Goal: Task Accomplishment & Management: Manage account settings

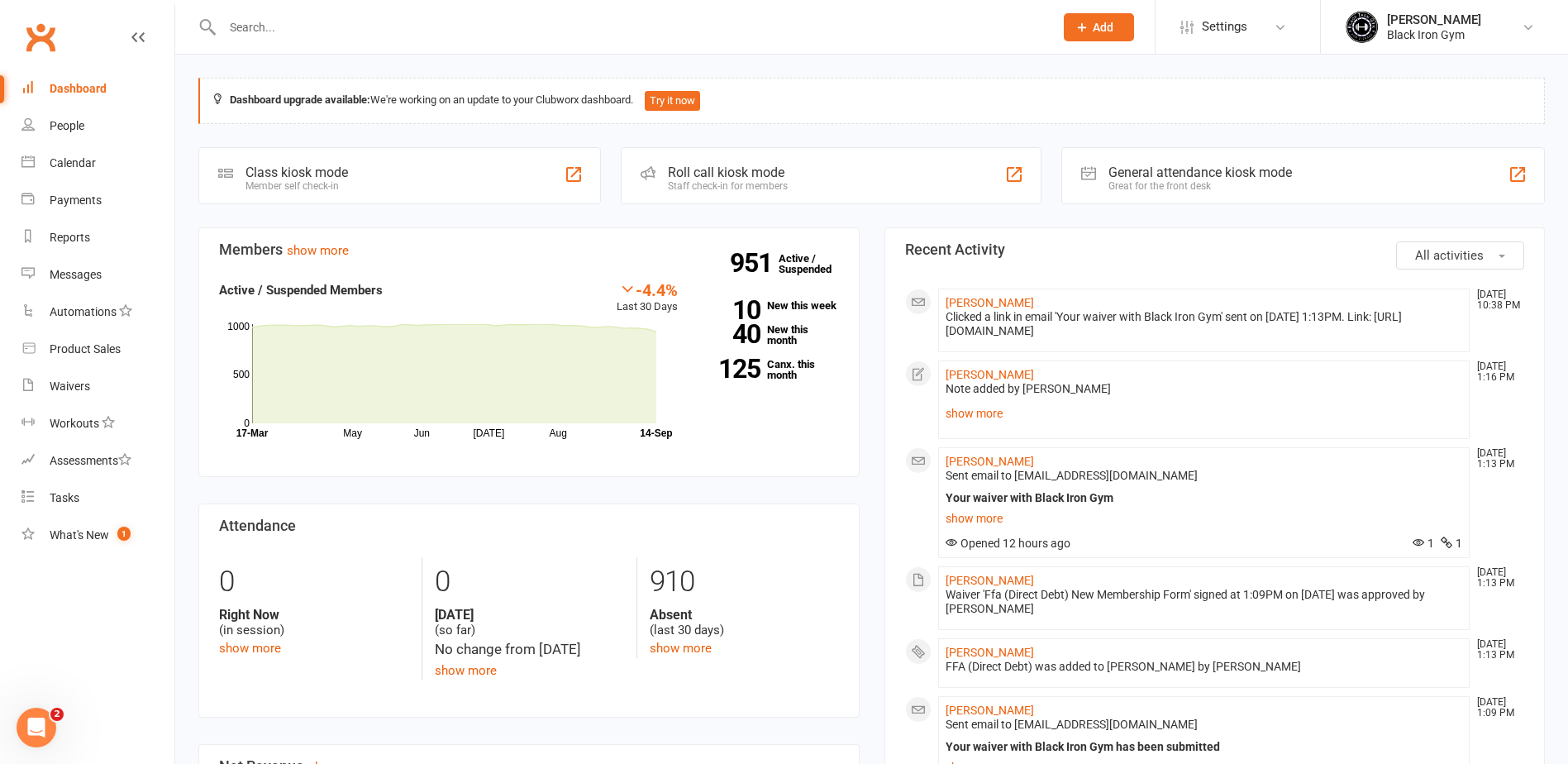
click at [659, 33] on input "text" at bounding box center [629, 27] width 825 height 23
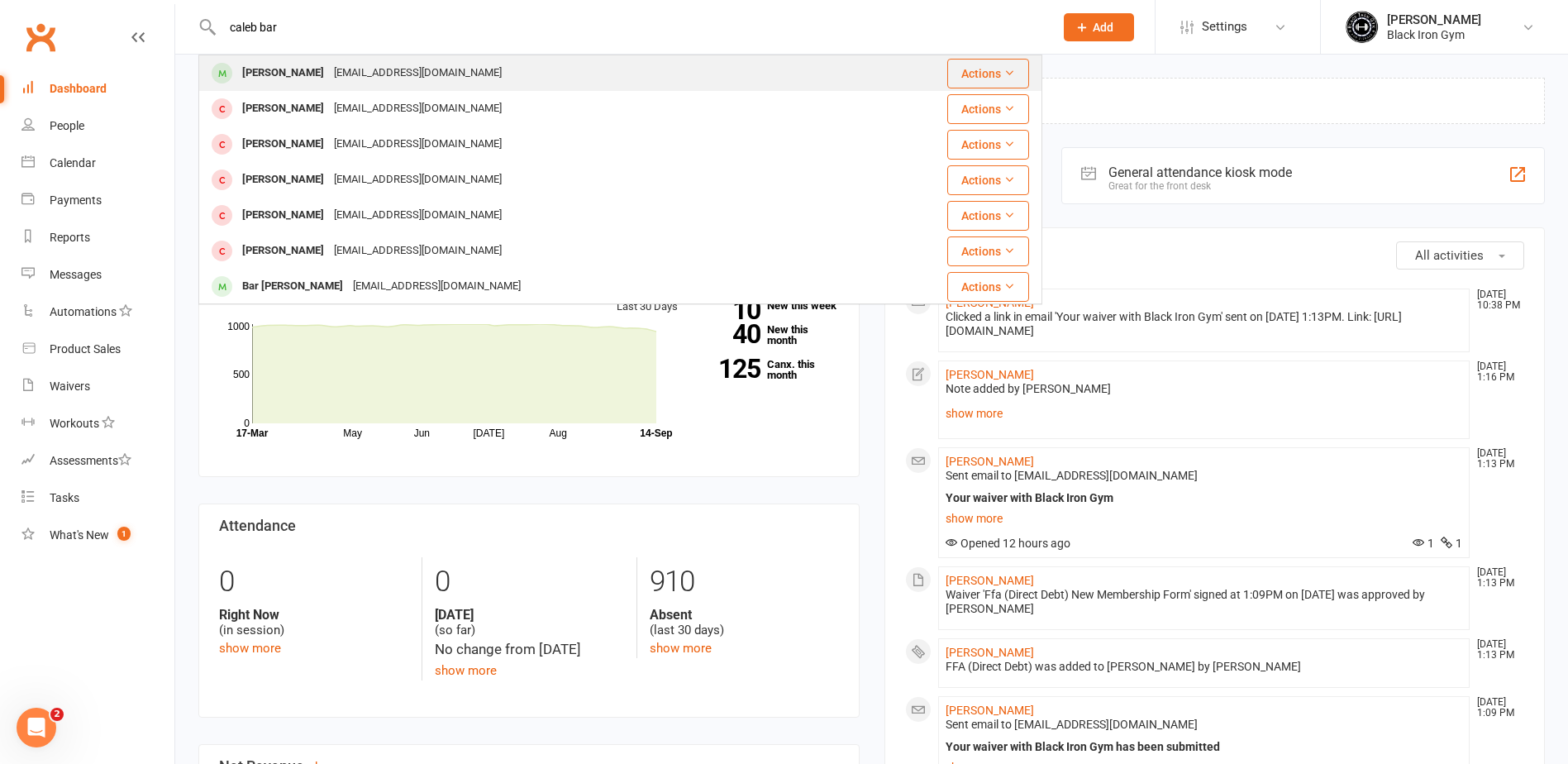
type input "caleb bar"
click at [629, 56] on div "[PERSON_NAME] [EMAIL_ADDRESS][DOMAIN_NAME]" at bounding box center [550, 72] width 700 height 34
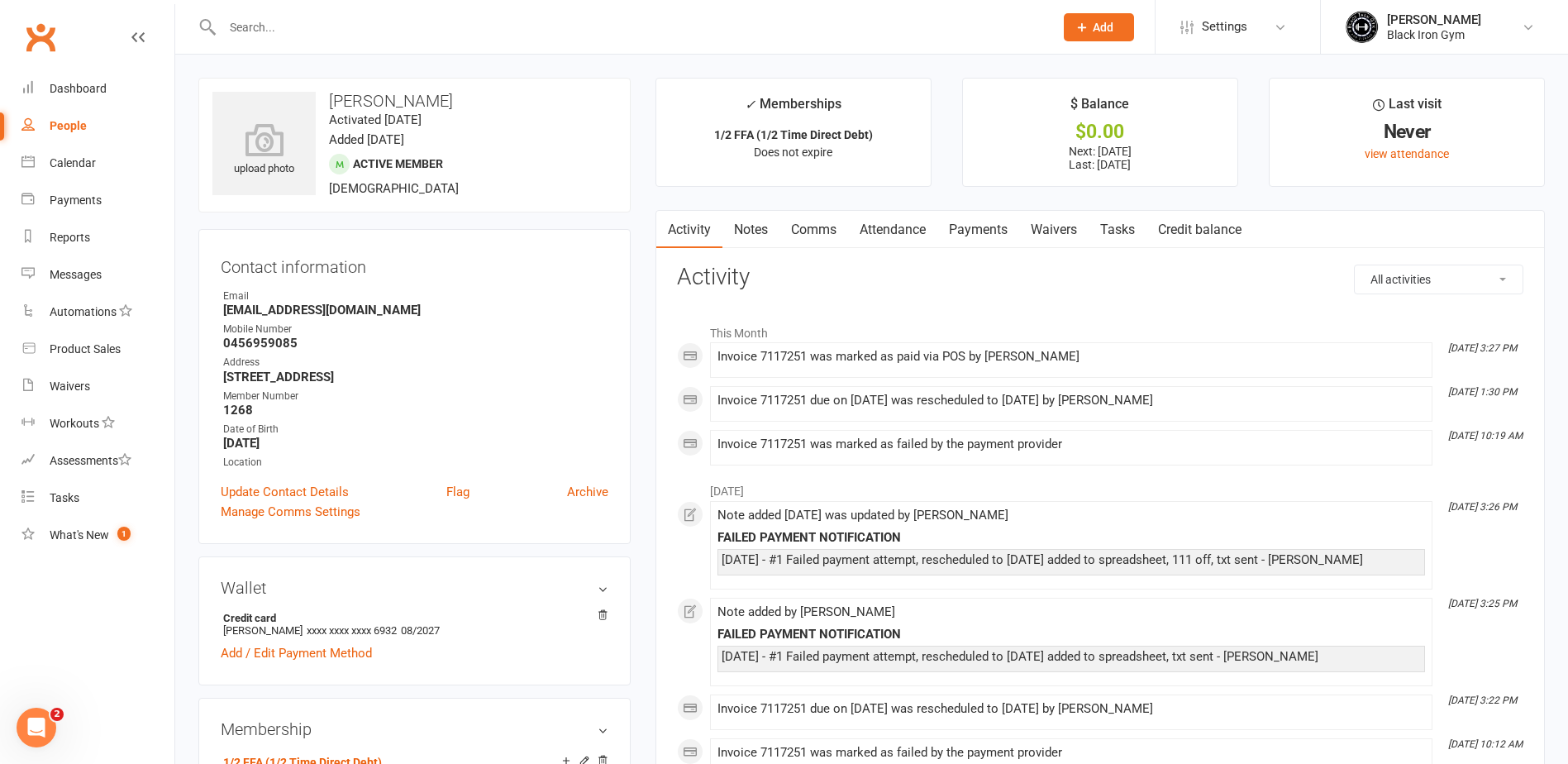
click at [1004, 230] on link "Payments" at bounding box center [978, 230] width 82 height 38
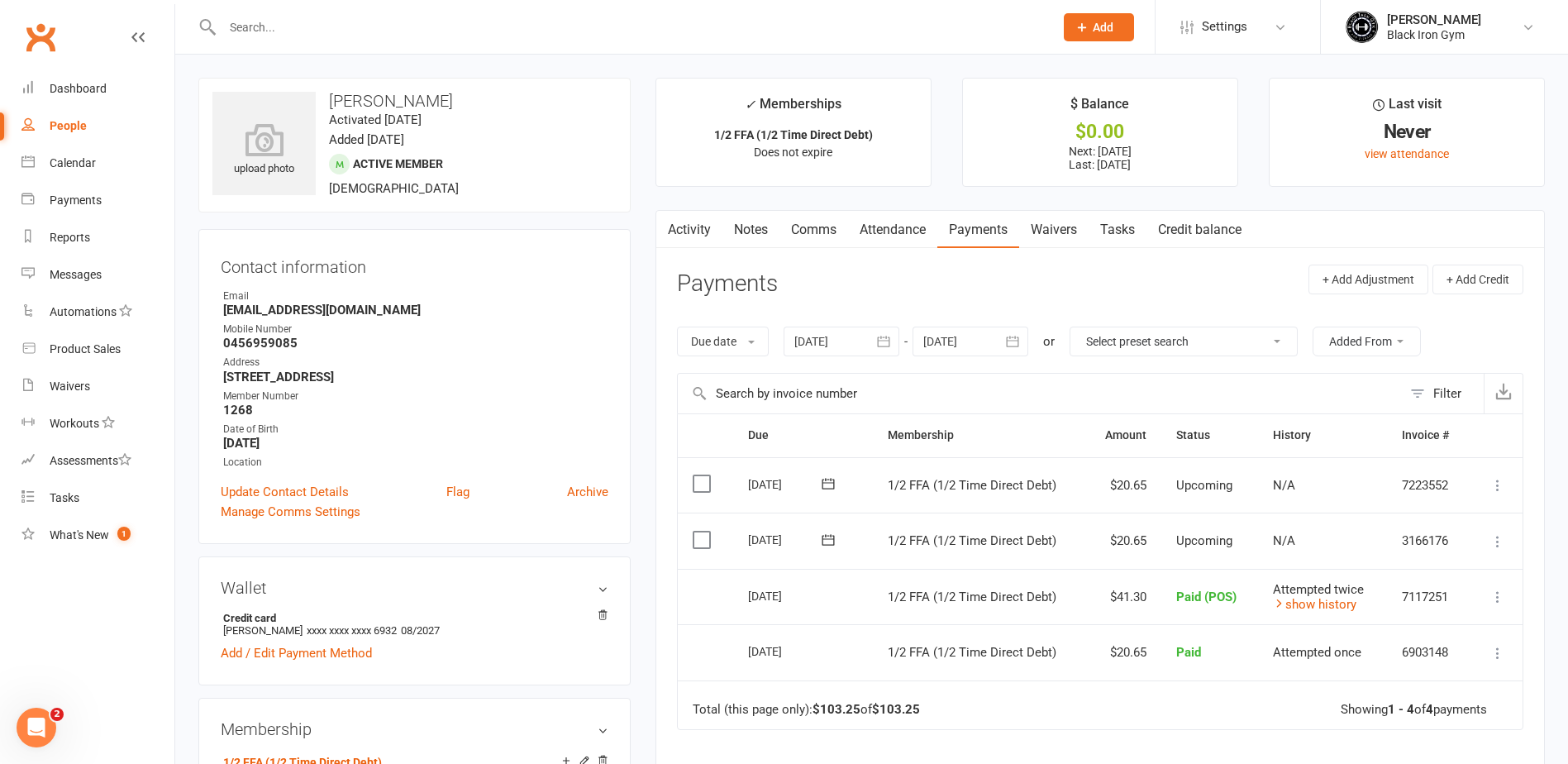
click at [534, 31] on input "text" at bounding box center [629, 27] width 825 height 23
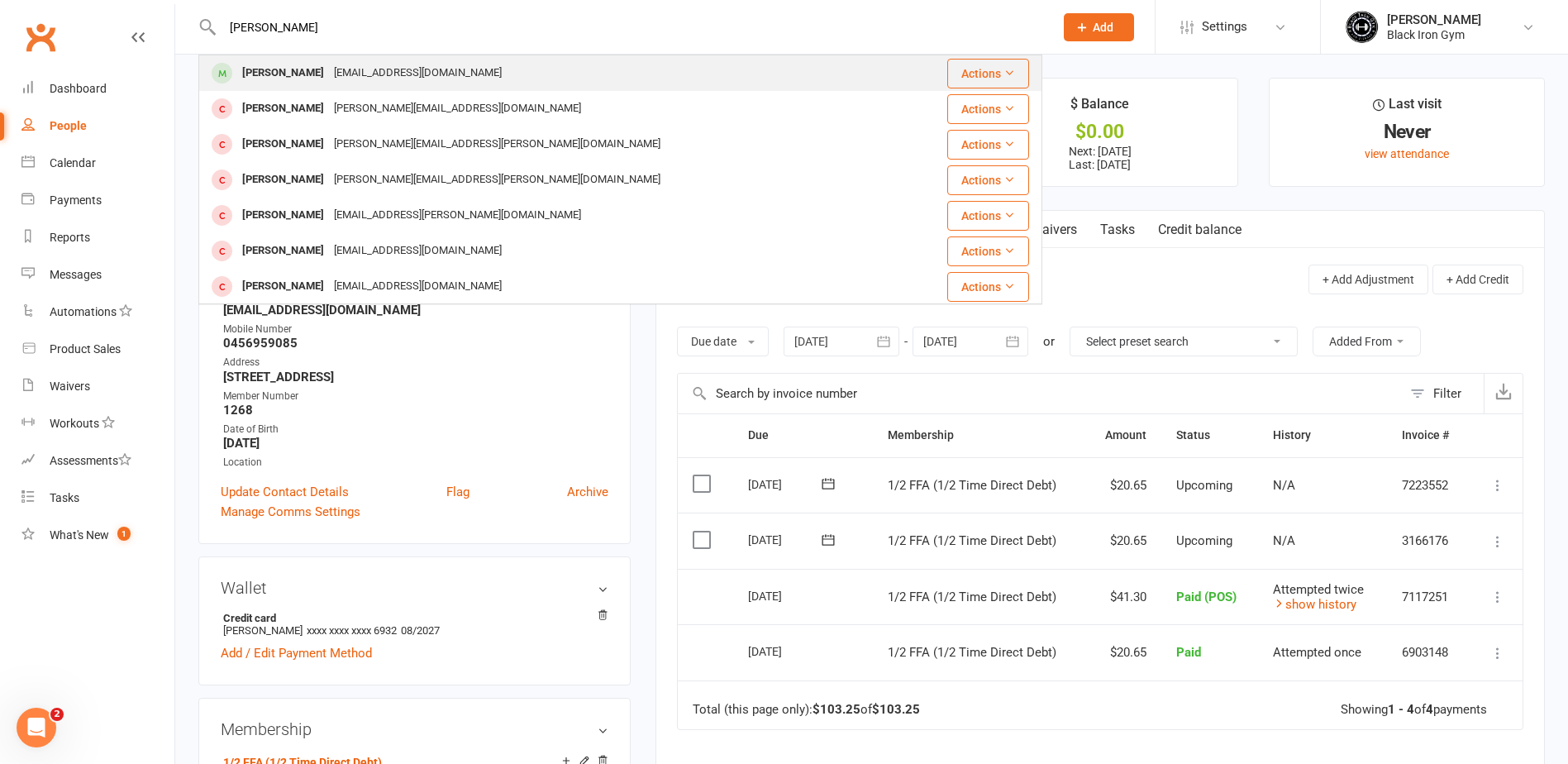
type input "[PERSON_NAME]"
click at [503, 84] on div "[PERSON_NAME] [EMAIL_ADDRESS][DOMAIN_NAME]" at bounding box center [550, 72] width 700 height 34
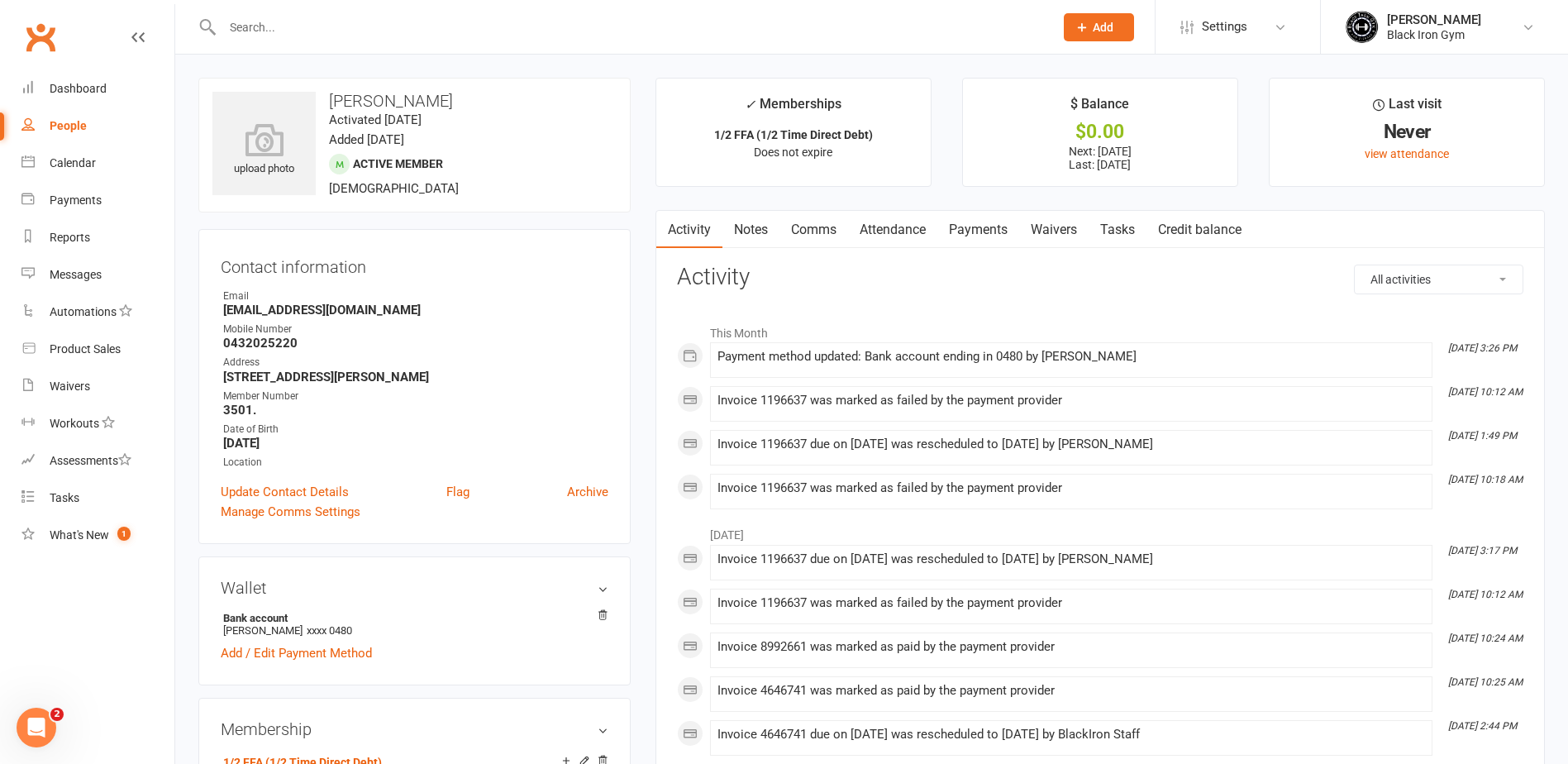
click at [991, 225] on link "Payments" at bounding box center [978, 230] width 82 height 38
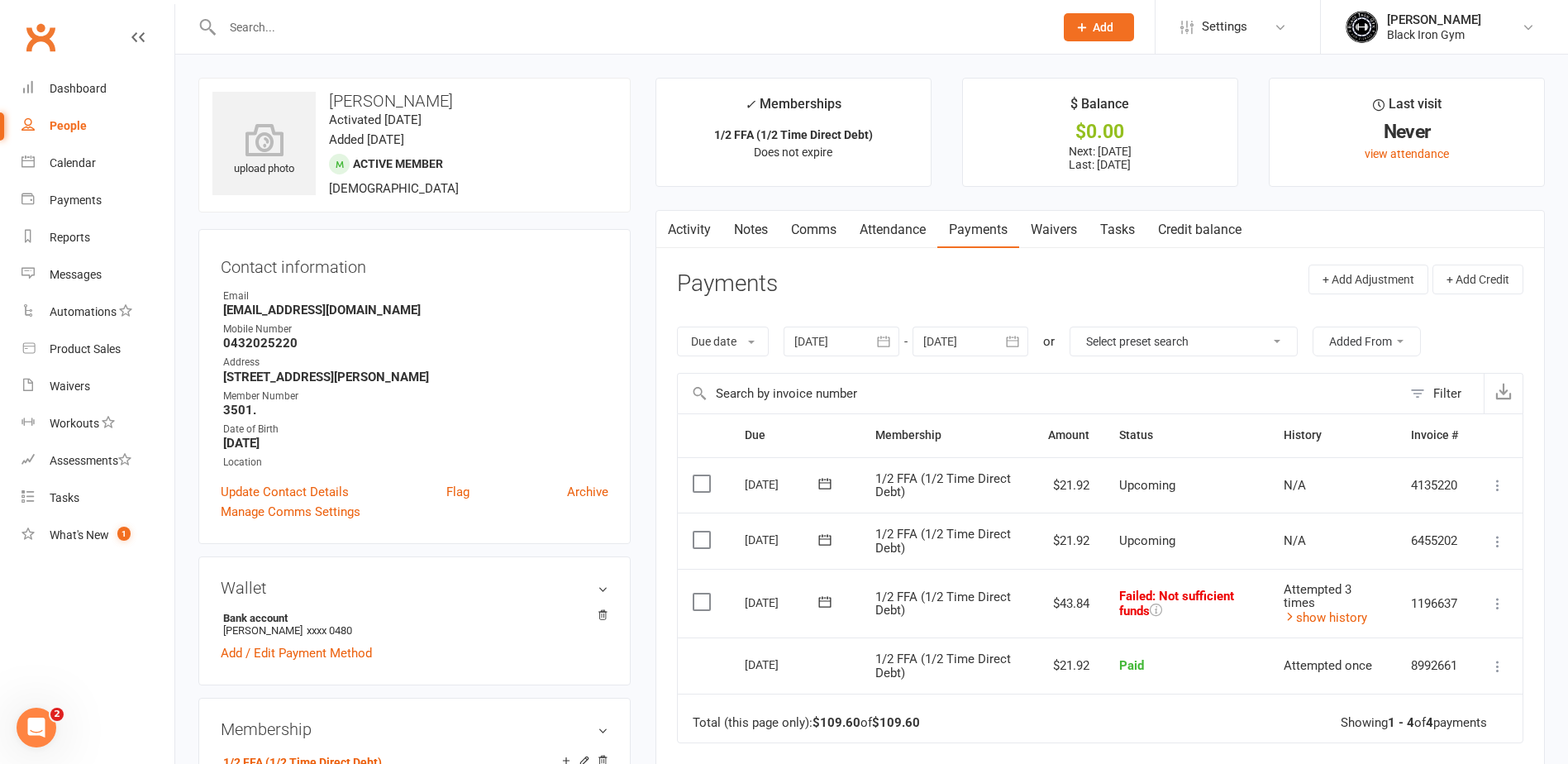
click at [629, 33] on input "text" at bounding box center [629, 27] width 825 height 23
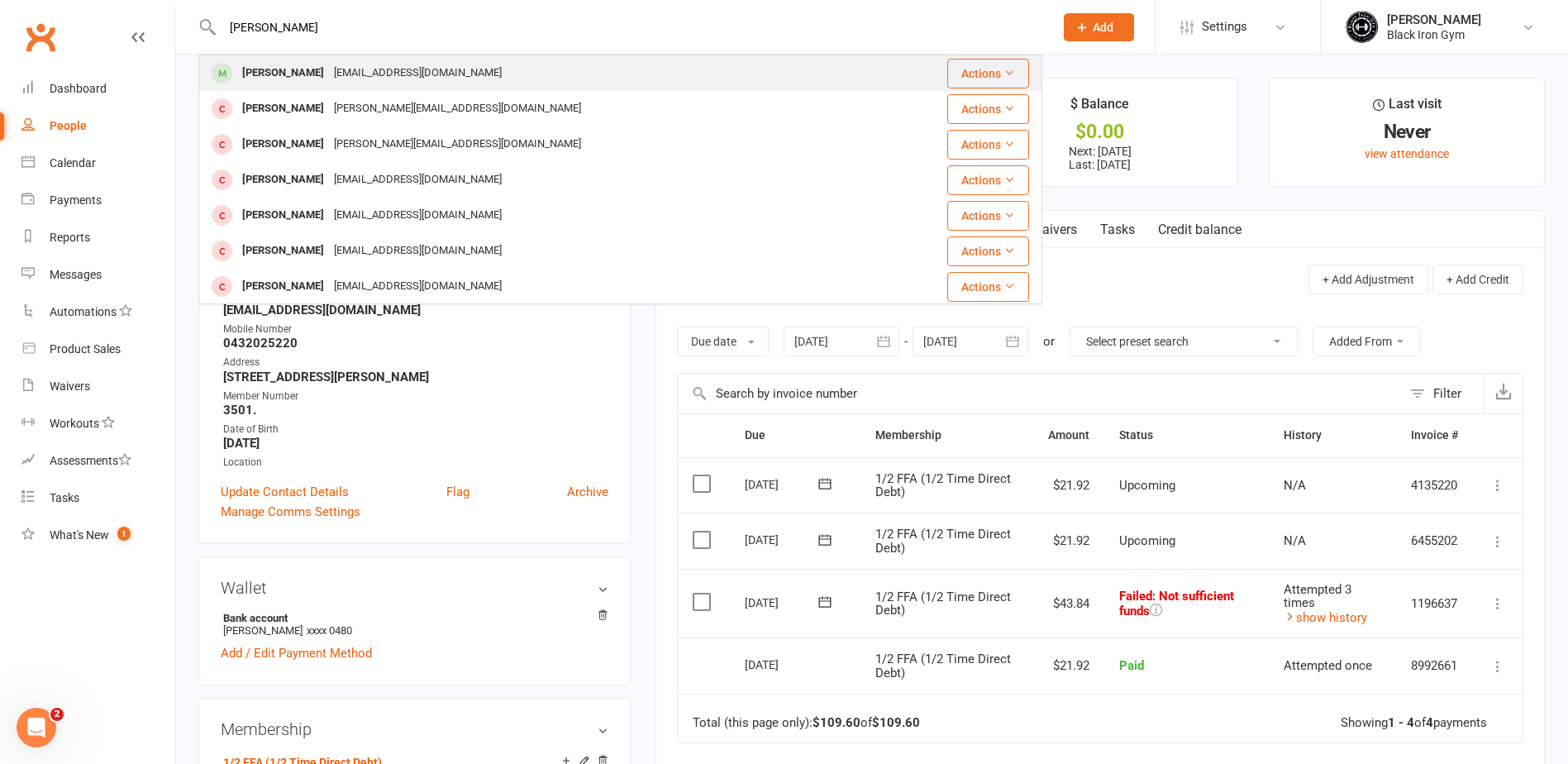
type input "[PERSON_NAME]"
click at [510, 58] on div "[PERSON_NAME] [EMAIL_ADDRESS][DOMAIN_NAME]" at bounding box center [538, 72] width 677 height 34
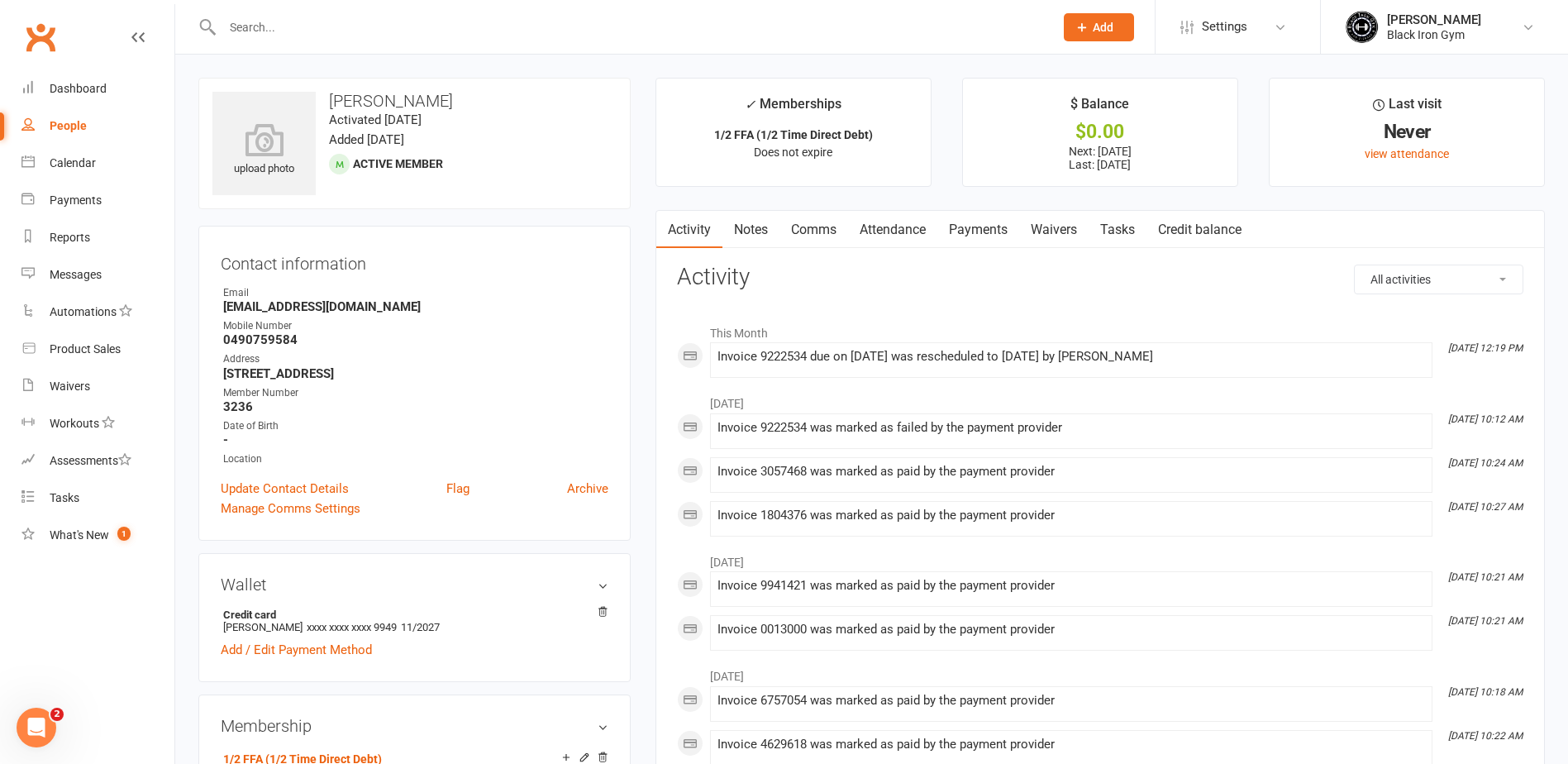
click at [991, 226] on link "Payments" at bounding box center [978, 230] width 82 height 38
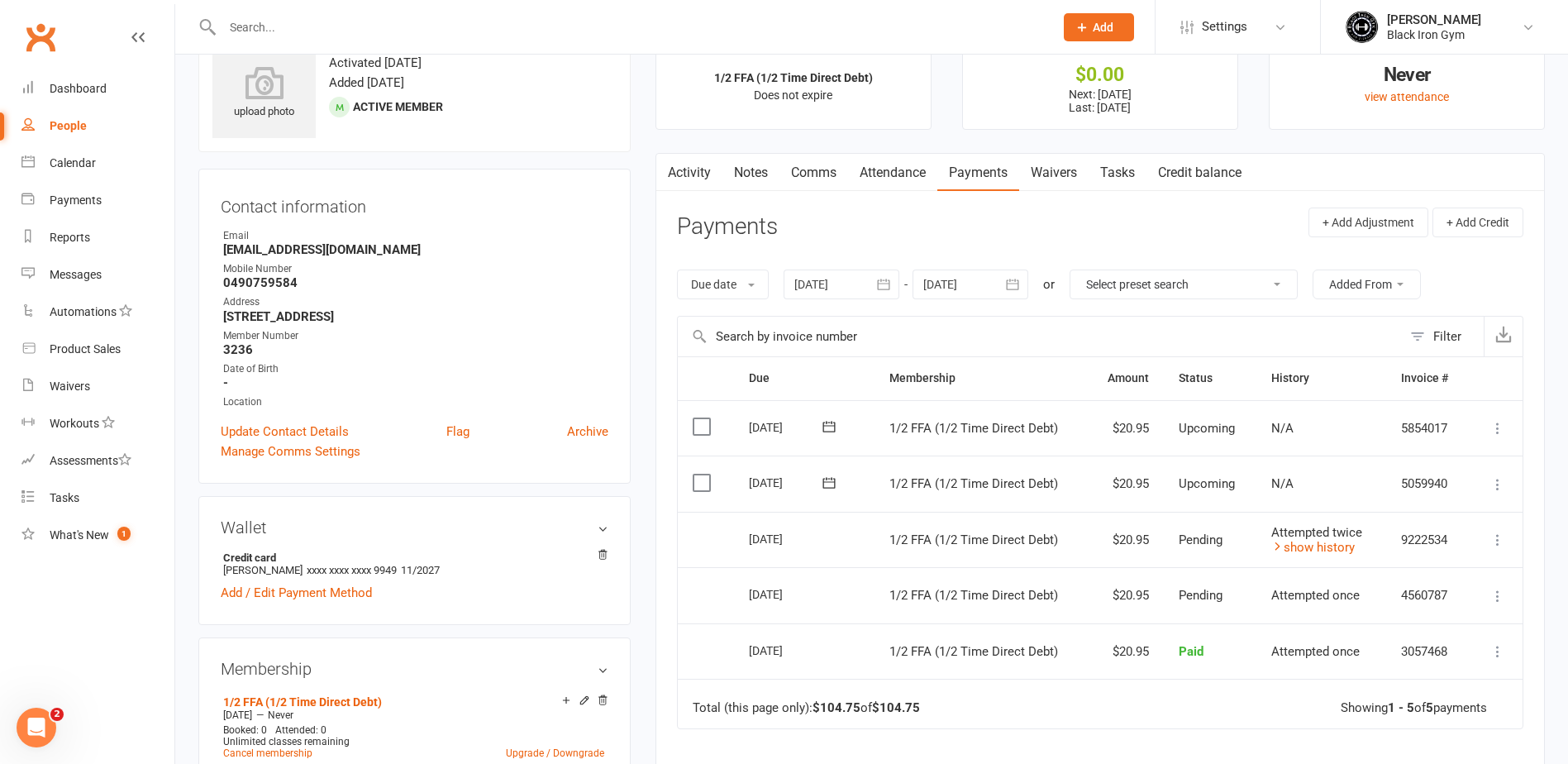
scroll to position [83, 0]
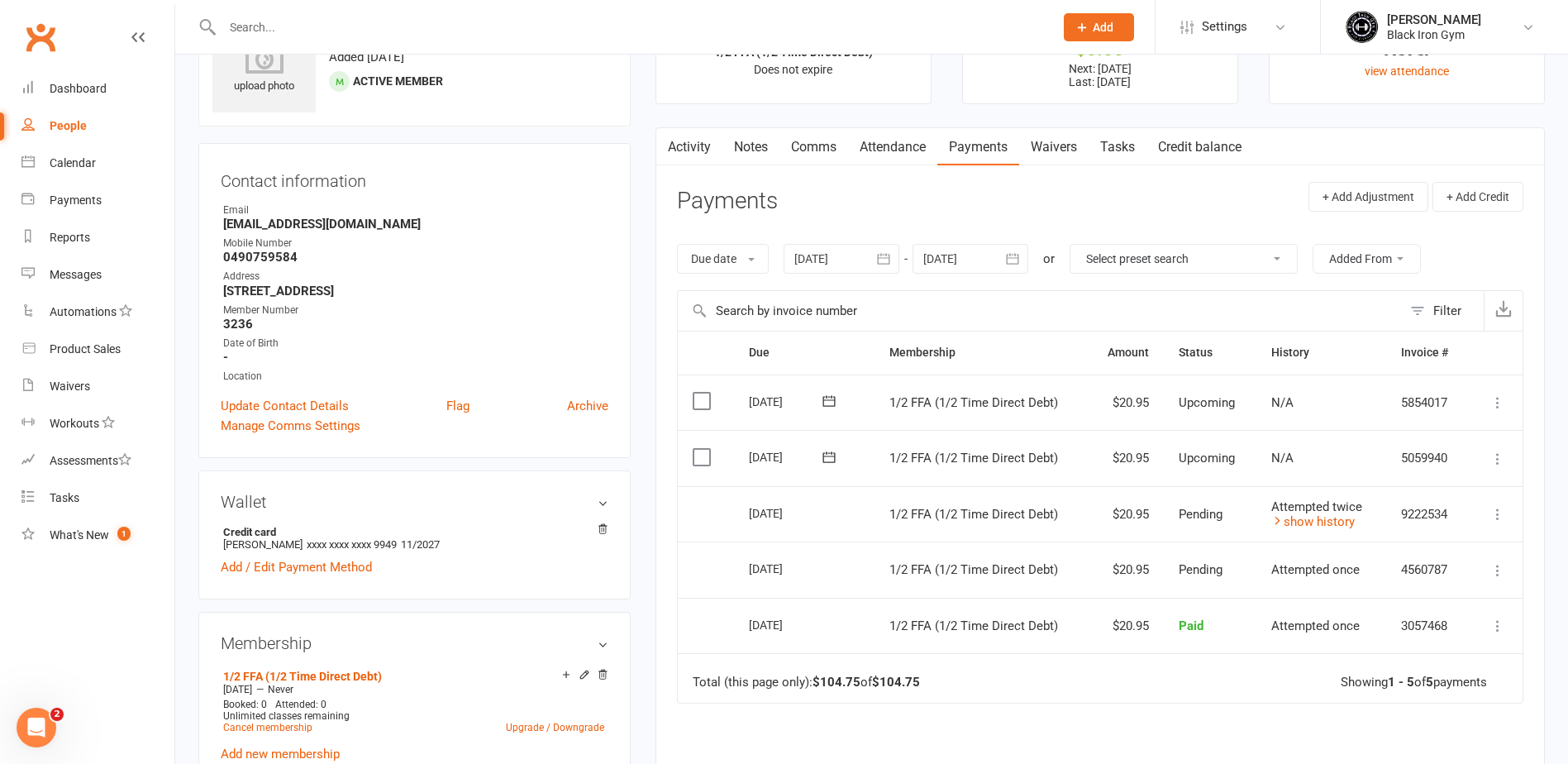
click at [275, 3] on div at bounding box center [620, 27] width 844 height 54
click at [274, 20] on input "text" at bounding box center [629, 27] width 825 height 23
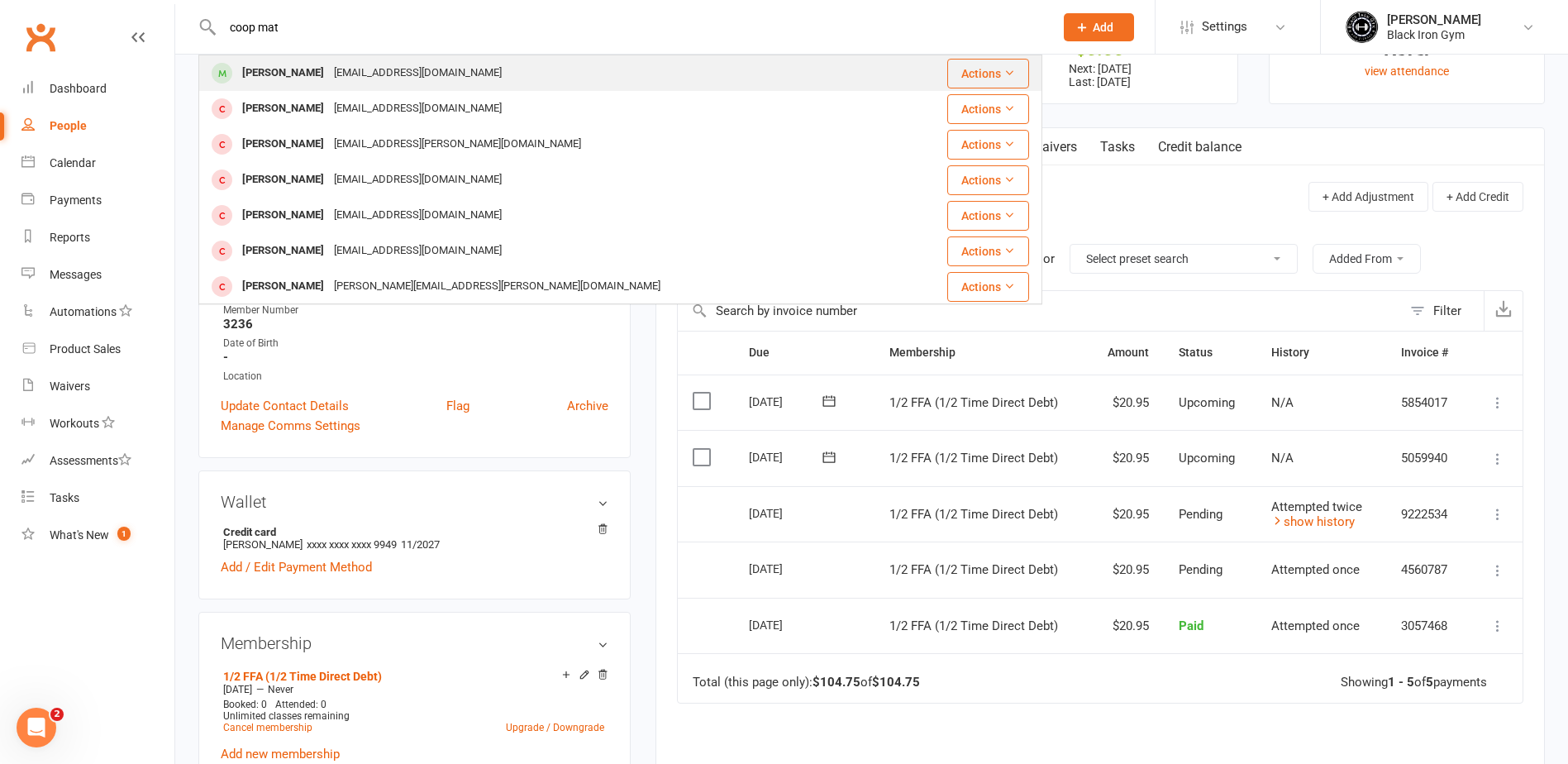
type input "coop mat"
click at [286, 81] on div "[PERSON_NAME]" at bounding box center [282, 73] width 91 height 24
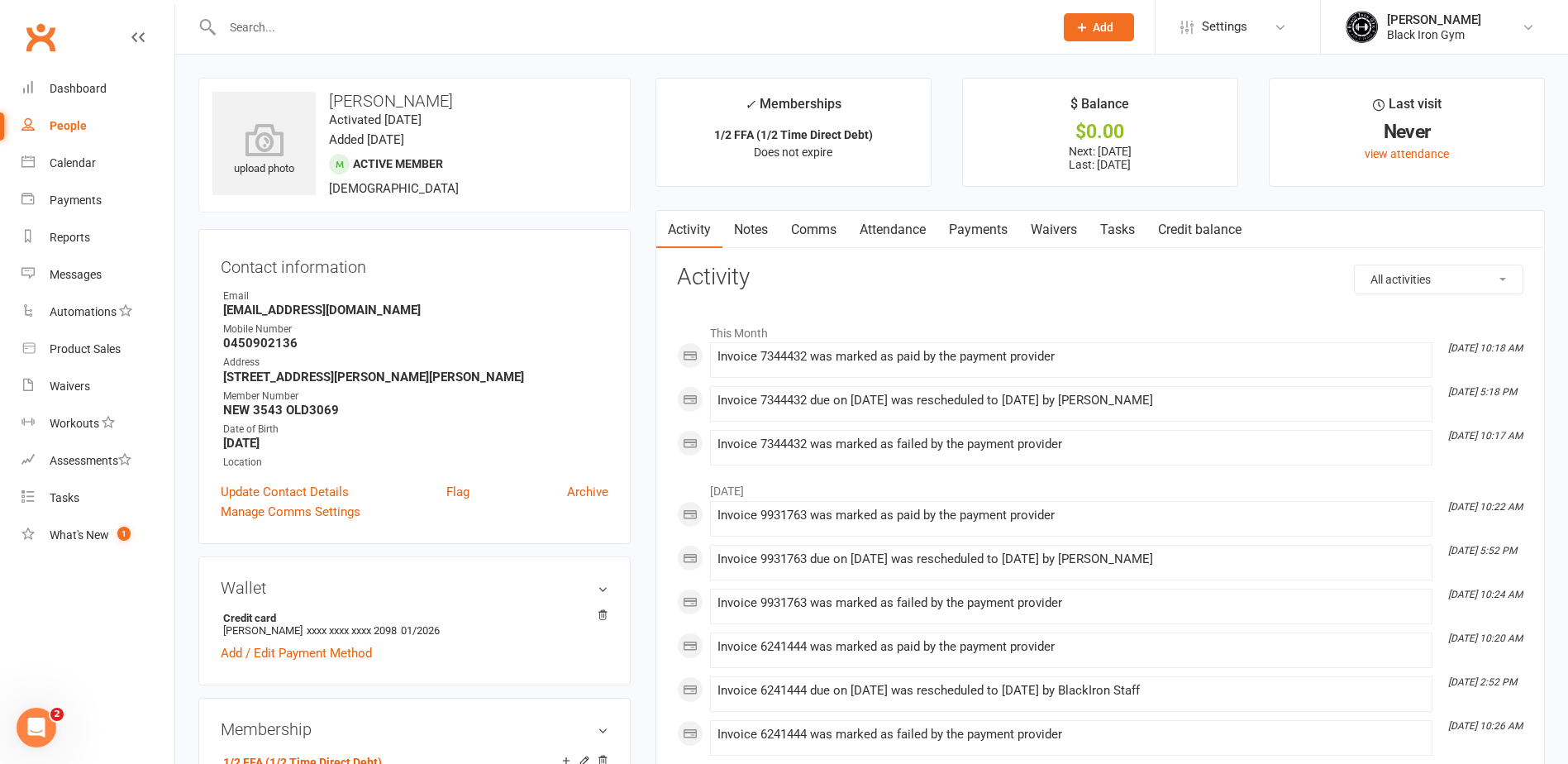
click at [979, 232] on link "Payments" at bounding box center [978, 230] width 82 height 38
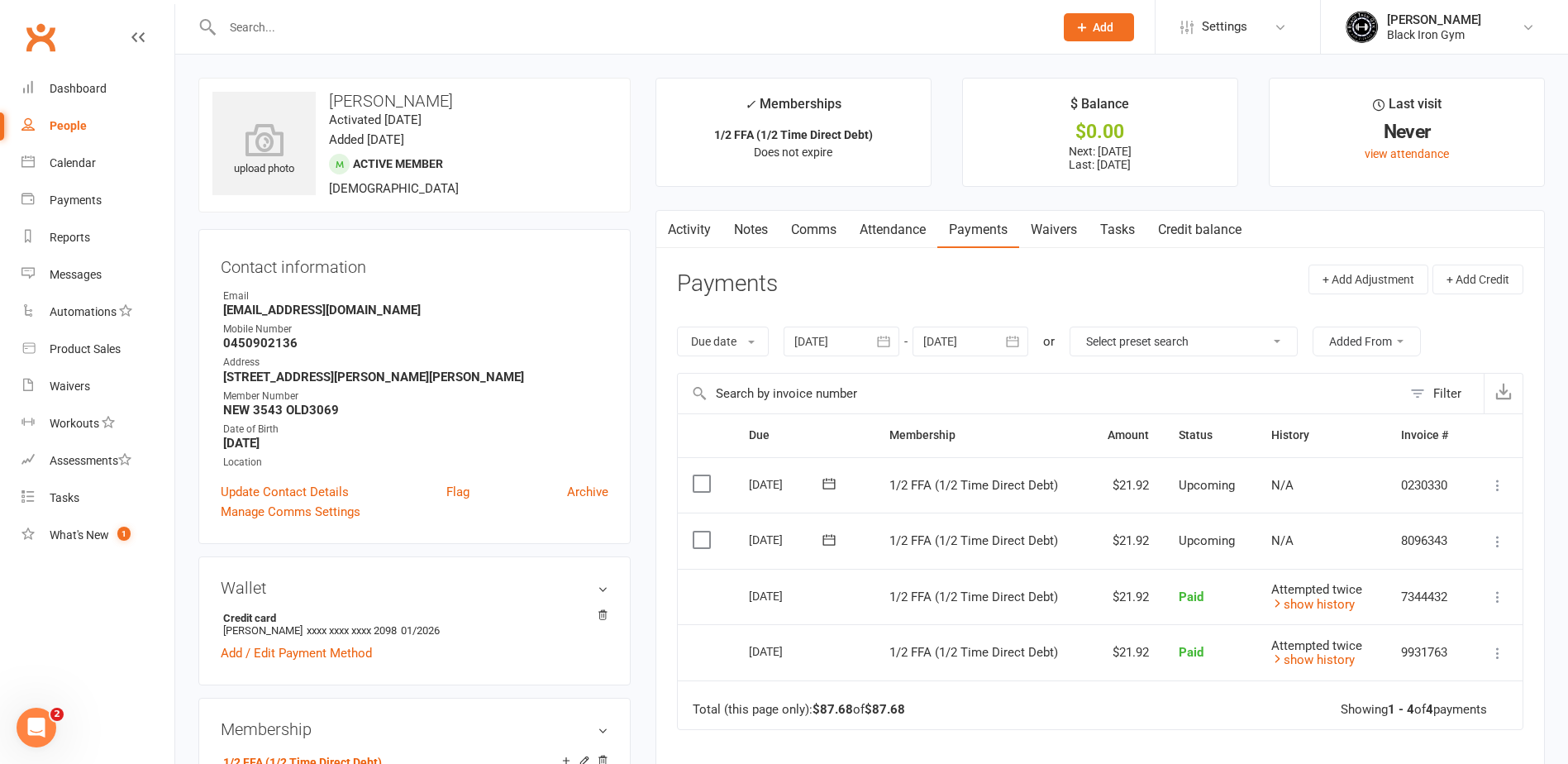
click at [399, 20] on input "text" at bounding box center [629, 27] width 825 height 23
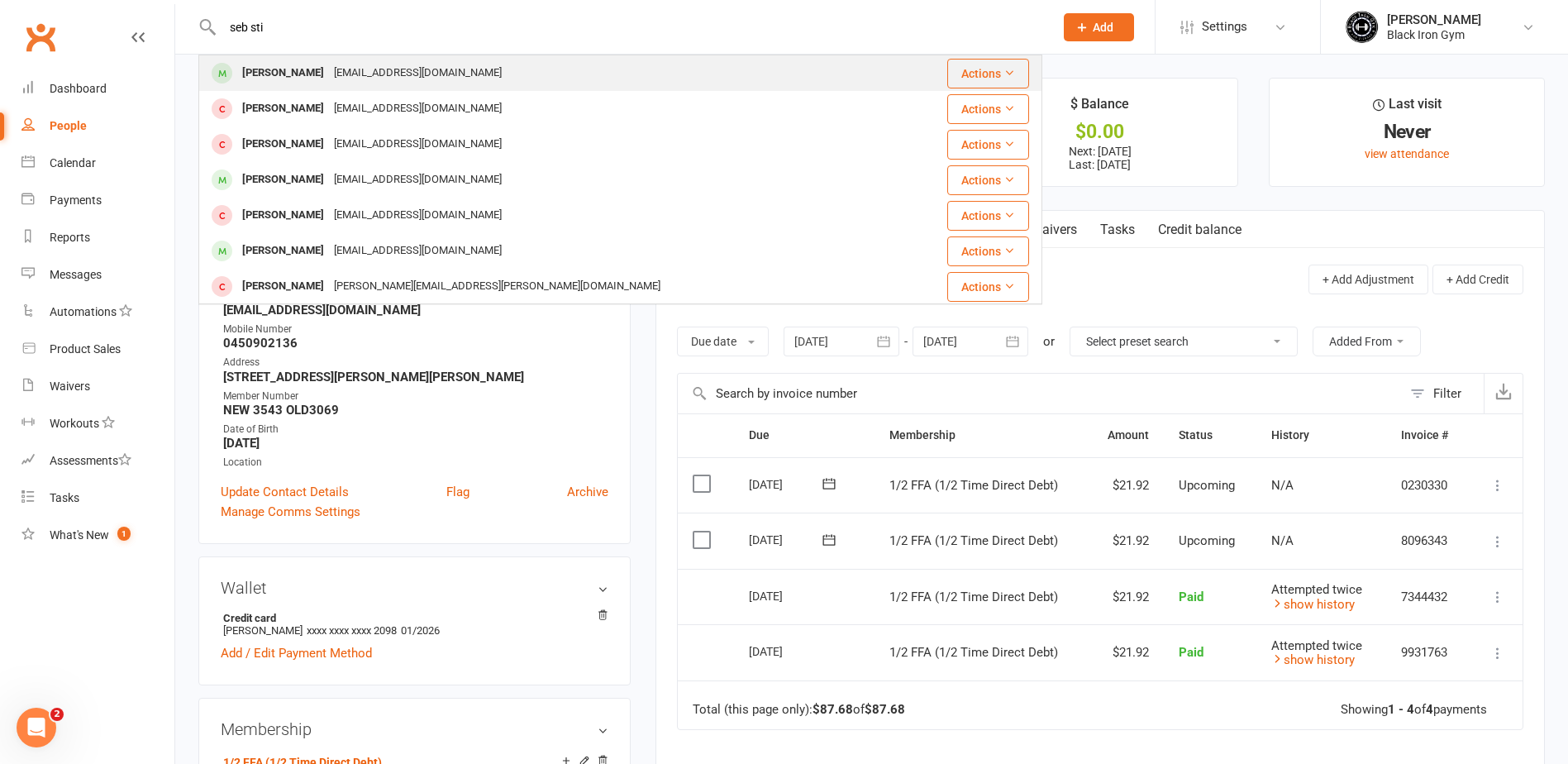
type input "seb sti"
click at [359, 68] on div "[EMAIL_ADDRESS][DOMAIN_NAME]" at bounding box center [417, 73] width 178 height 24
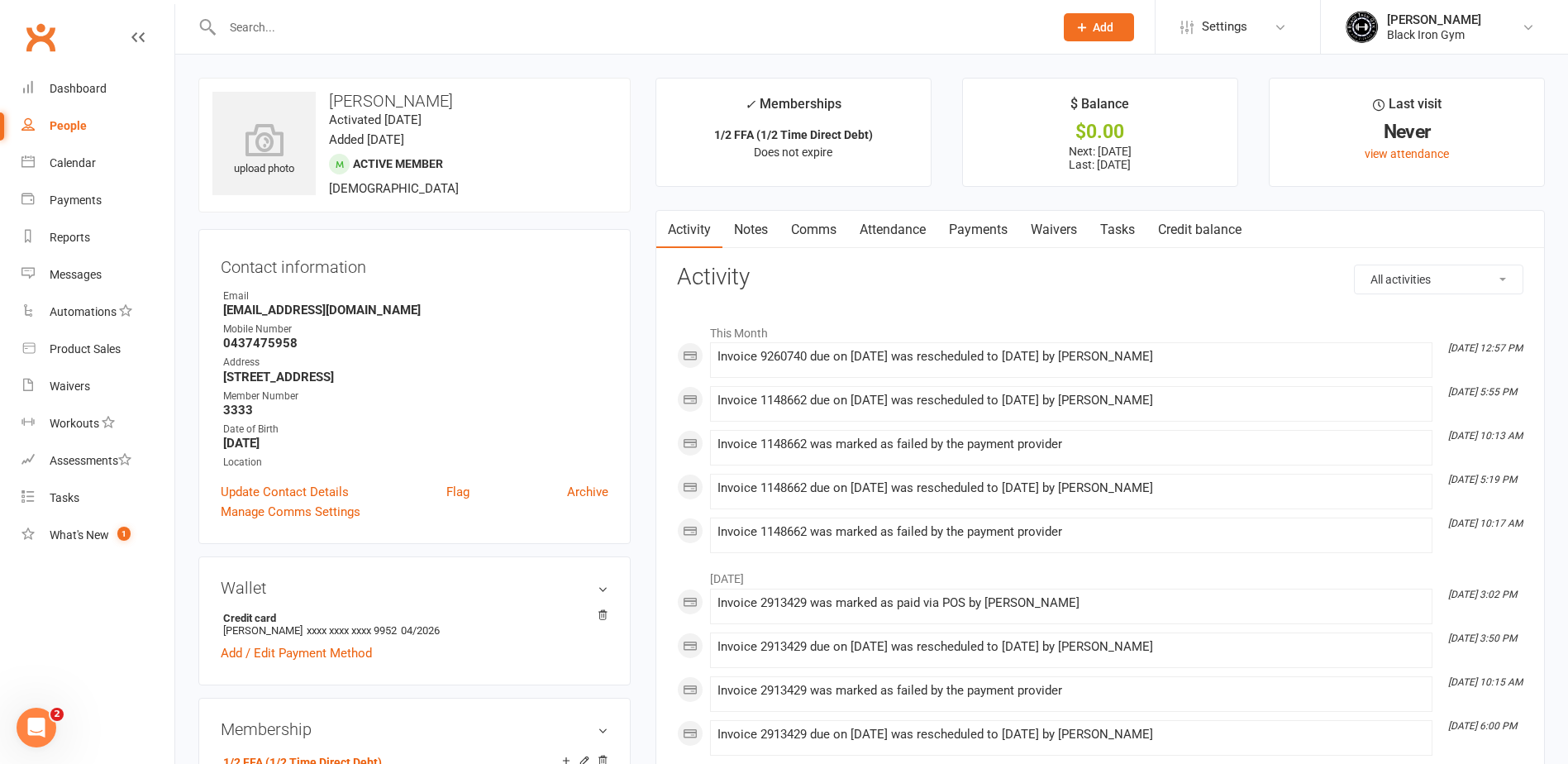
click at [996, 234] on link "Payments" at bounding box center [978, 230] width 82 height 38
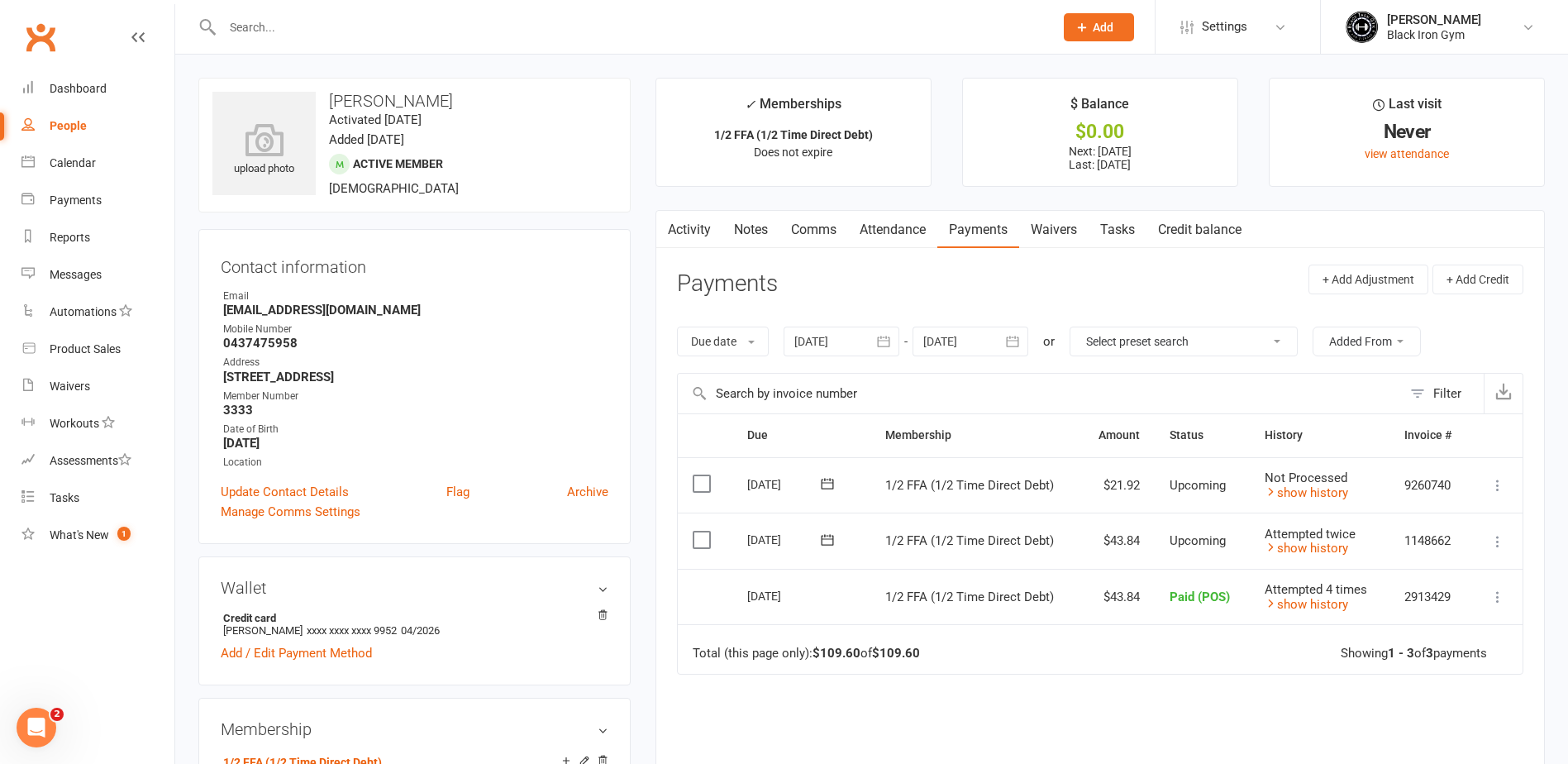
click at [630, 43] on div at bounding box center [620, 27] width 844 height 54
click at [634, 29] on input "text" at bounding box center [629, 27] width 825 height 23
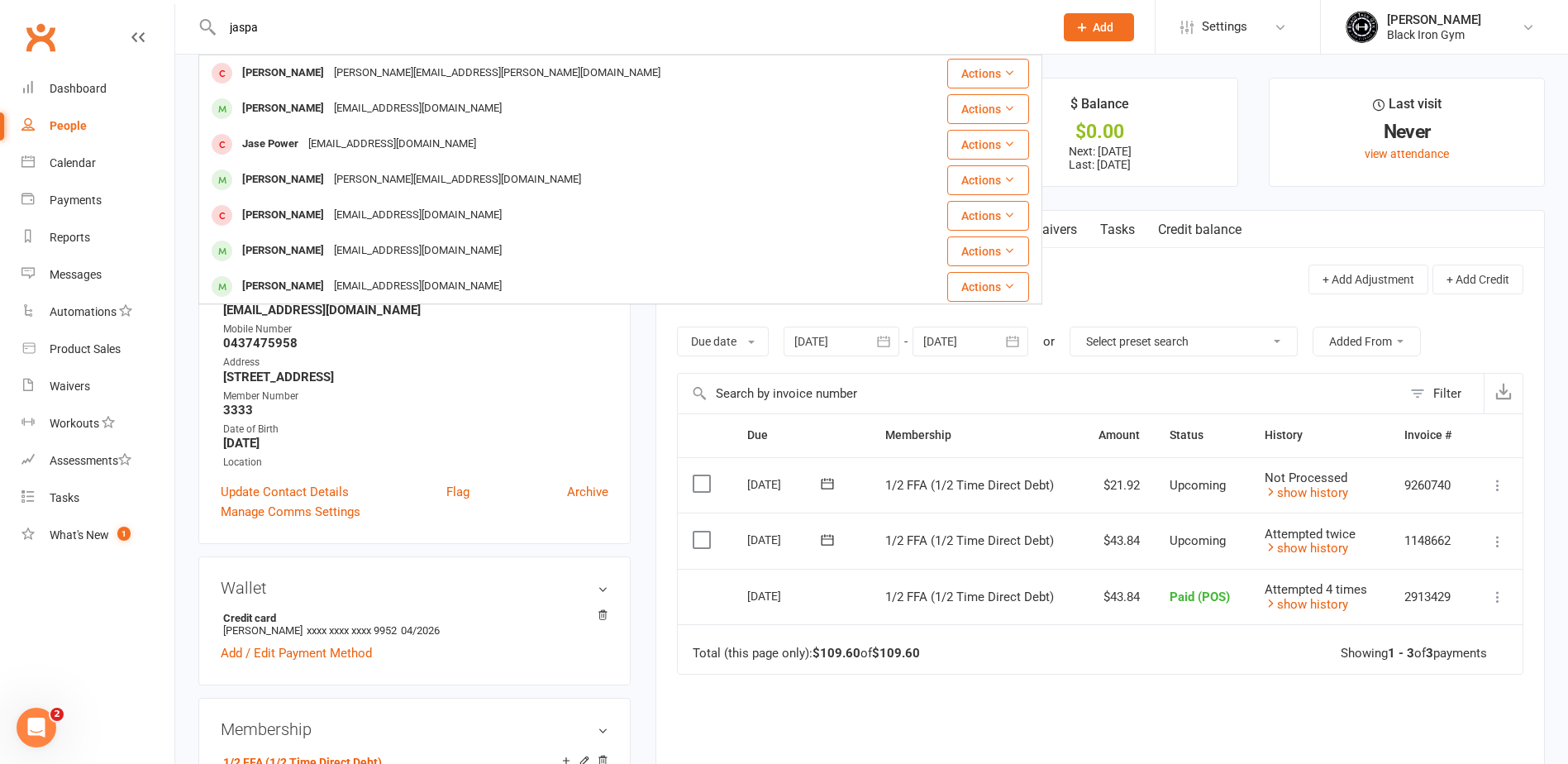
type input "jaspa"
click at [649, 649] on main "✓ Memberships 1/2 FFA (1/2 Time Direct Debt) Does not expire $ Balance $0.00 Ne…" at bounding box center [1099, 504] width 914 height 852
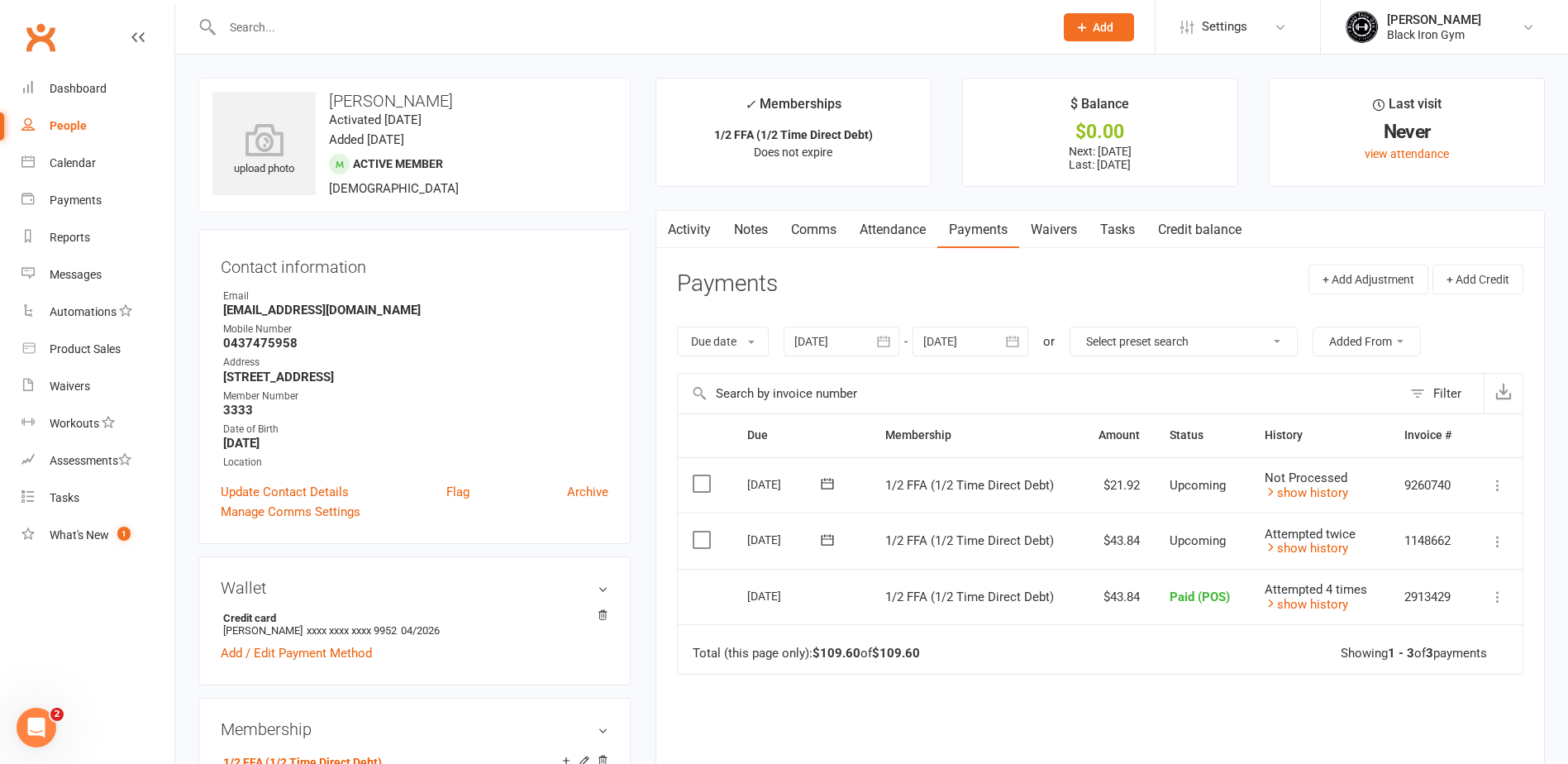
click at [267, 38] on div at bounding box center [620, 27] width 844 height 54
click at [296, 32] on input "text" at bounding box center [629, 27] width 825 height 23
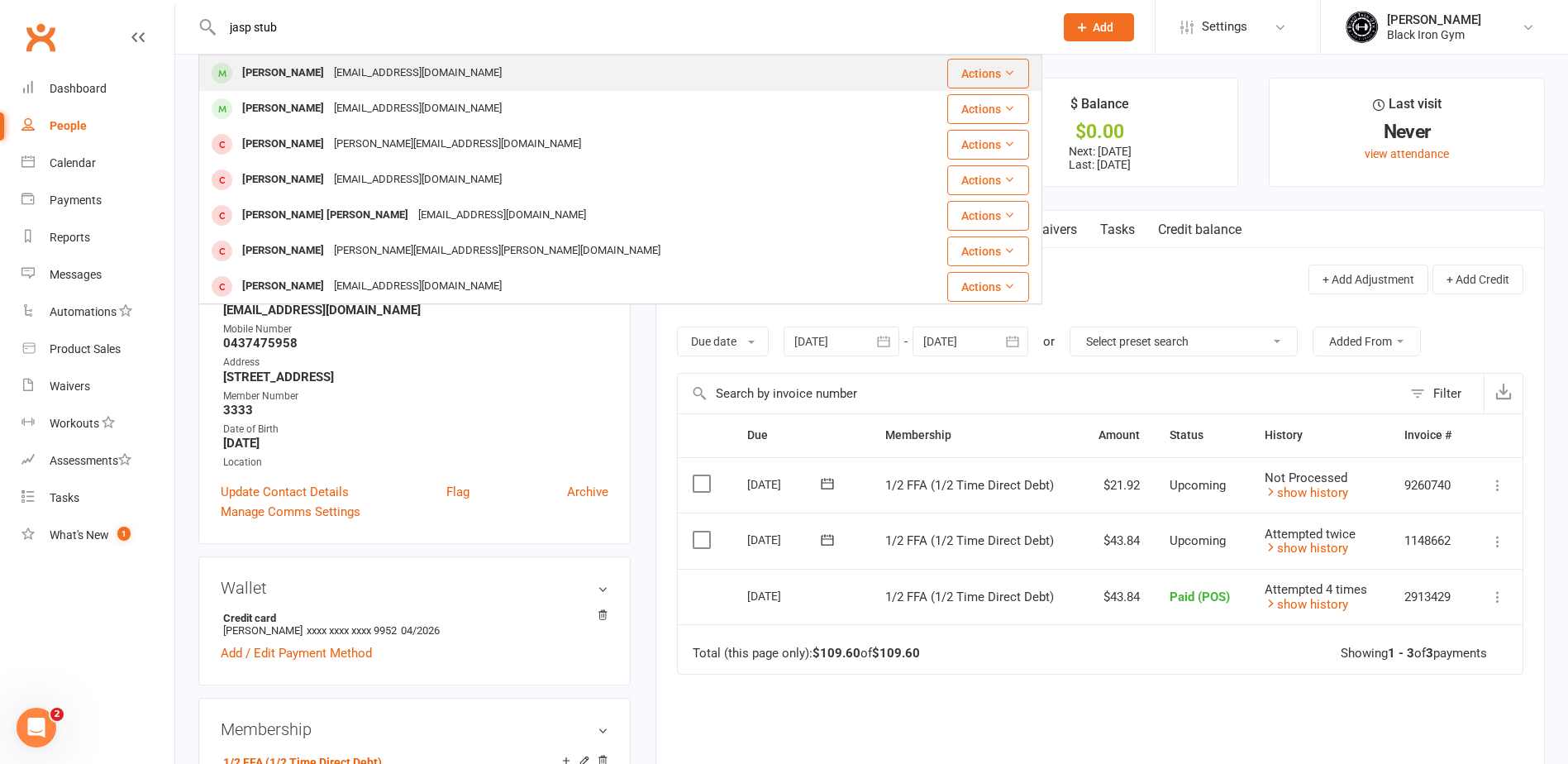
type input "jasp stub"
click at [340, 65] on div "[EMAIL_ADDRESS][DOMAIN_NAME]" at bounding box center [417, 73] width 178 height 24
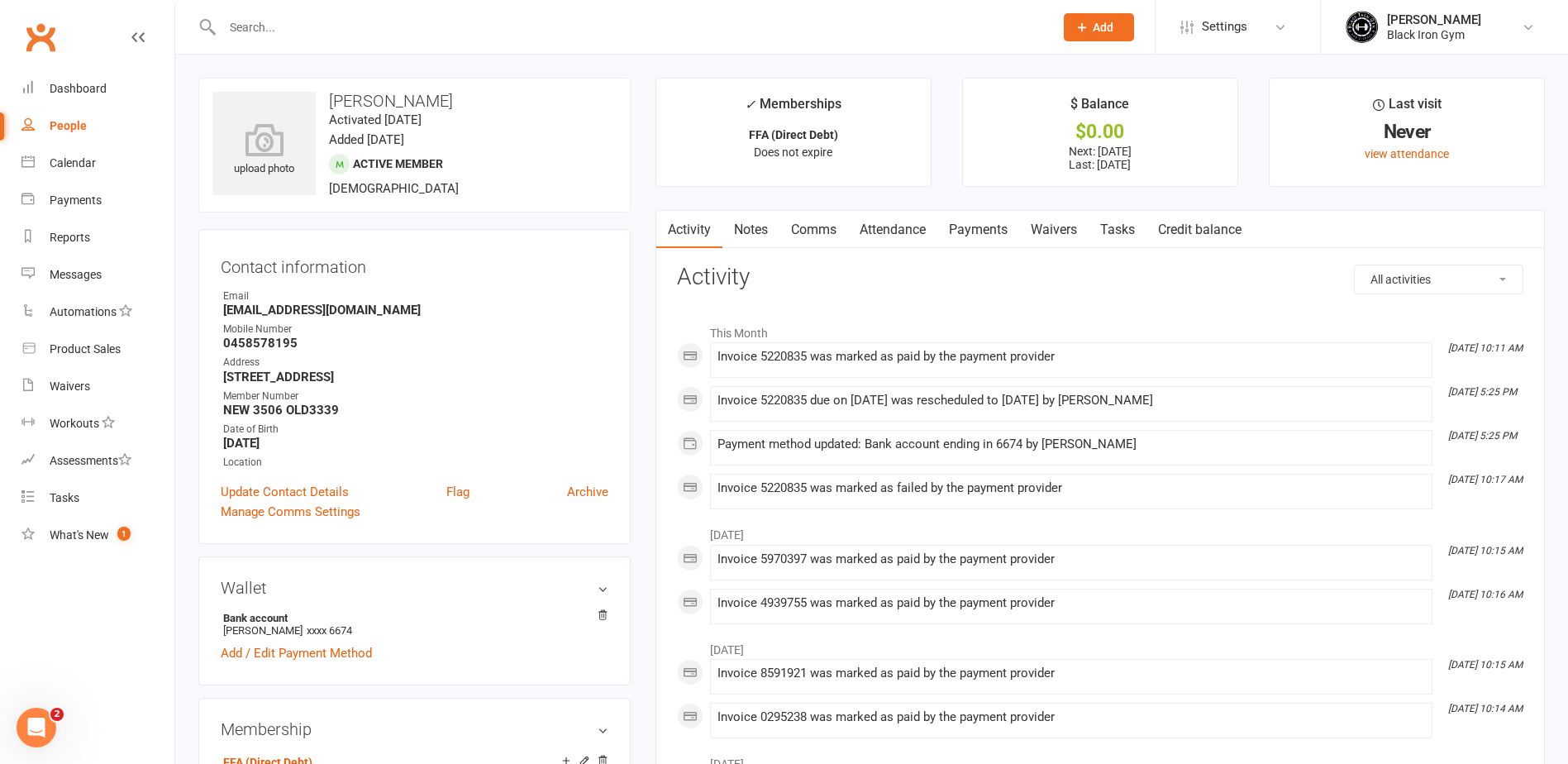
click at [990, 229] on link "Payments" at bounding box center [978, 230] width 82 height 38
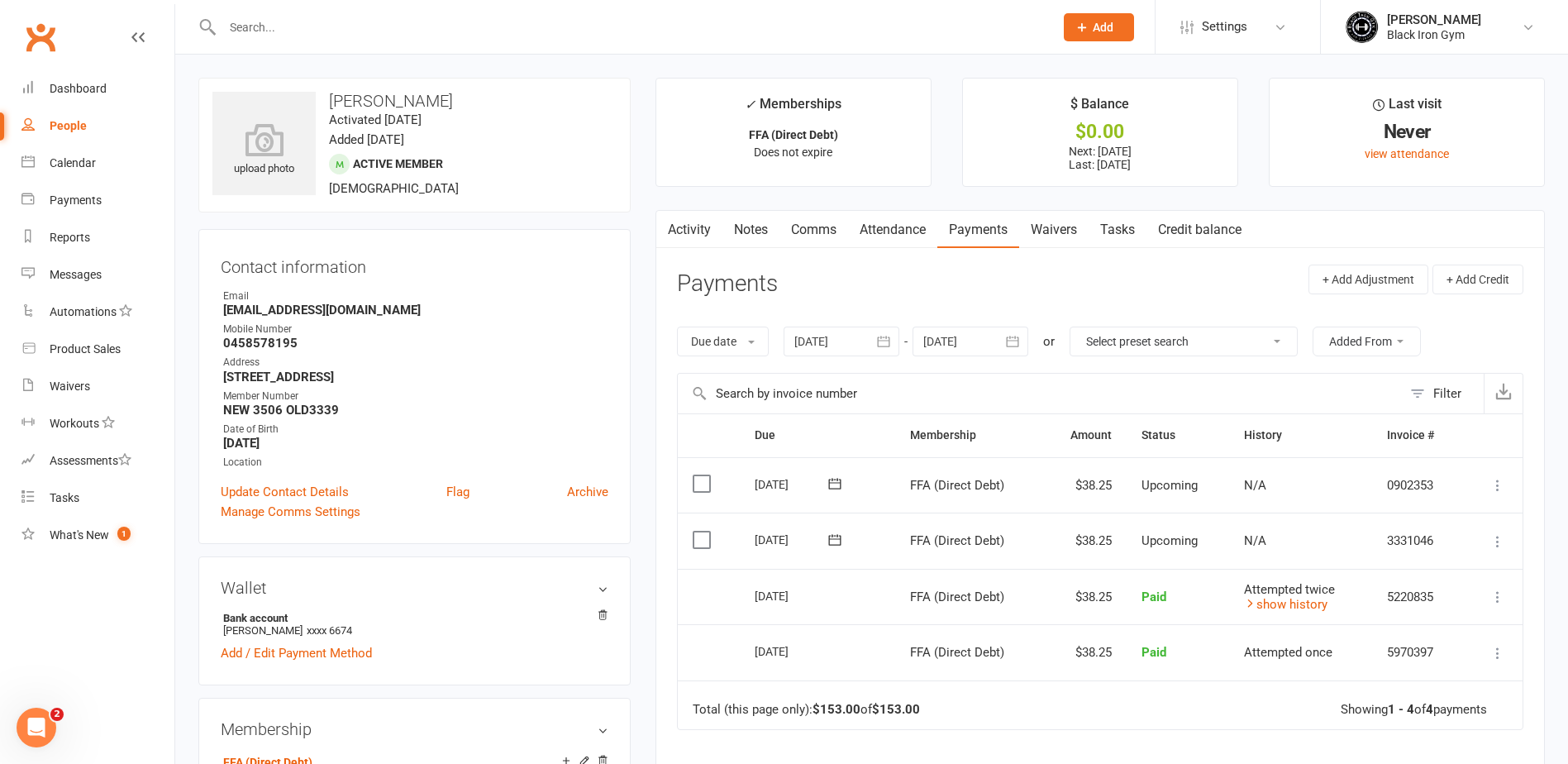
click at [606, 27] on input "text" at bounding box center [629, 27] width 825 height 23
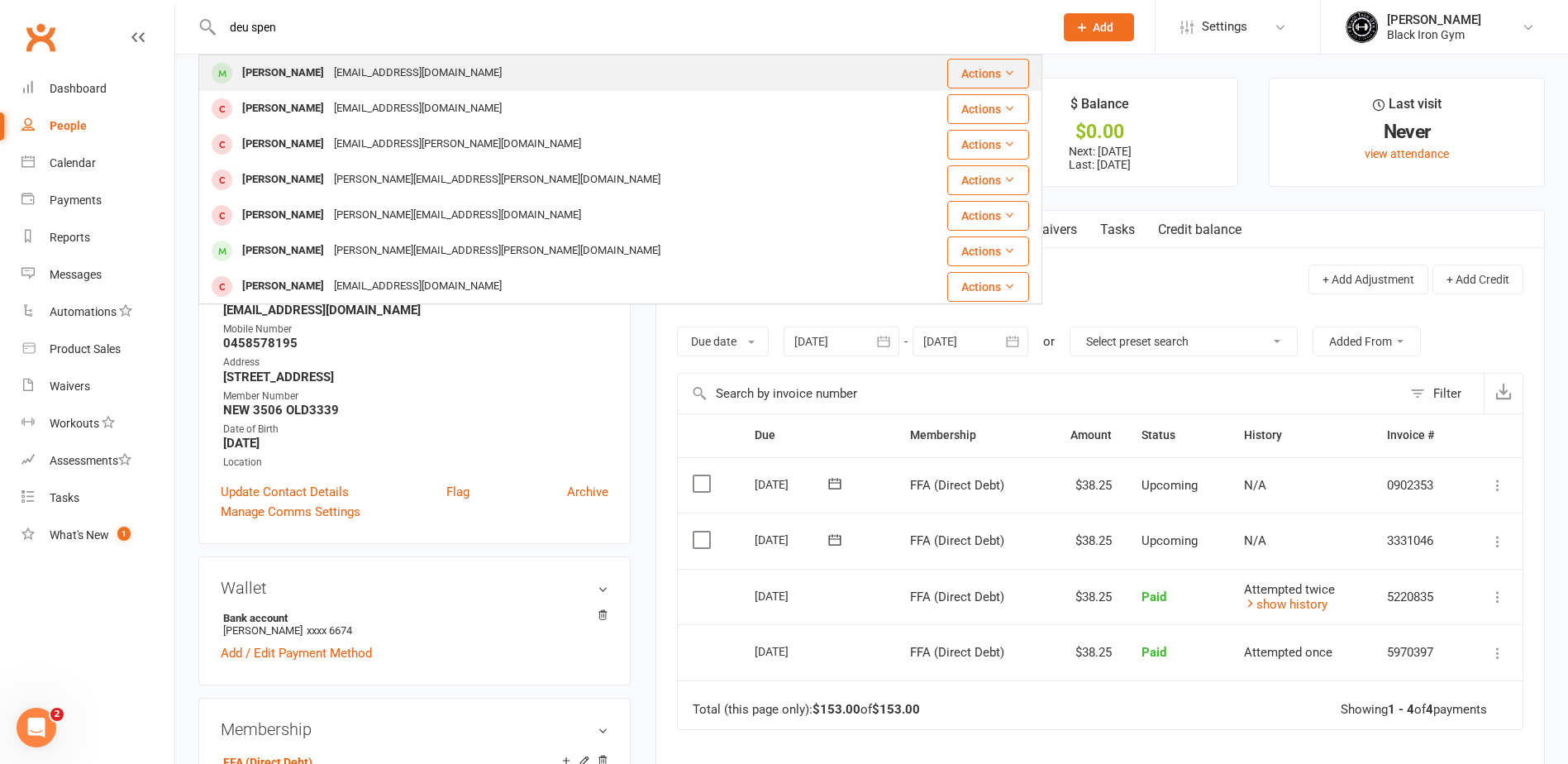
type input "deu spen"
click at [576, 60] on div "[PERSON_NAME] [EMAIL_ADDRESS][DOMAIN_NAME]" at bounding box center [550, 72] width 700 height 34
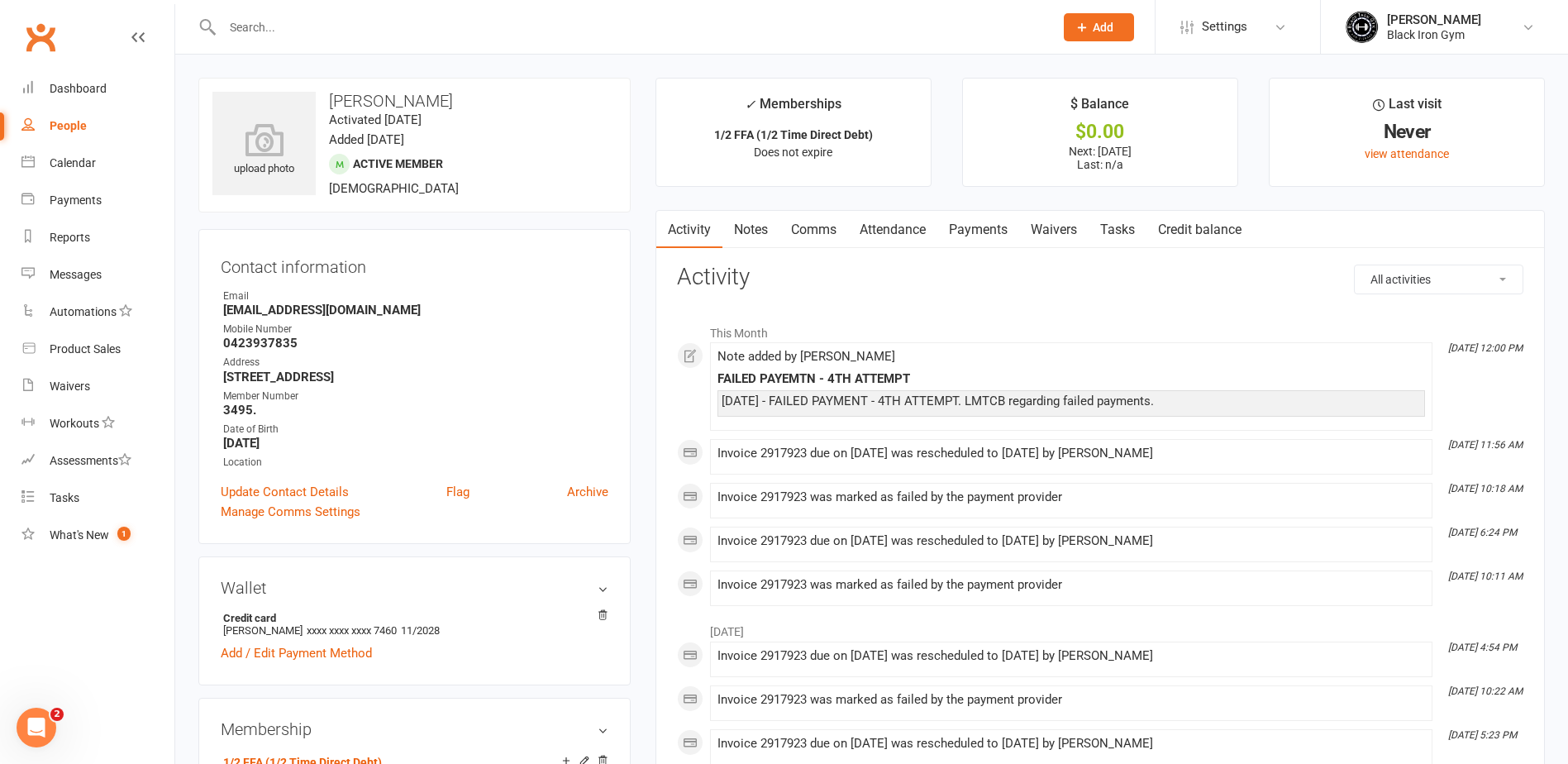
click at [976, 218] on link "Payments" at bounding box center [978, 230] width 82 height 38
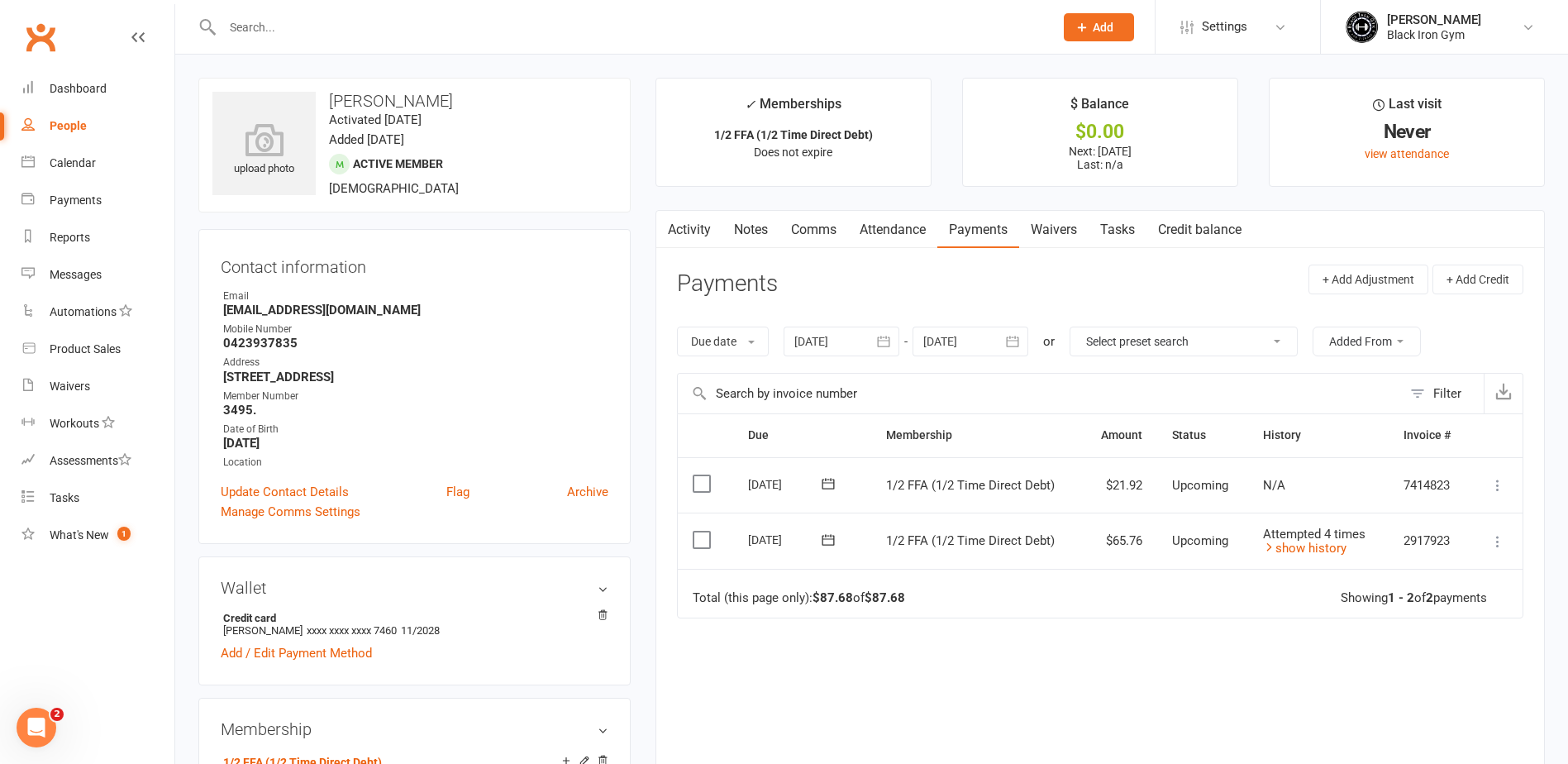
click at [692, 49] on div at bounding box center [620, 27] width 844 height 54
click at [705, 33] on input "text" at bounding box center [629, 27] width 825 height 23
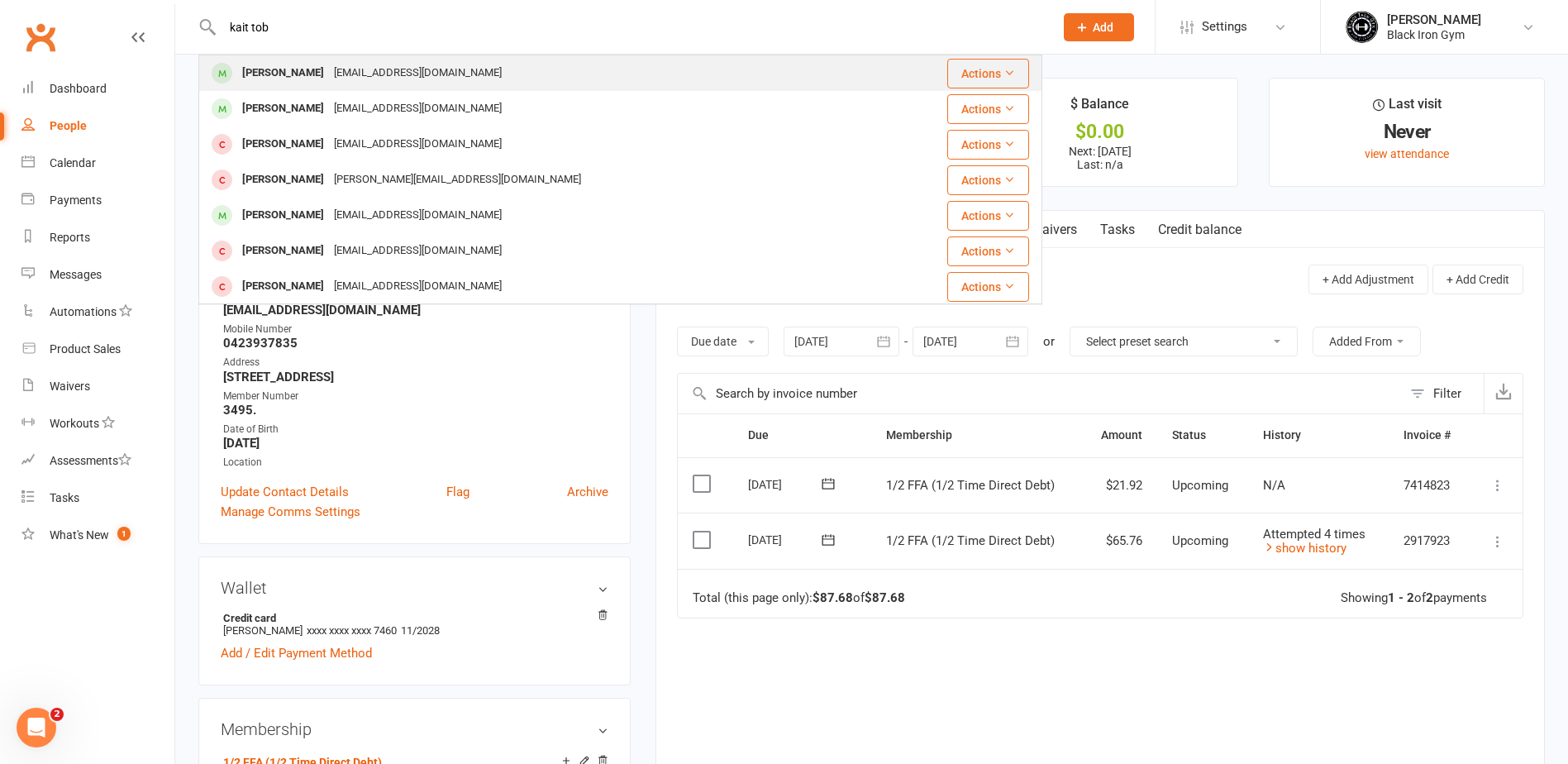
type input "kait tob"
click at [649, 75] on div "[PERSON_NAME] [EMAIL_ADDRESS][DOMAIN_NAME]" at bounding box center [542, 72] width 685 height 34
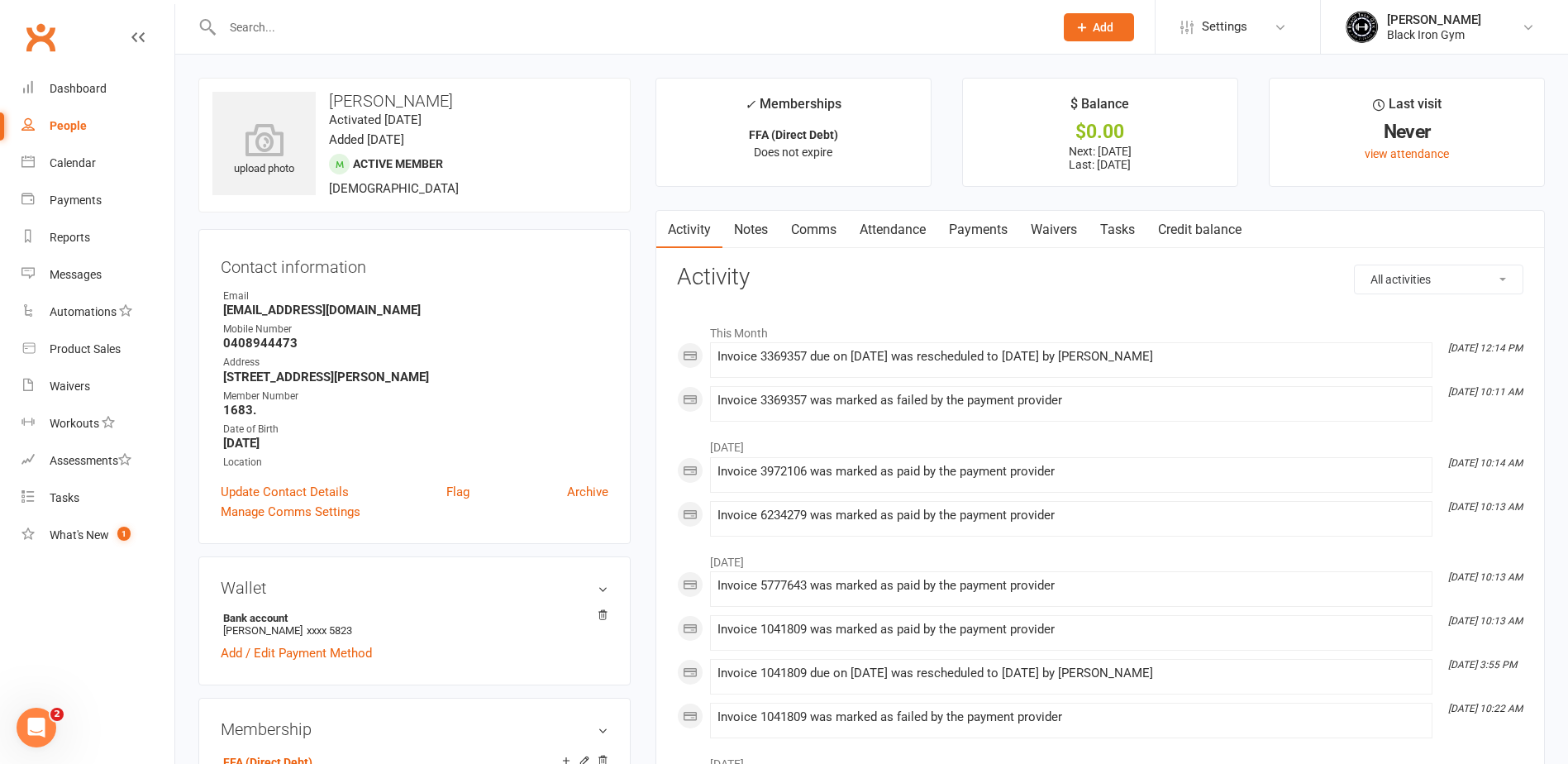
click at [992, 234] on link "Payments" at bounding box center [978, 230] width 82 height 38
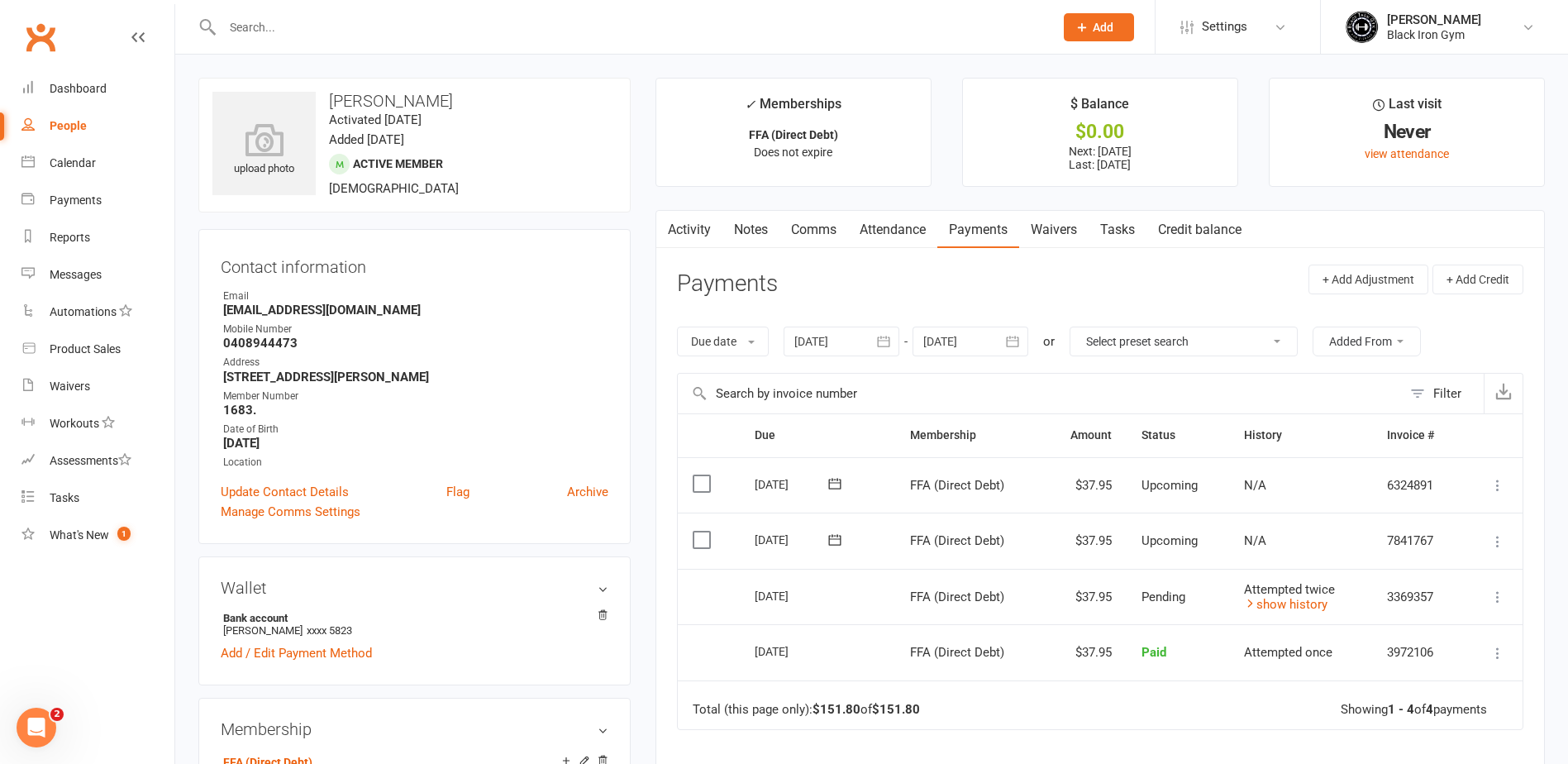
scroll to position [83, 0]
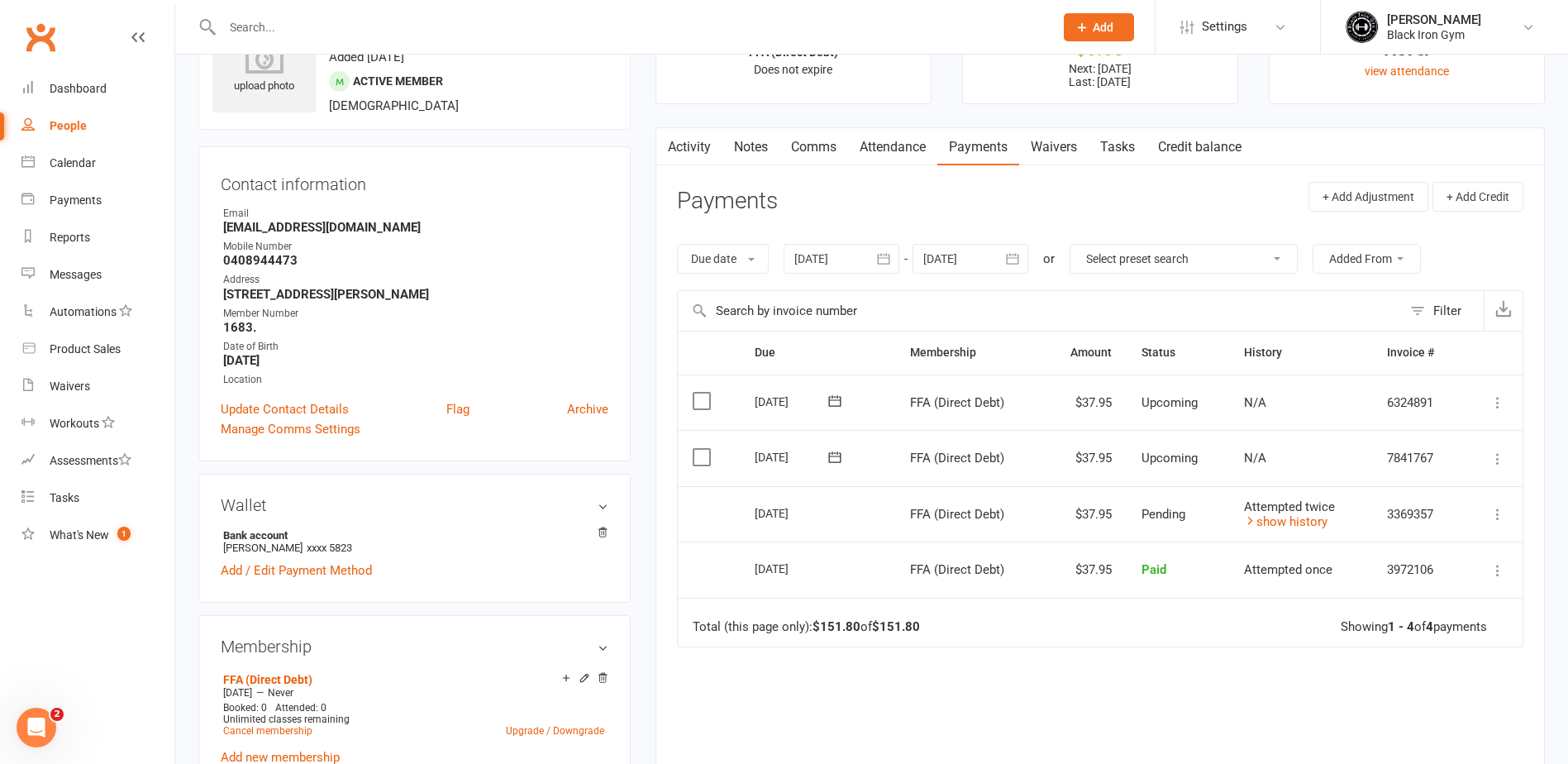
click at [359, 39] on div at bounding box center [620, 27] width 844 height 54
click at [376, 22] on input "text" at bounding box center [629, 27] width 825 height 23
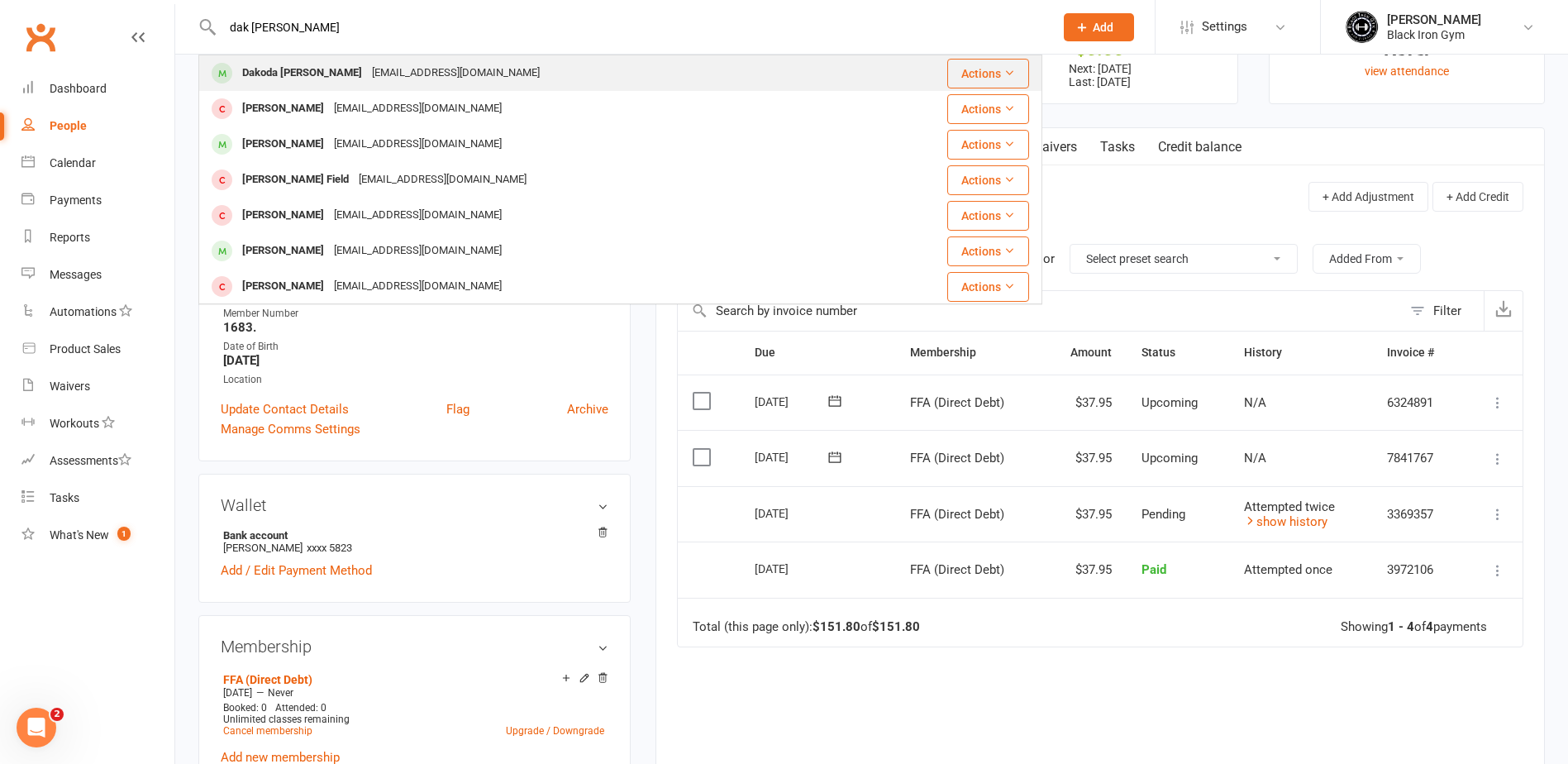
type input "dak [PERSON_NAME]"
click at [367, 68] on div "[EMAIL_ADDRESS][DOMAIN_NAME]" at bounding box center [455, 73] width 178 height 24
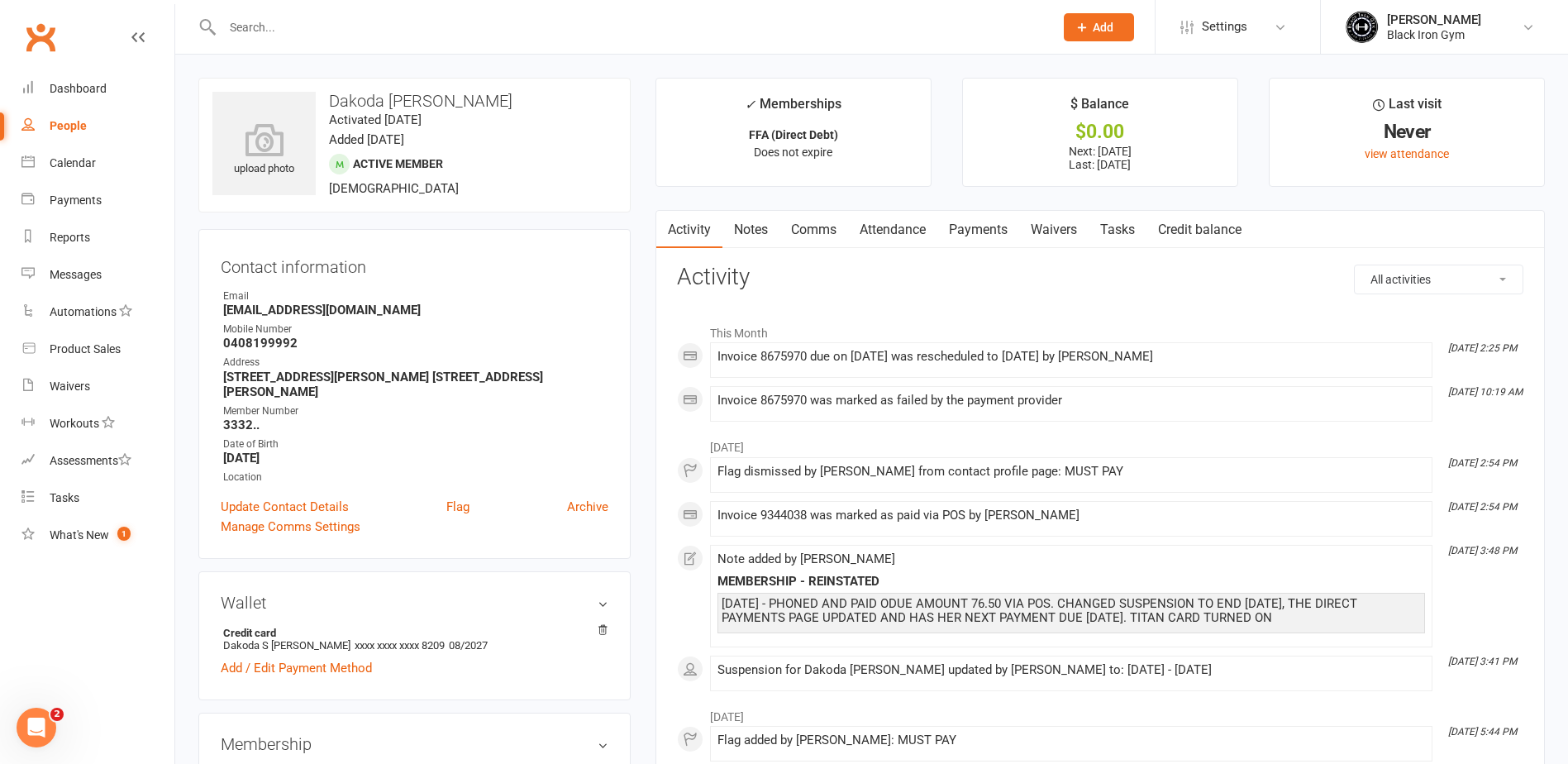
click at [962, 234] on link "Payments" at bounding box center [978, 230] width 82 height 38
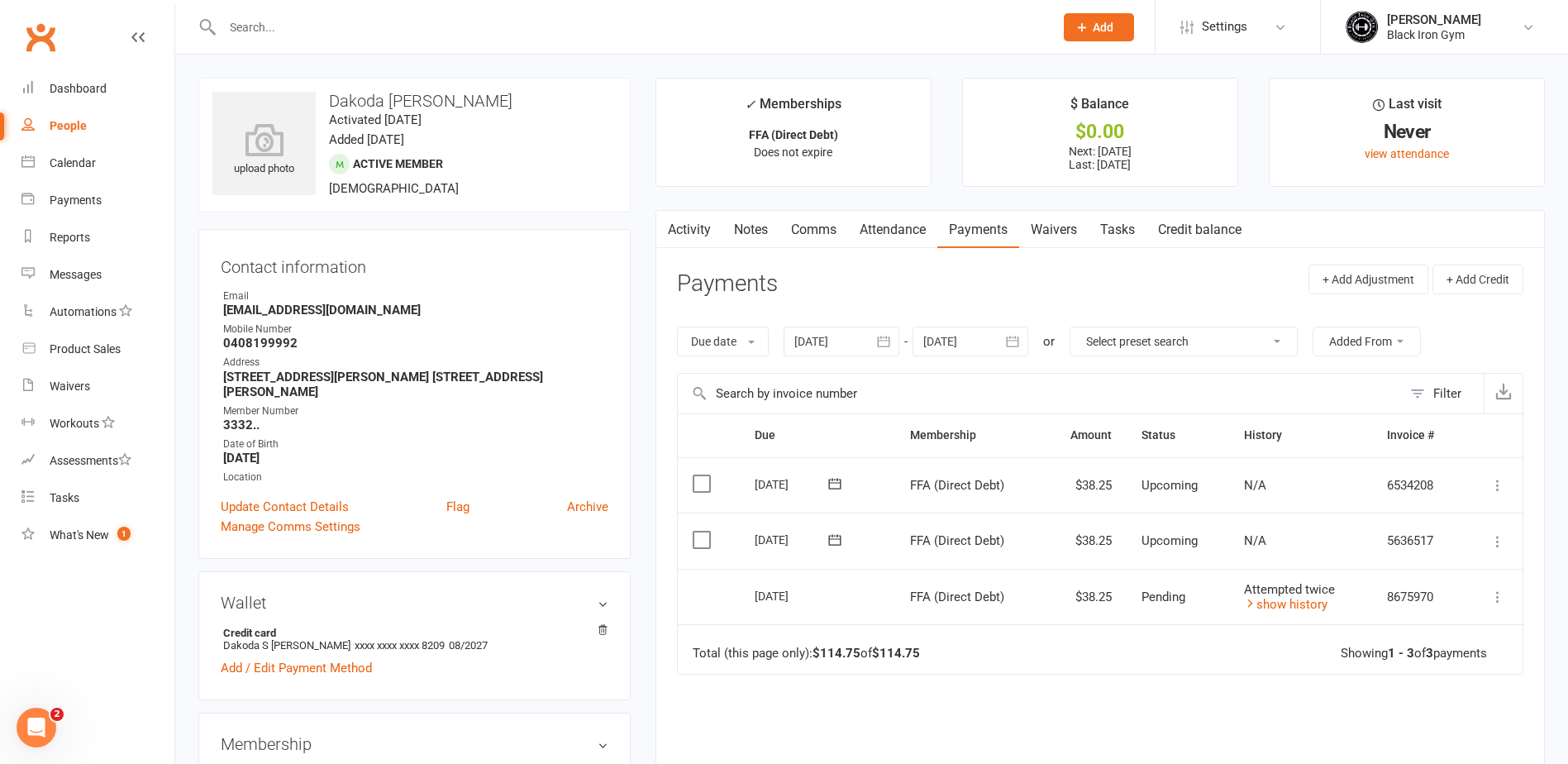
click at [282, 35] on input "text" at bounding box center [629, 27] width 825 height 23
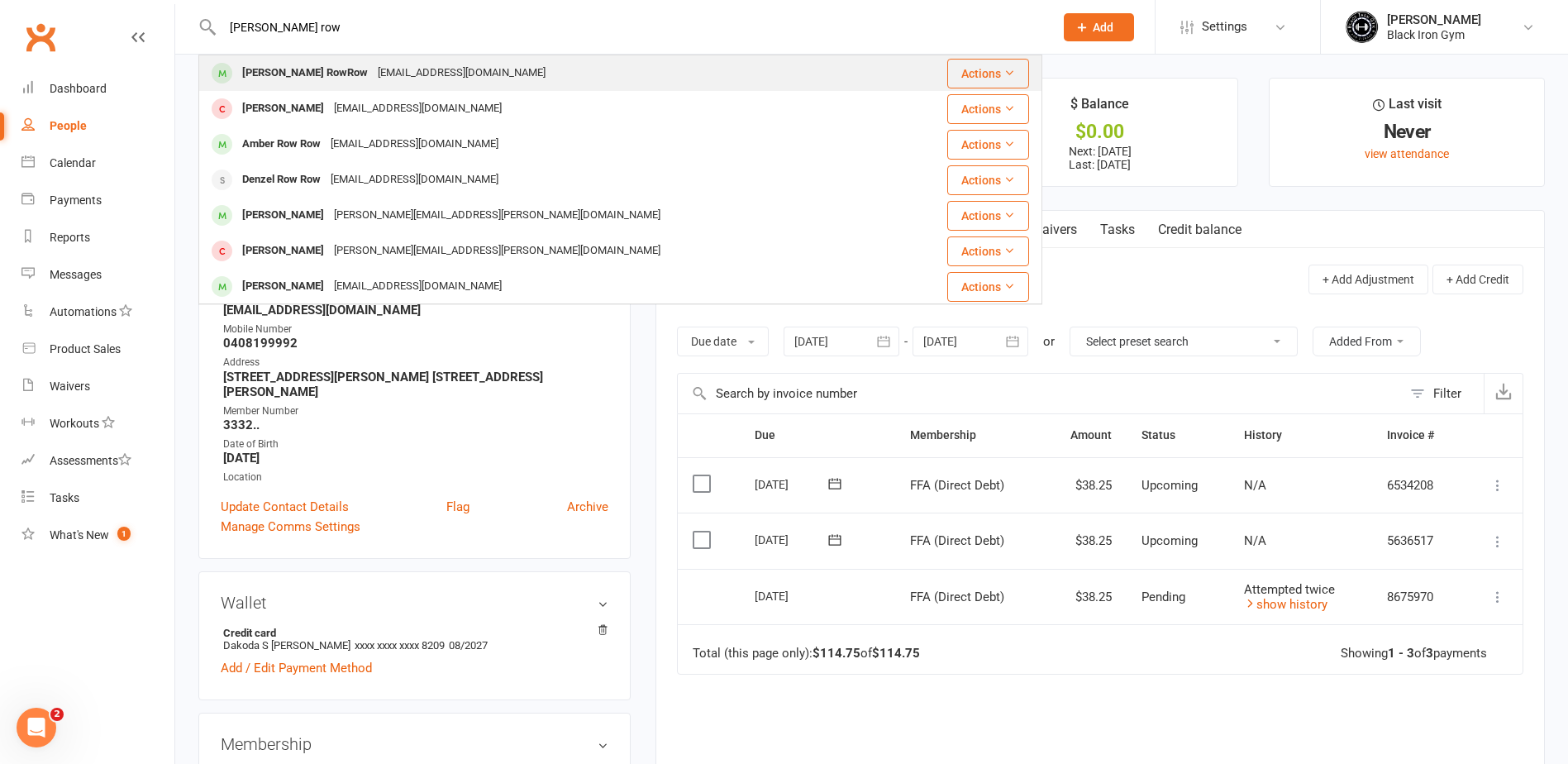
type input "[PERSON_NAME] row"
click at [290, 72] on div "[PERSON_NAME] RowRow" at bounding box center [305, 73] width 135 height 24
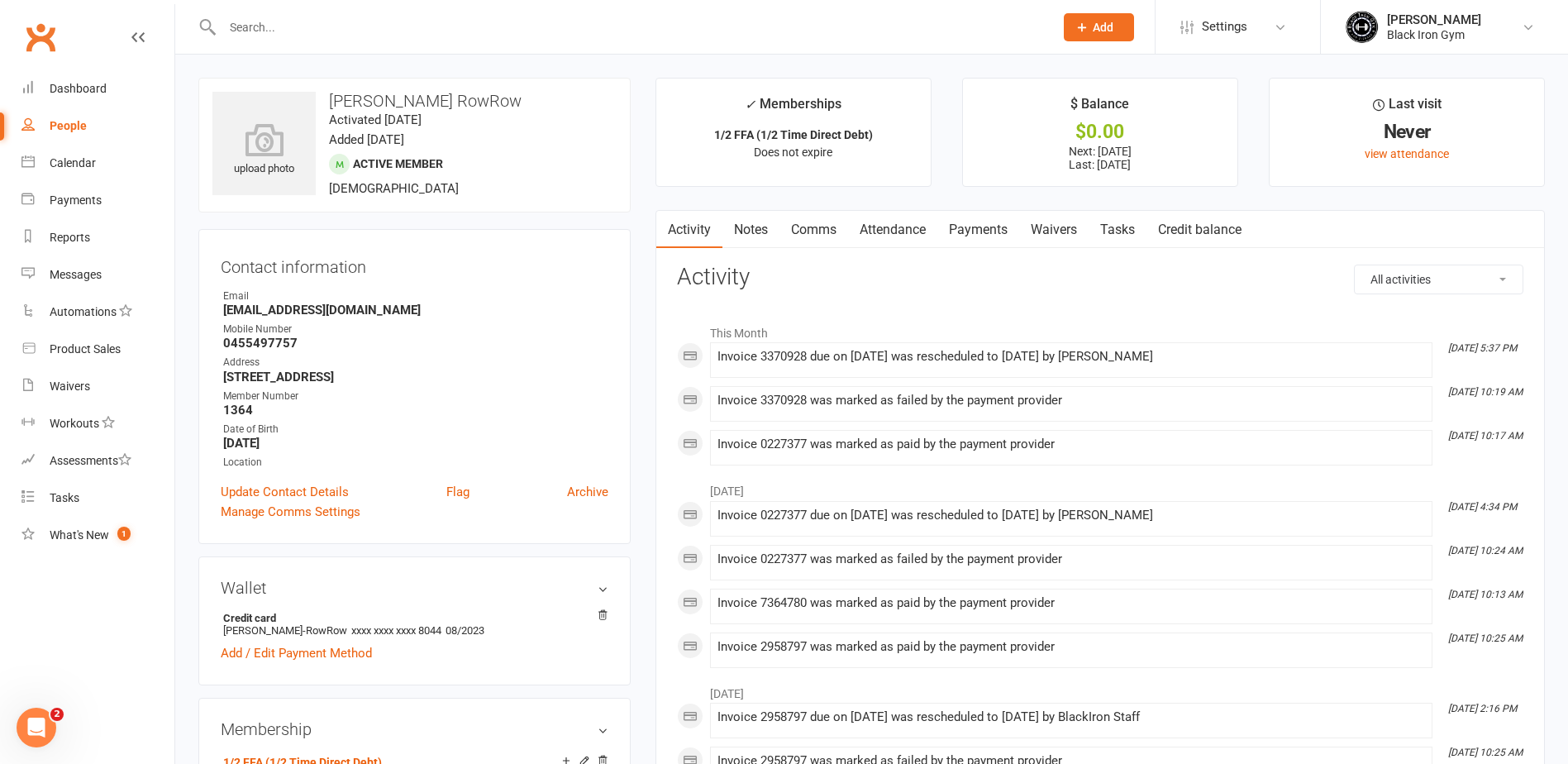
click at [1005, 227] on link "Payments" at bounding box center [978, 230] width 82 height 38
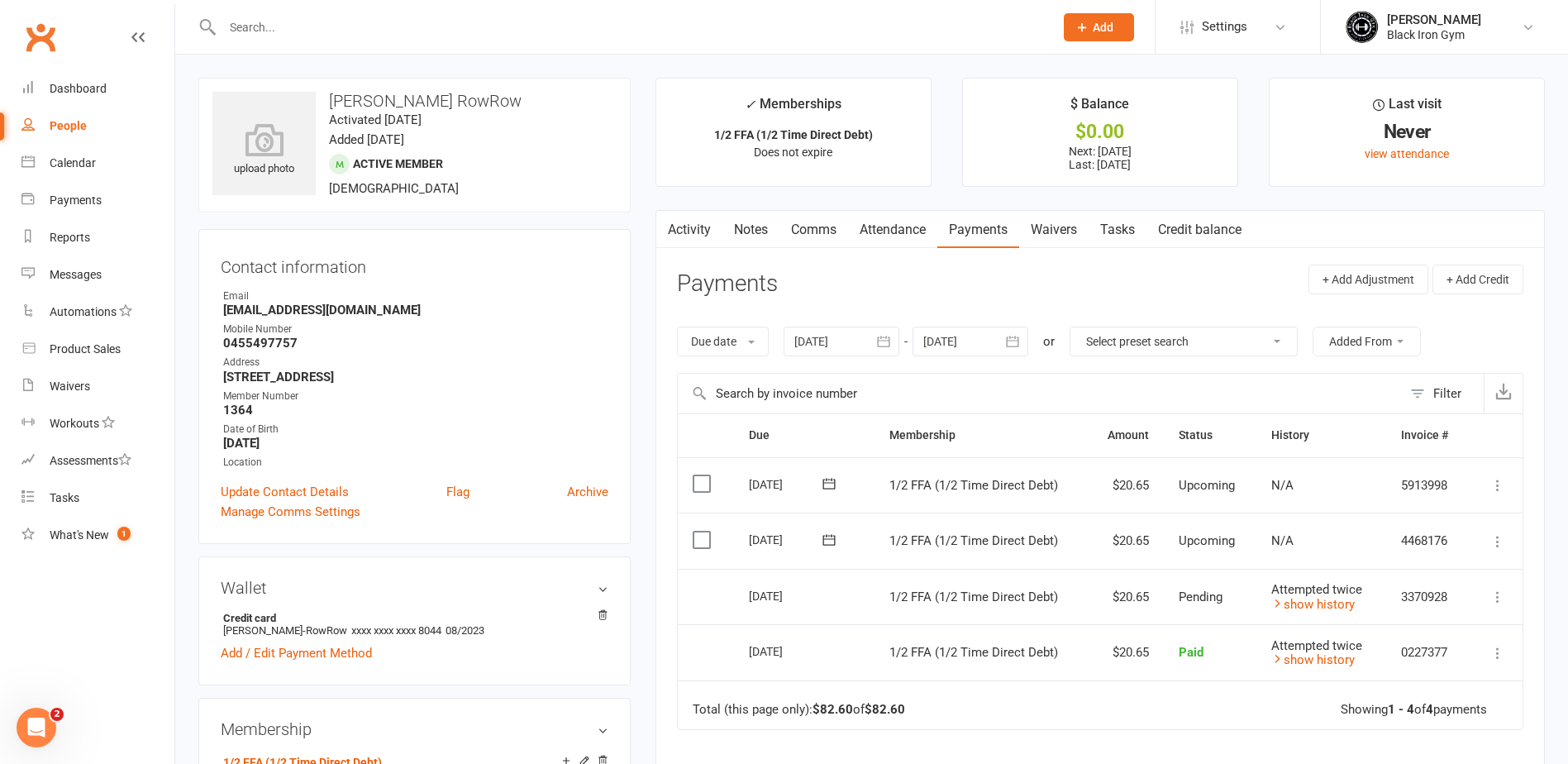
click at [502, 33] on input "text" at bounding box center [629, 27] width 825 height 23
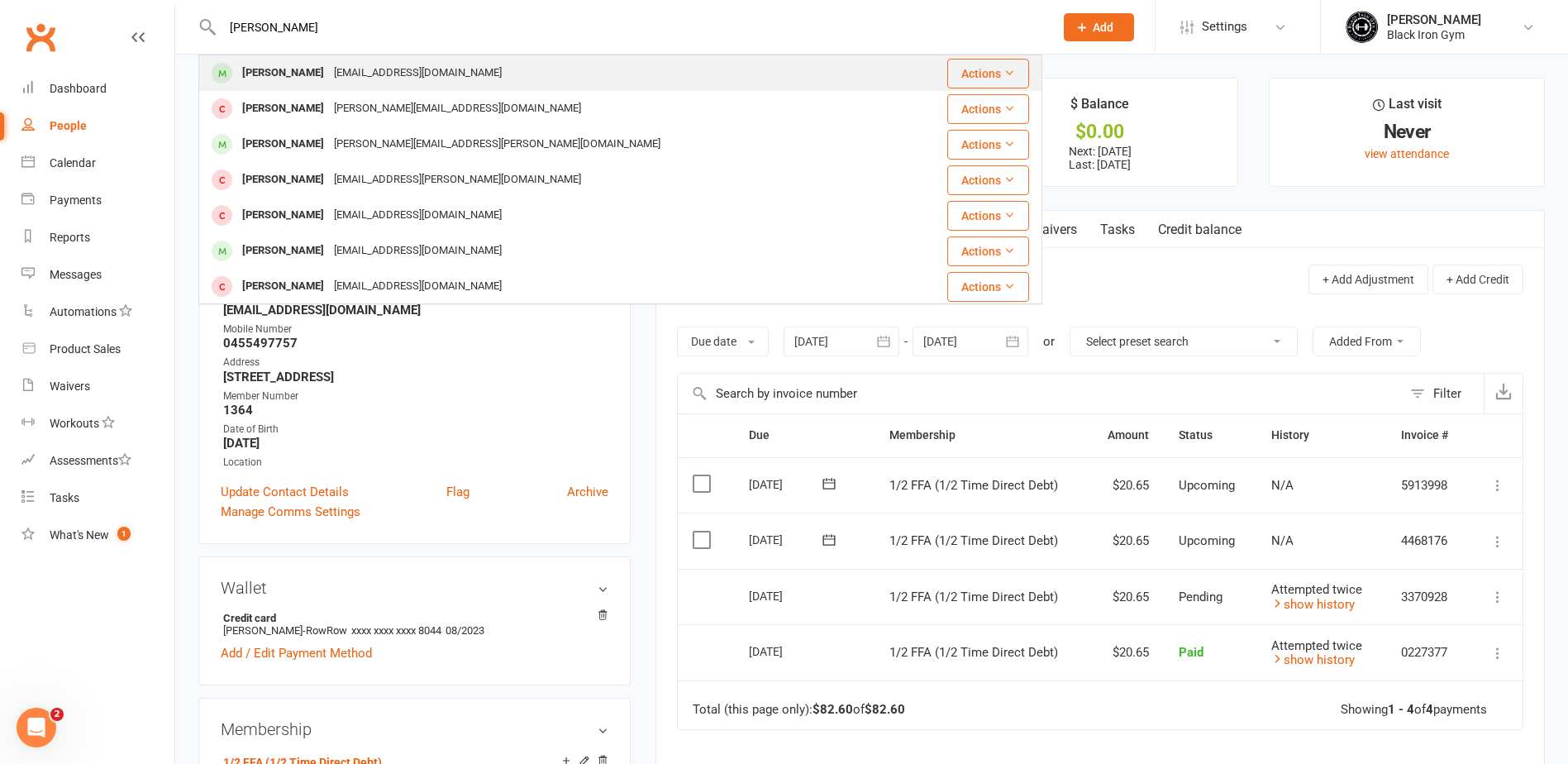
type input "[PERSON_NAME]"
click at [479, 74] on div "[PERSON_NAME] [EMAIL_ADDRESS][DOMAIN_NAME]" at bounding box center [550, 72] width 700 height 34
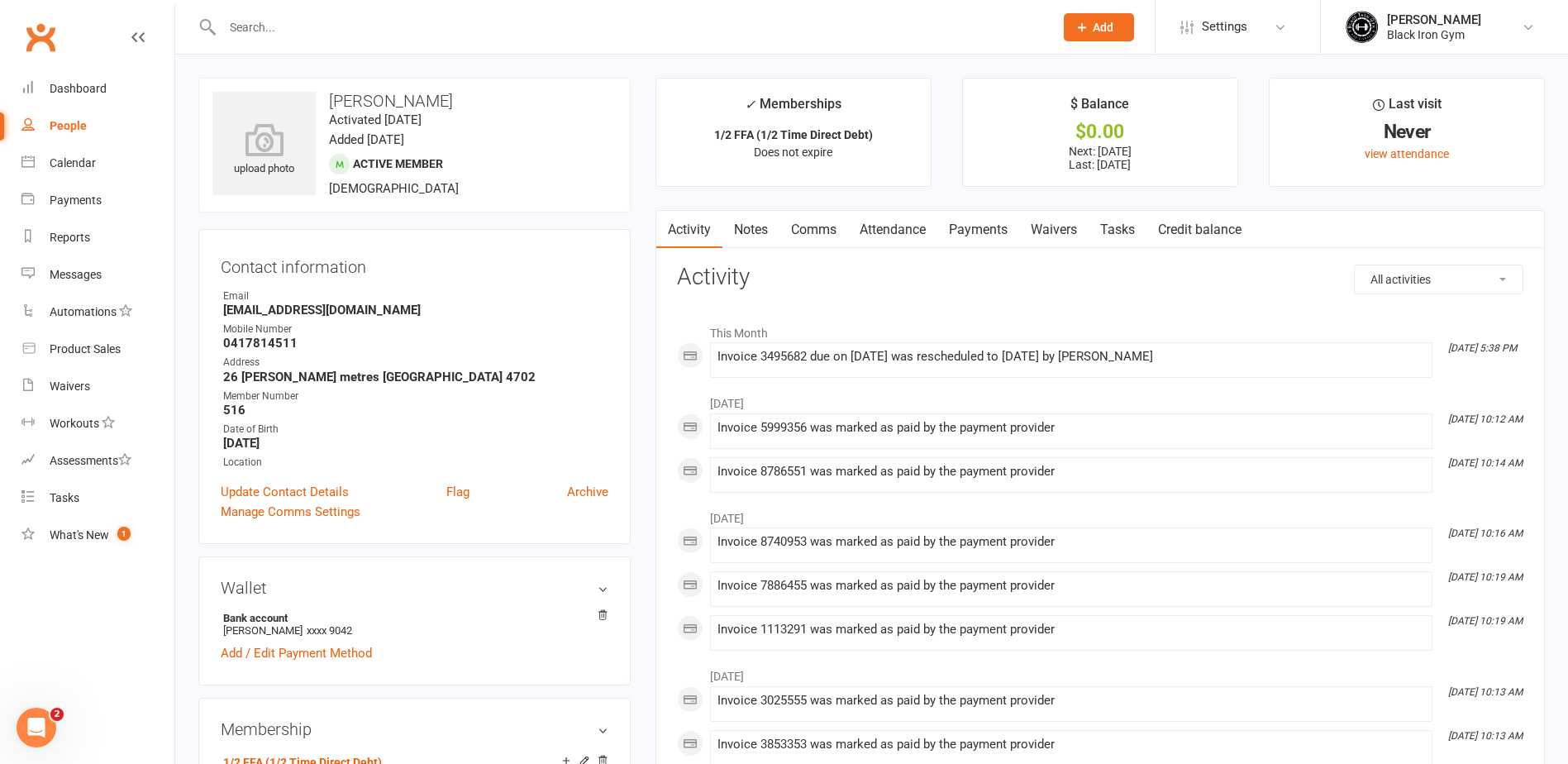
click at [970, 231] on link "Payments" at bounding box center [978, 230] width 82 height 38
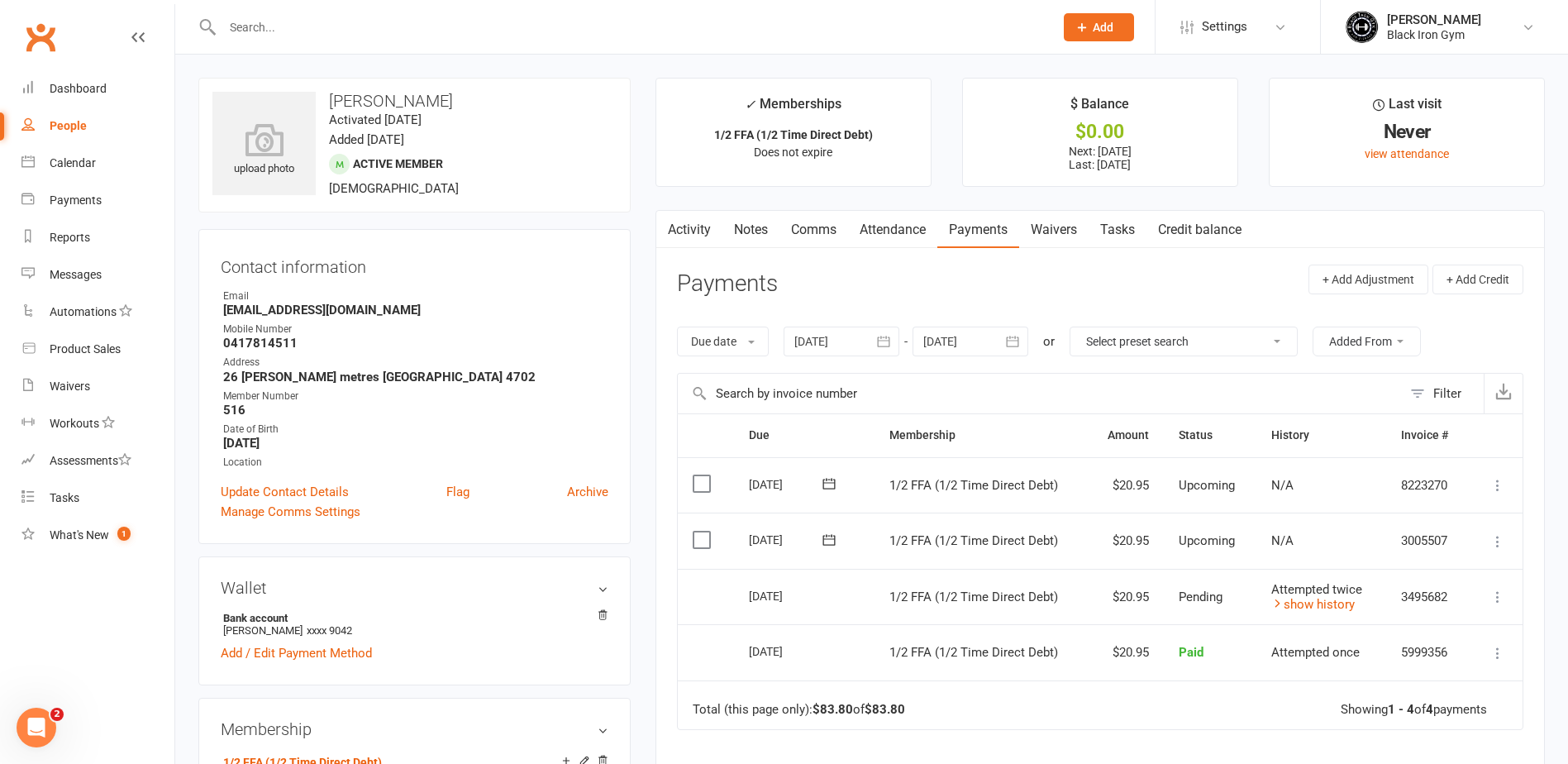
click at [468, 35] on input "text" at bounding box center [629, 27] width 825 height 23
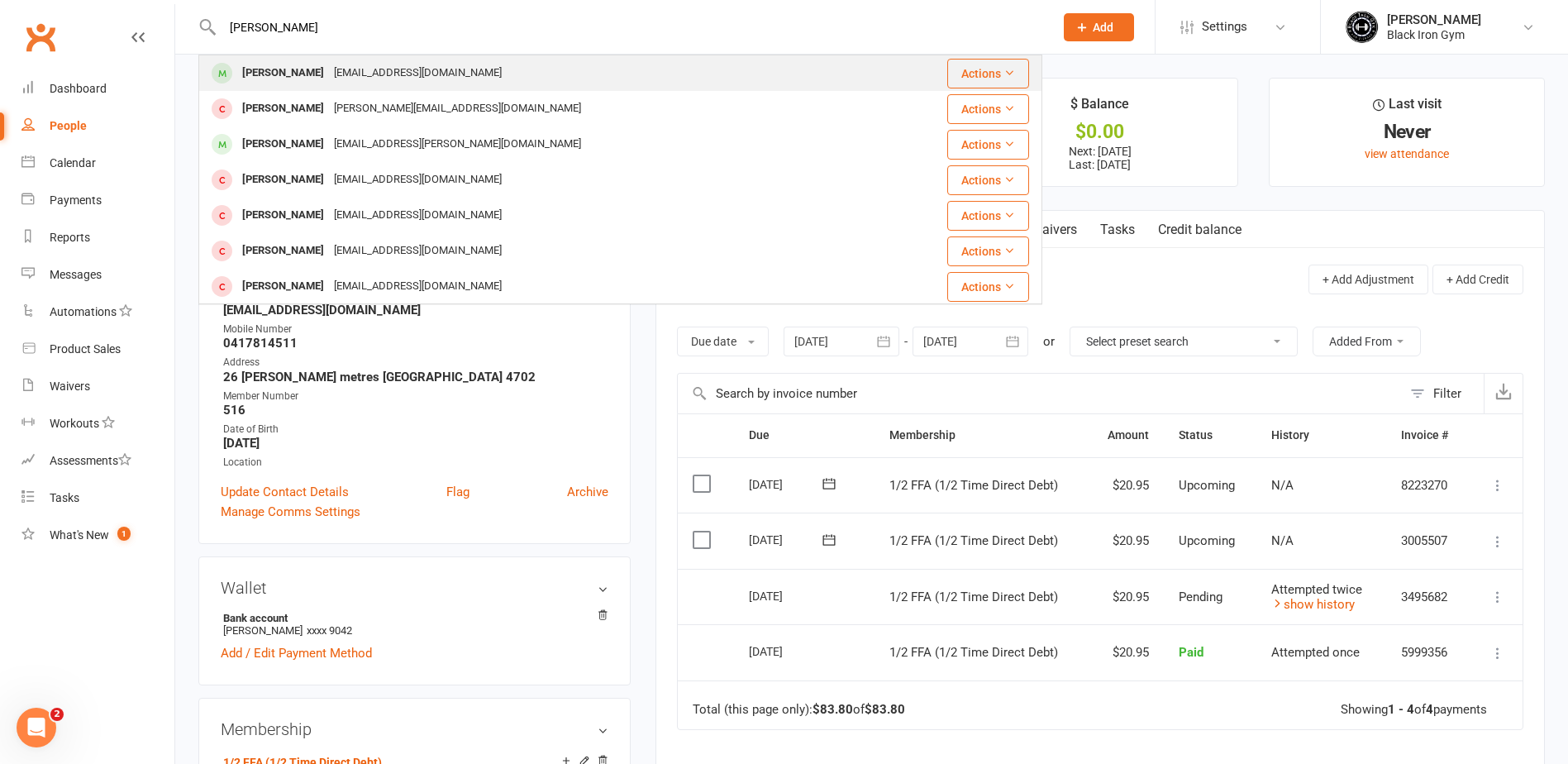
type input "[PERSON_NAME]"
click at [449, 65] on div "[EMAIL_ADDRESS][DOMAIN_NAME]" at bounding box center [417, 73] width 178 height 24
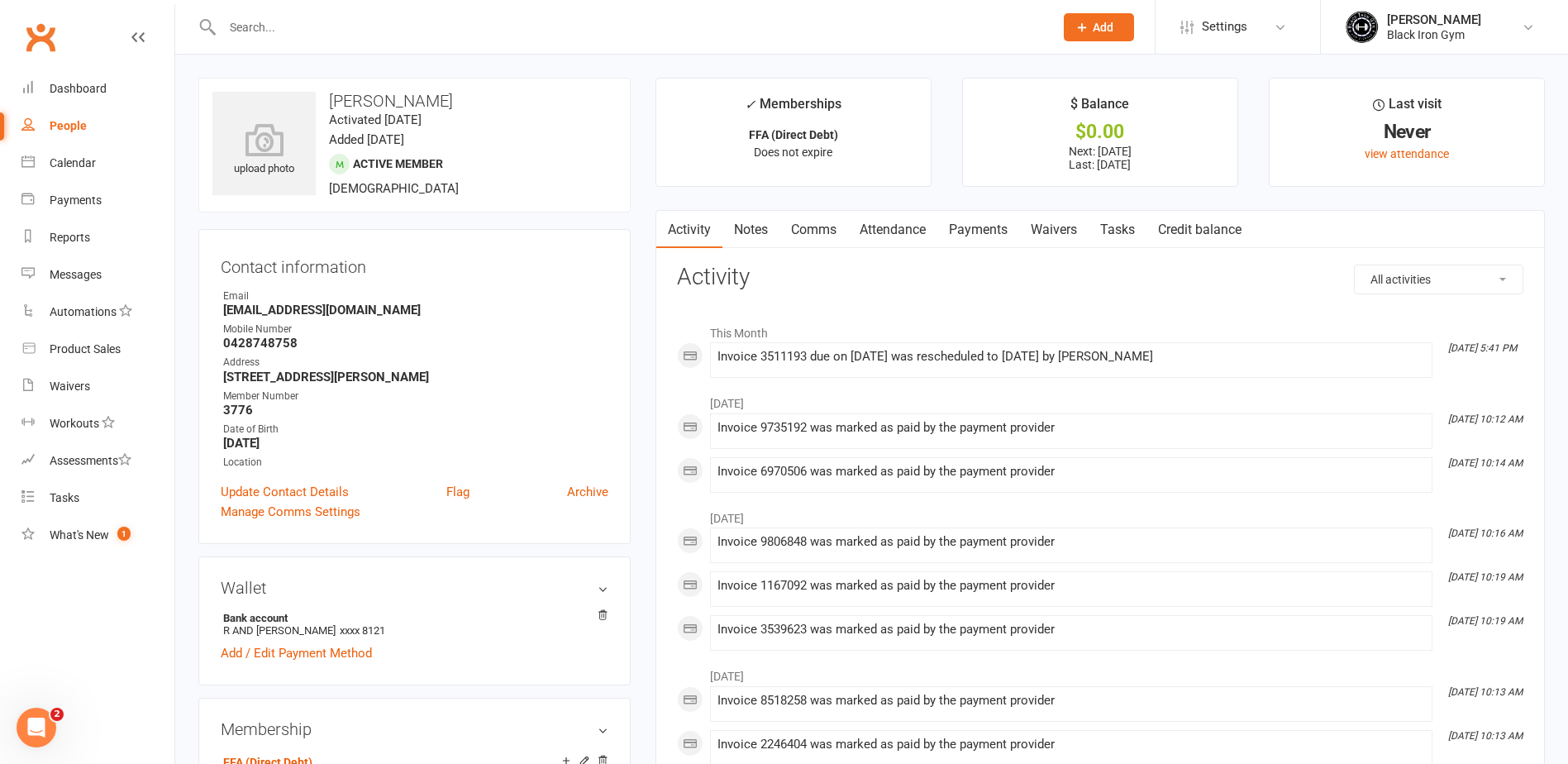
click at [974, 228] on link "Payments" at bounding box center [978, 230] width 82 height 38
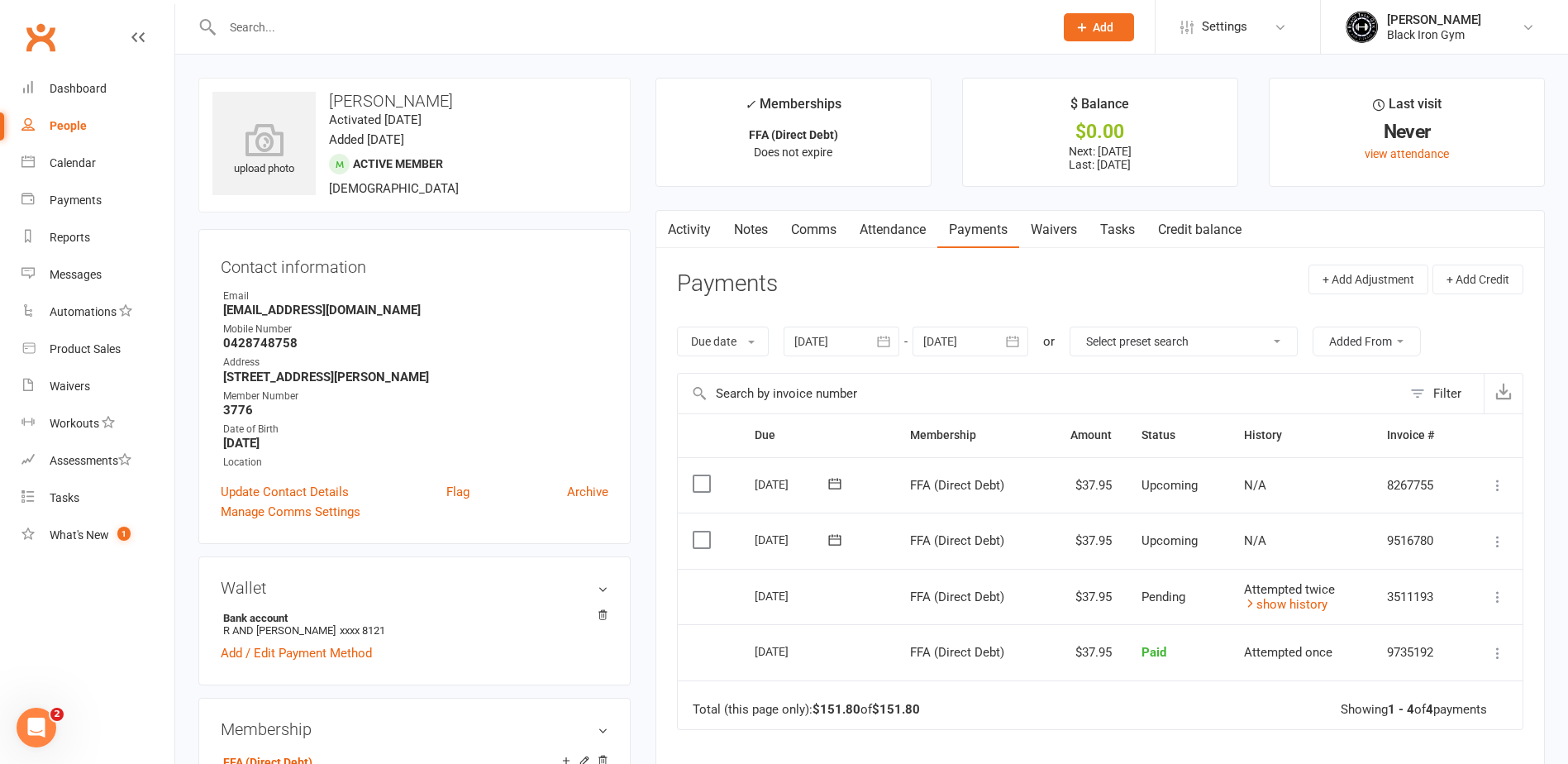
click at [511, 28] on input "text" at bounding box center [629, 27] width 825 height 23
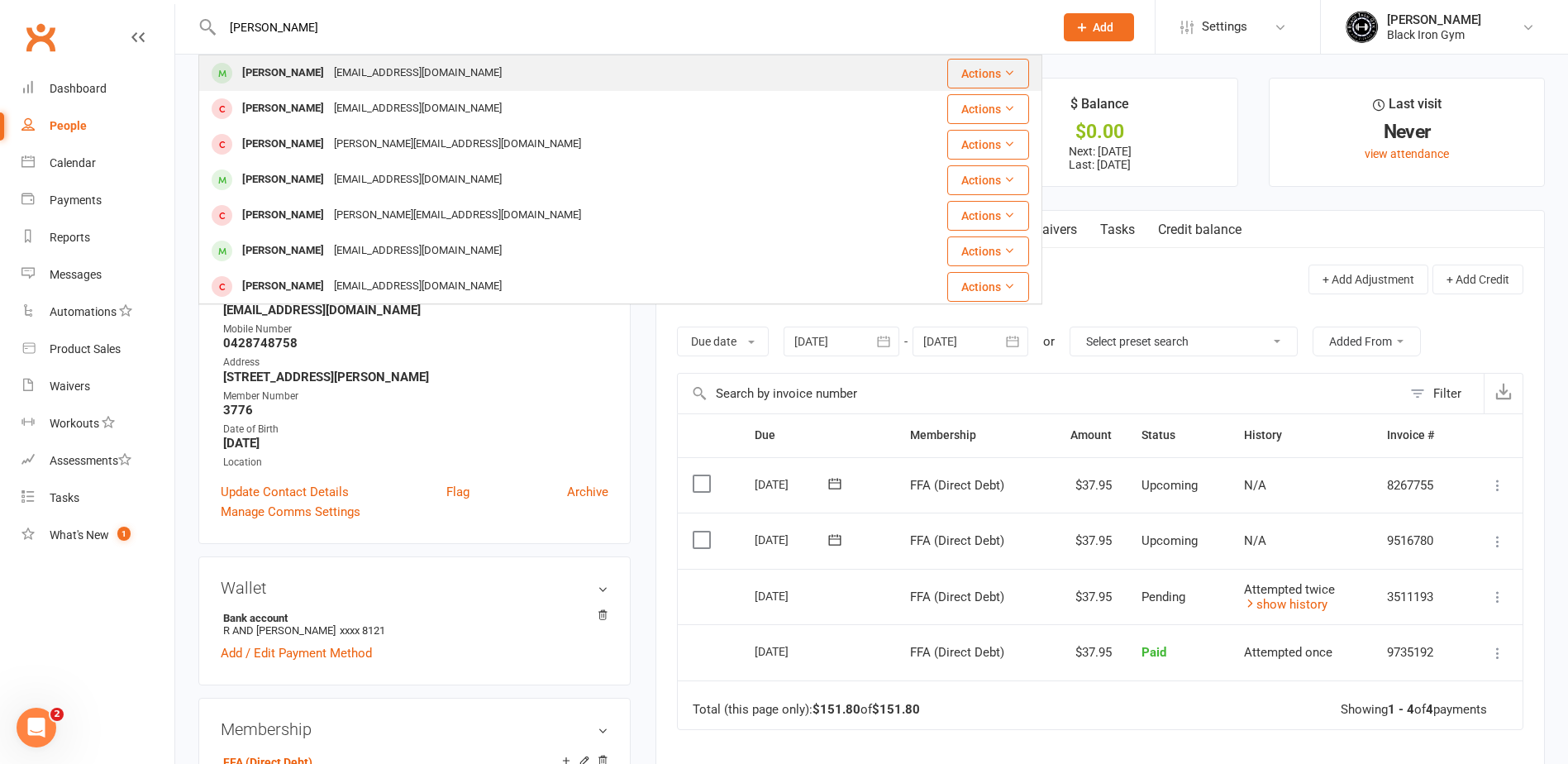
type input "[PERSON_NAME]"
click at [471, 73] on div "[PERSON_NAME] [EMAIL_ADDRESS][DOMAIN_NAME]" at bounding box center [538, 72] width 677 height 34
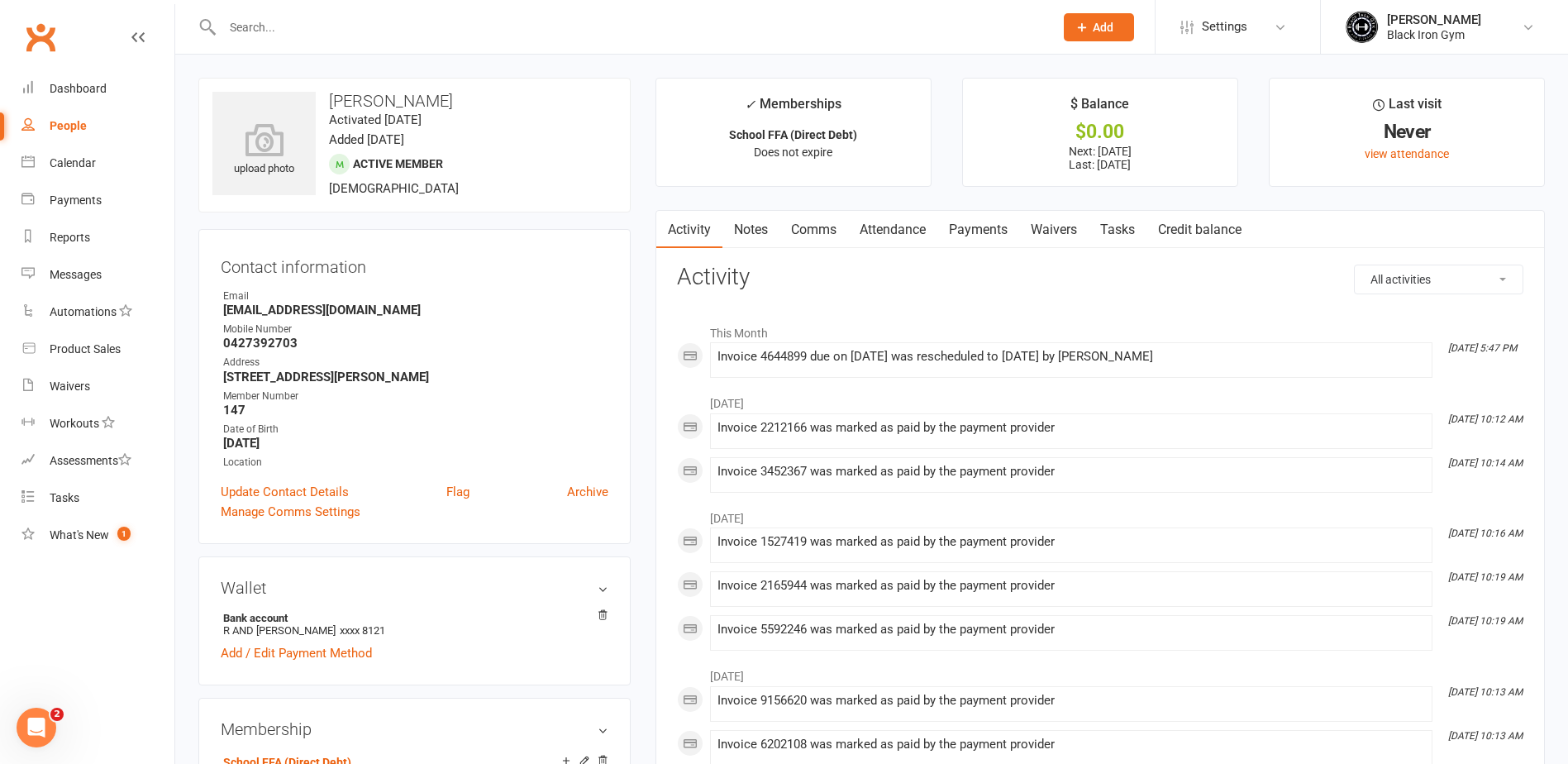
click at [993, 243] on link "Payments" at bounding box center [978, 230] width 82 height 38
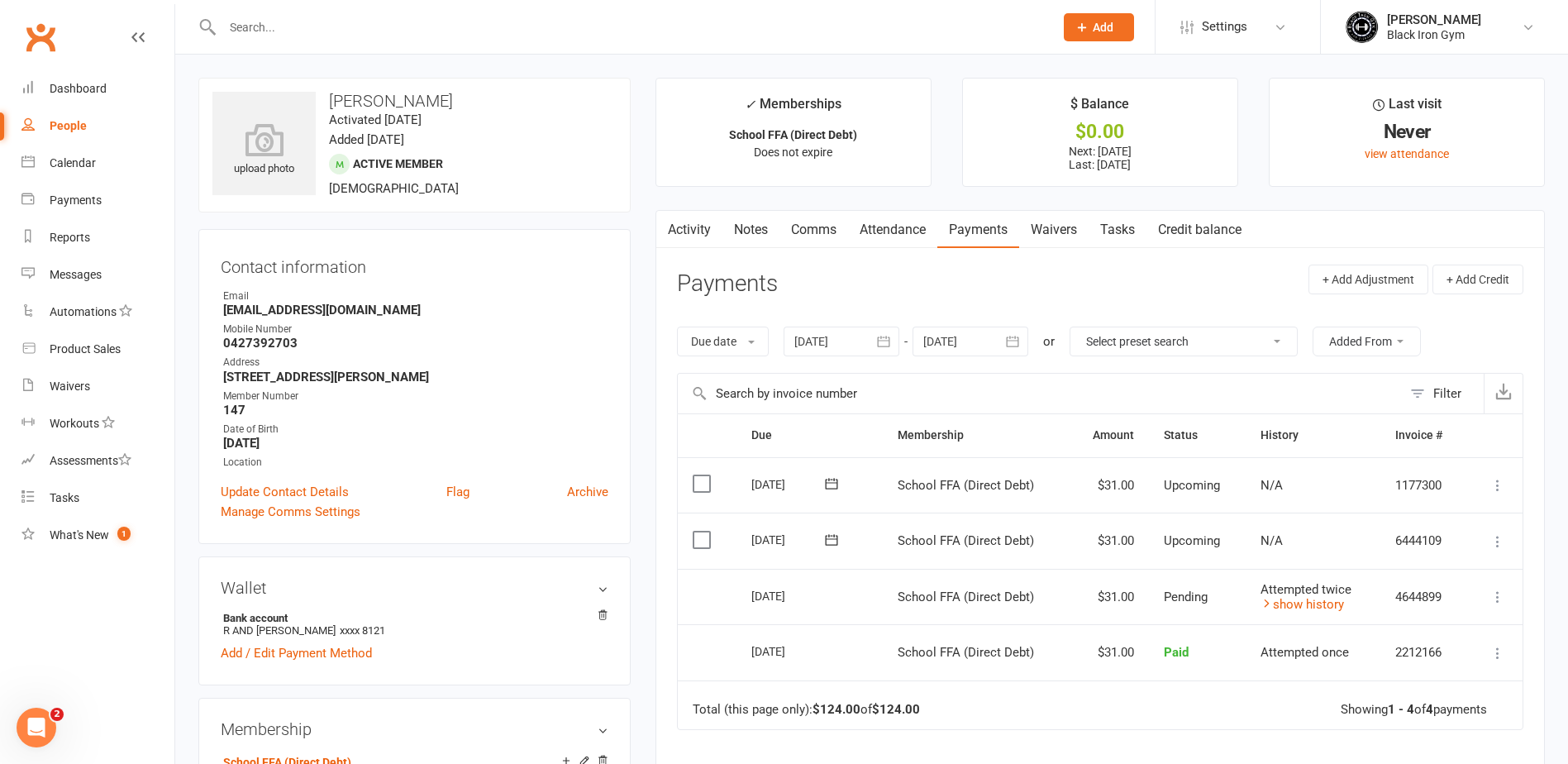
click at [352, 39] on div at bounding box center [620, 27] width 844 height 54
click at [381, 40] on div at bounding box center [620, 27] width 844 height 54
click at [425, 29] on input "text" at bounding box center [629, 27] width 825 height 23
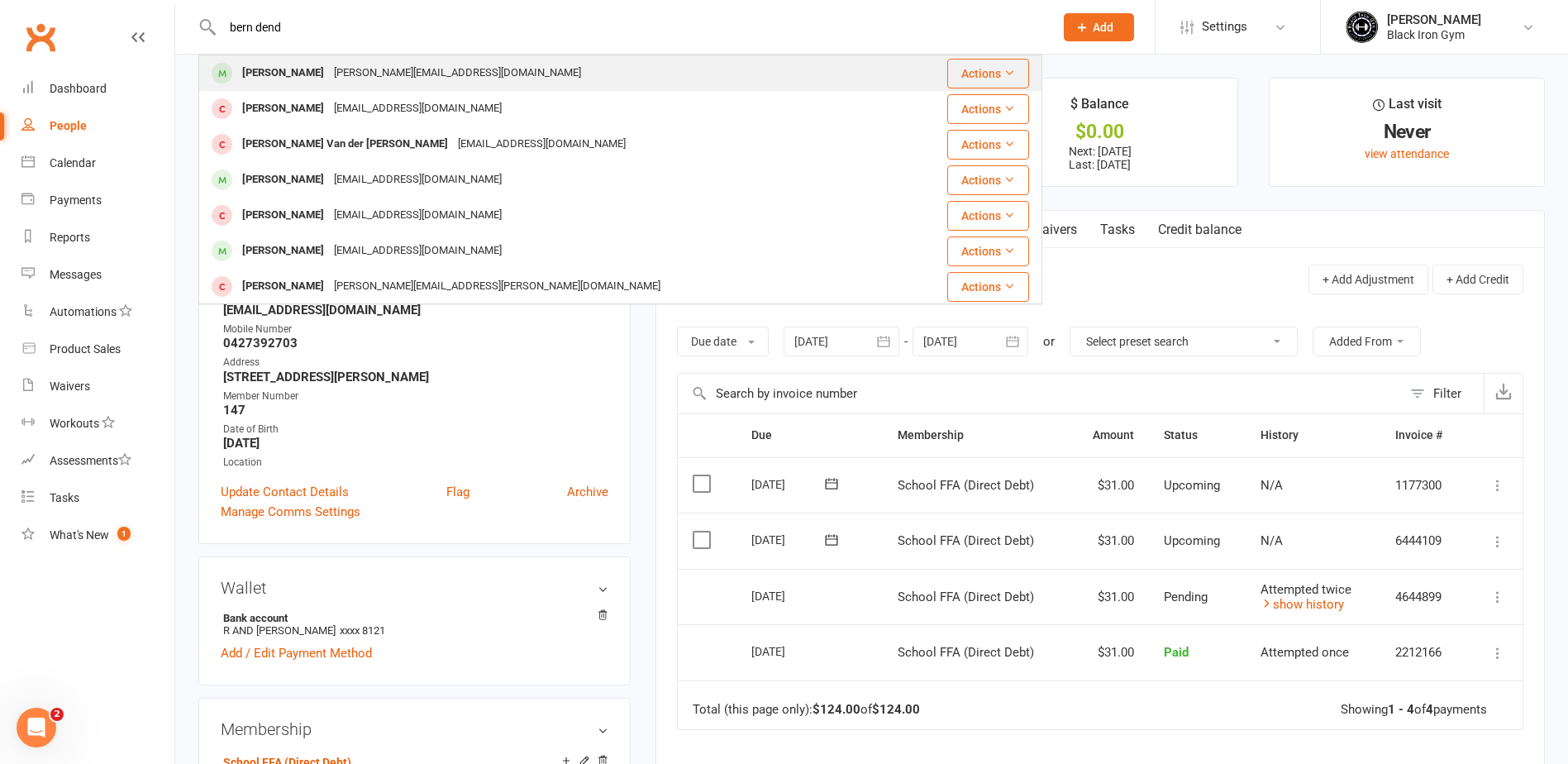
type input "bern dend"
click at [394, 68] on div "[PERSON_NAME][EMAIL_ADDRESS][DOMAIN_NAME]" at bounding box center [457, 73] width 257 height 24
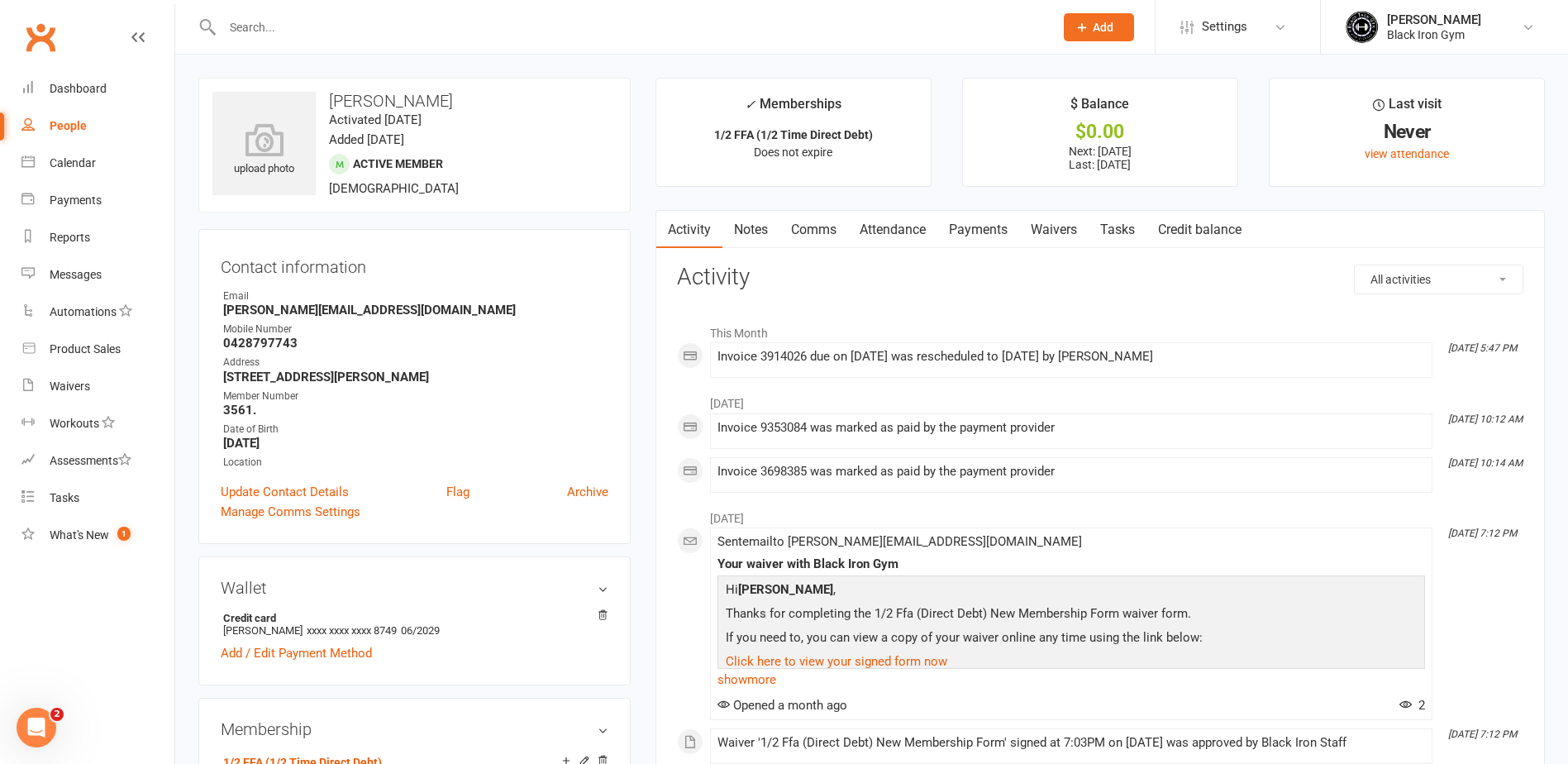
click at [1002, 229] on link "Payments" at bounding box center [978, 230] width 82 height 38
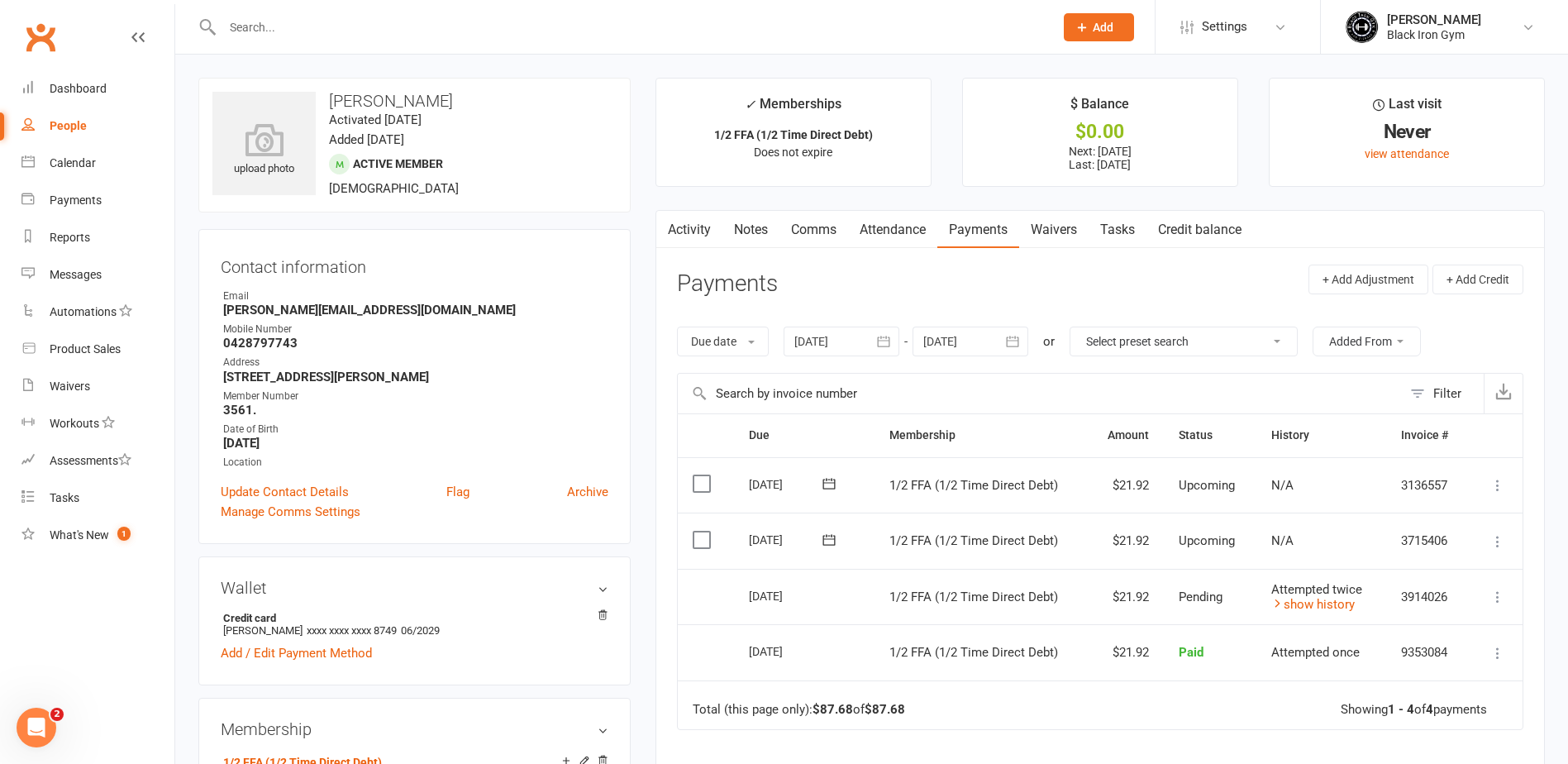
click at [475, 30] on input "text" at bounding box center [629, 27] width 825 height 23
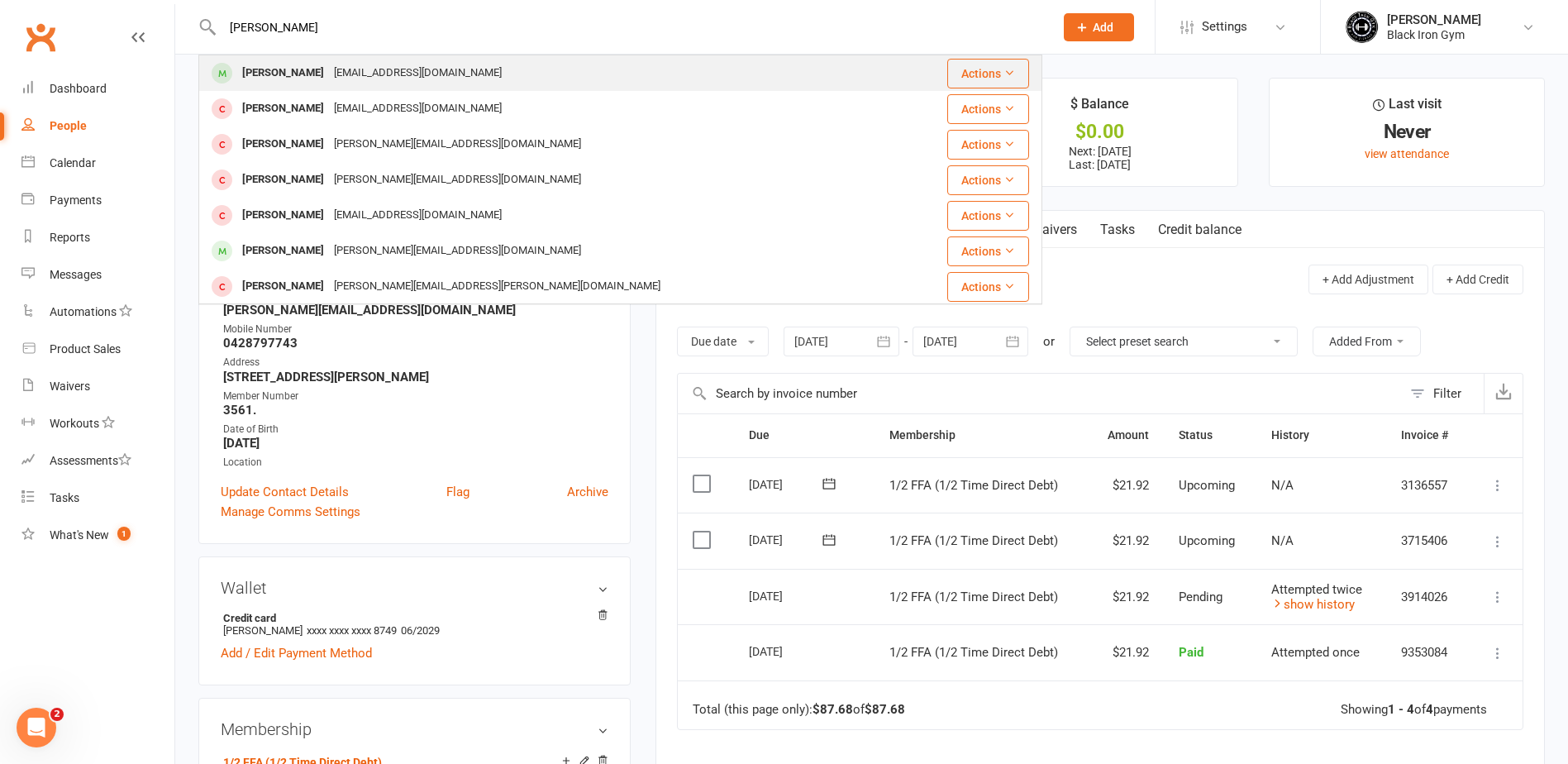
type input "[PERSON_NAME]"
click at [453, 59] on div "[PERSON_NAME] [EMAIL_ADDRESS][DOMAIN_NAME]" at bounding box center [550, 72] width 700 height 34
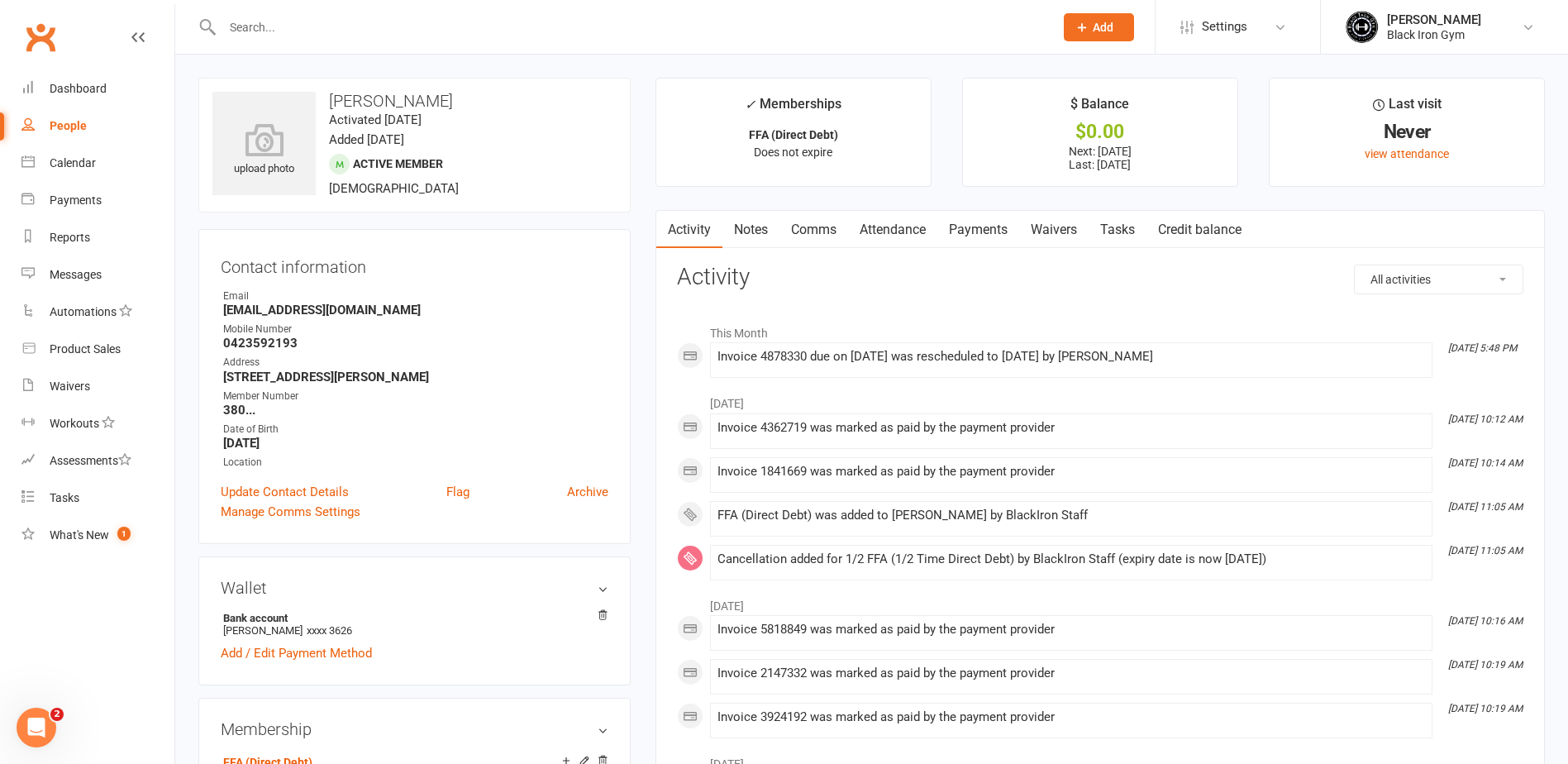
click at [979, 235] on link "Payments" at bounding box center [978, 230] width 82 height 38
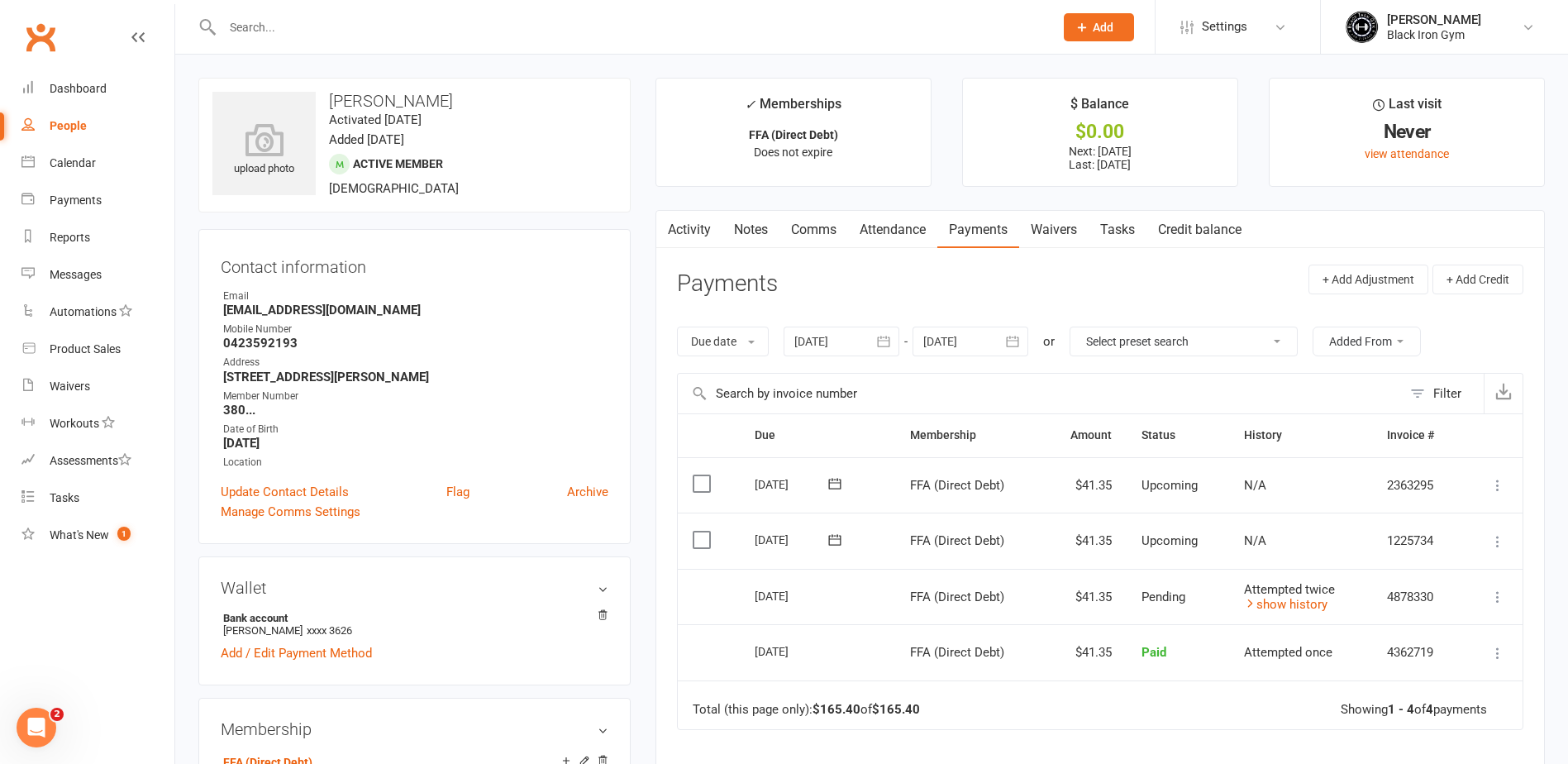
click at [508, 12] on div at bounding box center [620, 27] width 844 height 54
click at [508, 30] on input "text" at bounding box center [629, 27] width 825 height 23
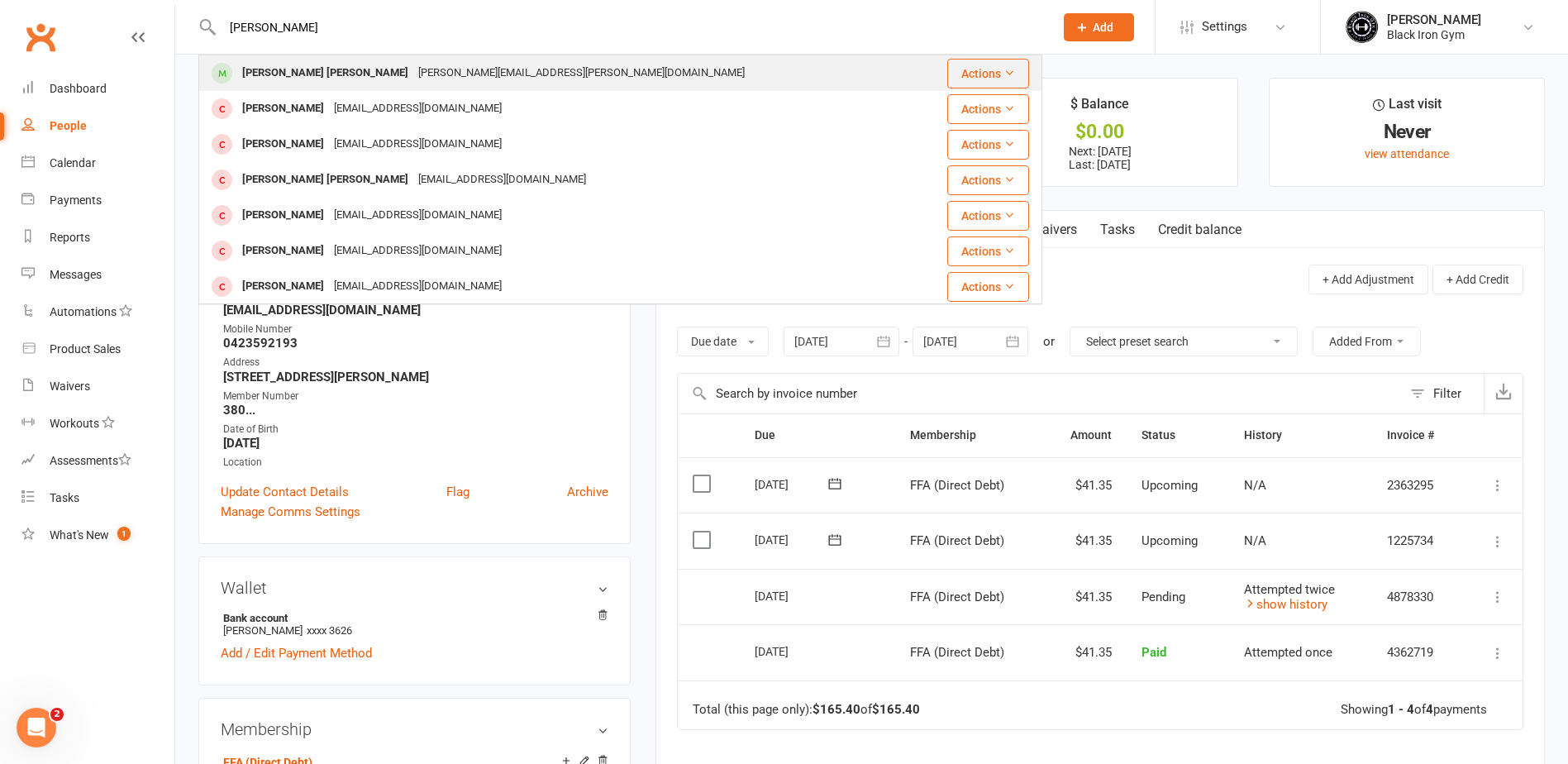
type input "[PERSON_NAME]"
click at [493, 80] on div "[PERSON_NAME] [PERSON_NAME] [PERSON_NAME][EMAIL_ADDRESS][PERSON_NAME][DOMAIN_NA…" at bounding box center [559, 72] width 719 height 34
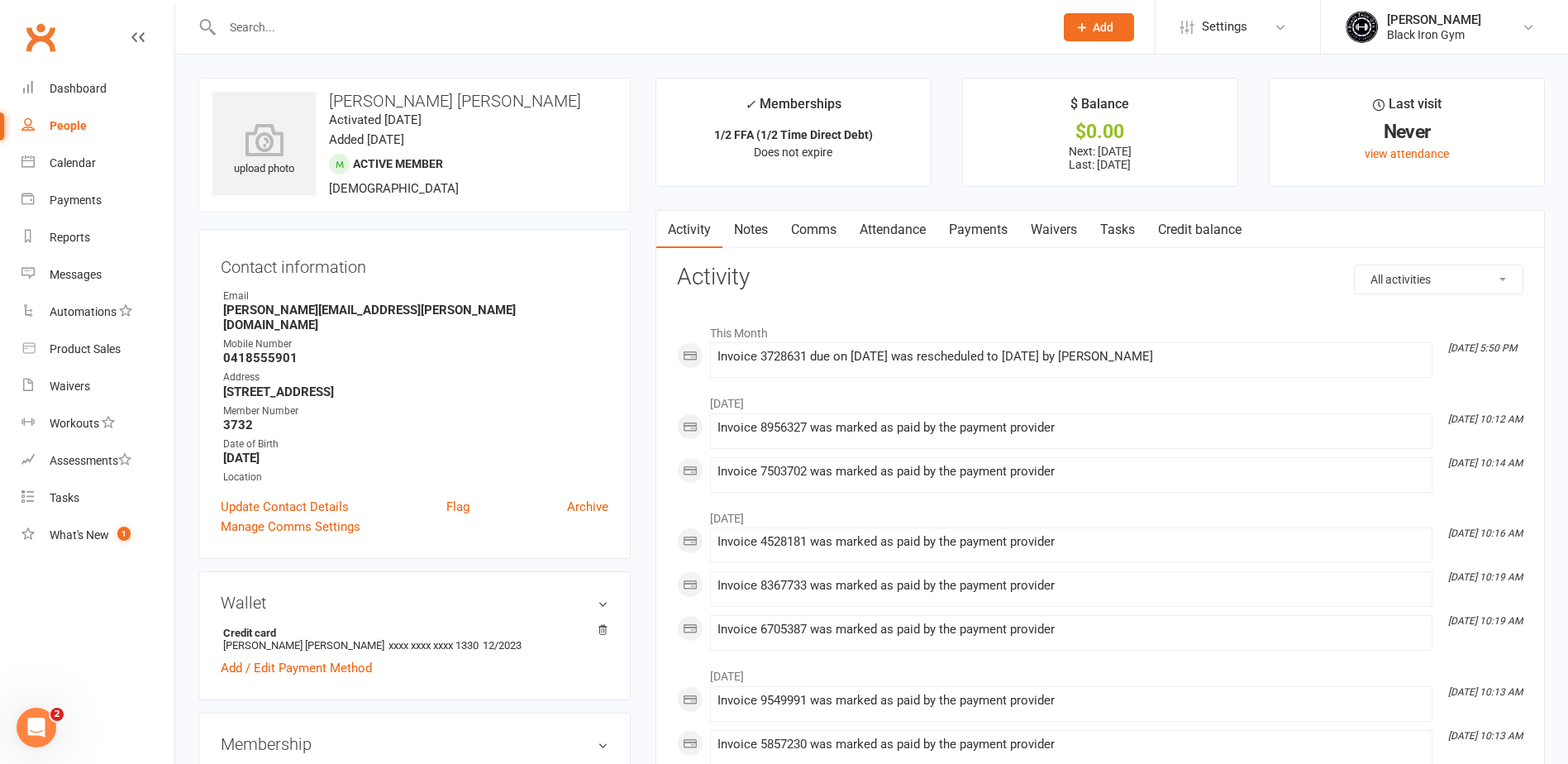
click at [998, 229] on link "Payments" at bounding box center [978, 230] width 82 height 38
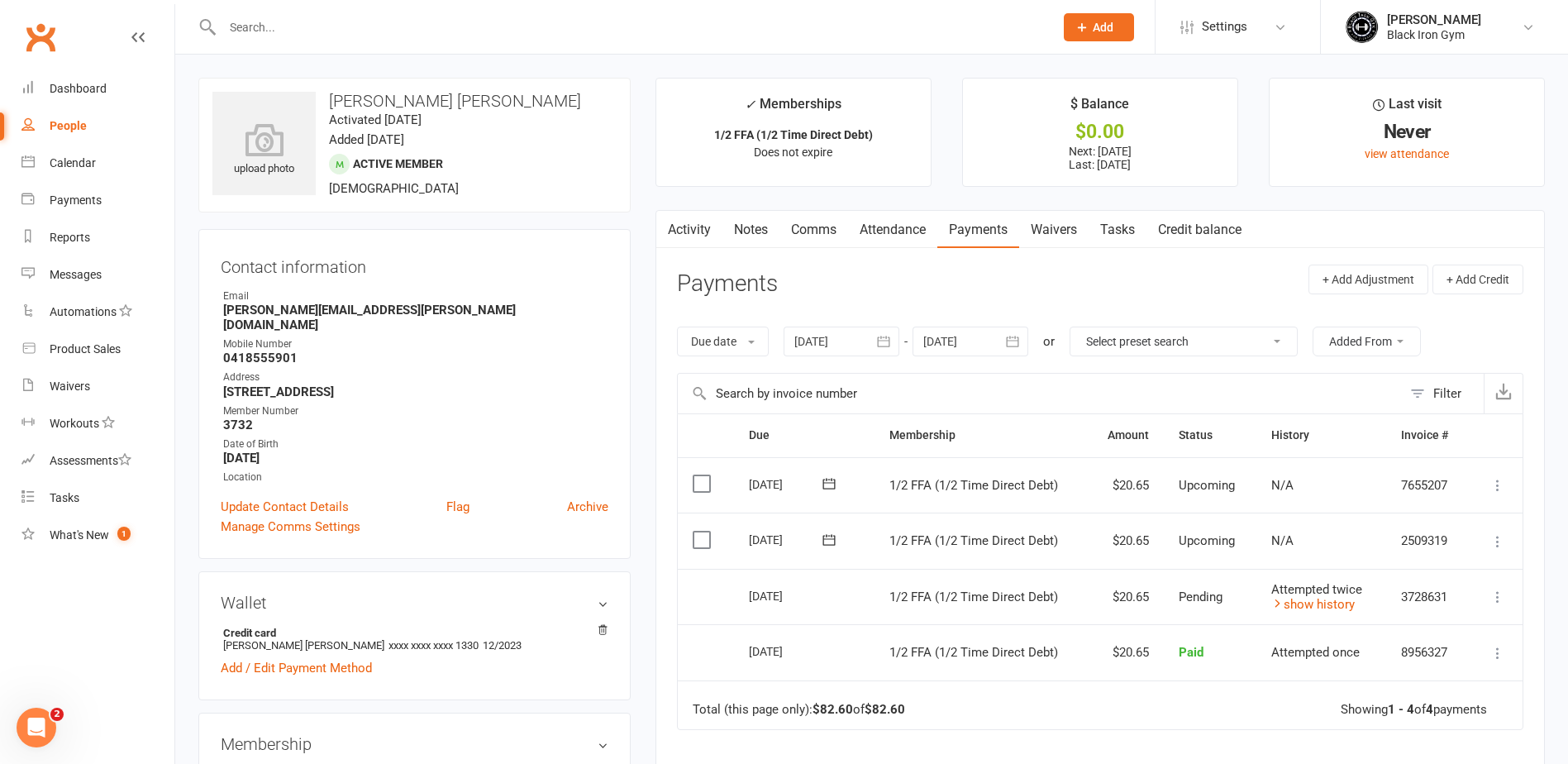
click at [546, 39] on div at bounding box center [620, 27] width 844 height 54
click at [547, 38] on div at bounding box center [620, 27] width 844 height 54
click at [590, 30] on input "text" at bounding box center [629, 27] width 825 height 23
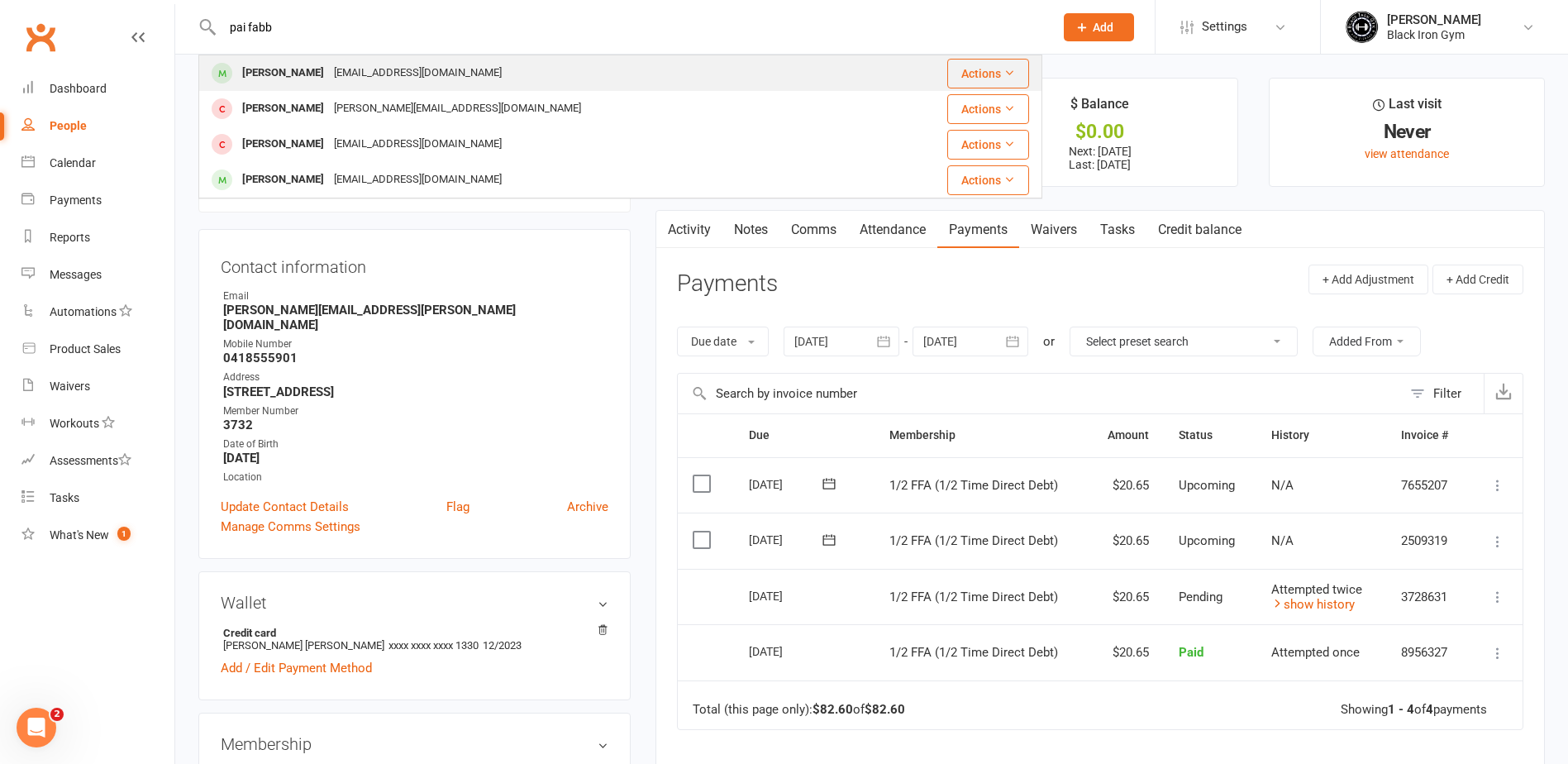
type input "pai fabb"
click at [545, 72] on div "[PERSON_NAME] [EMAIL_ADDRESS][DOMAIN_NAME]" at bounding box center [538, 72] width 677 height 34
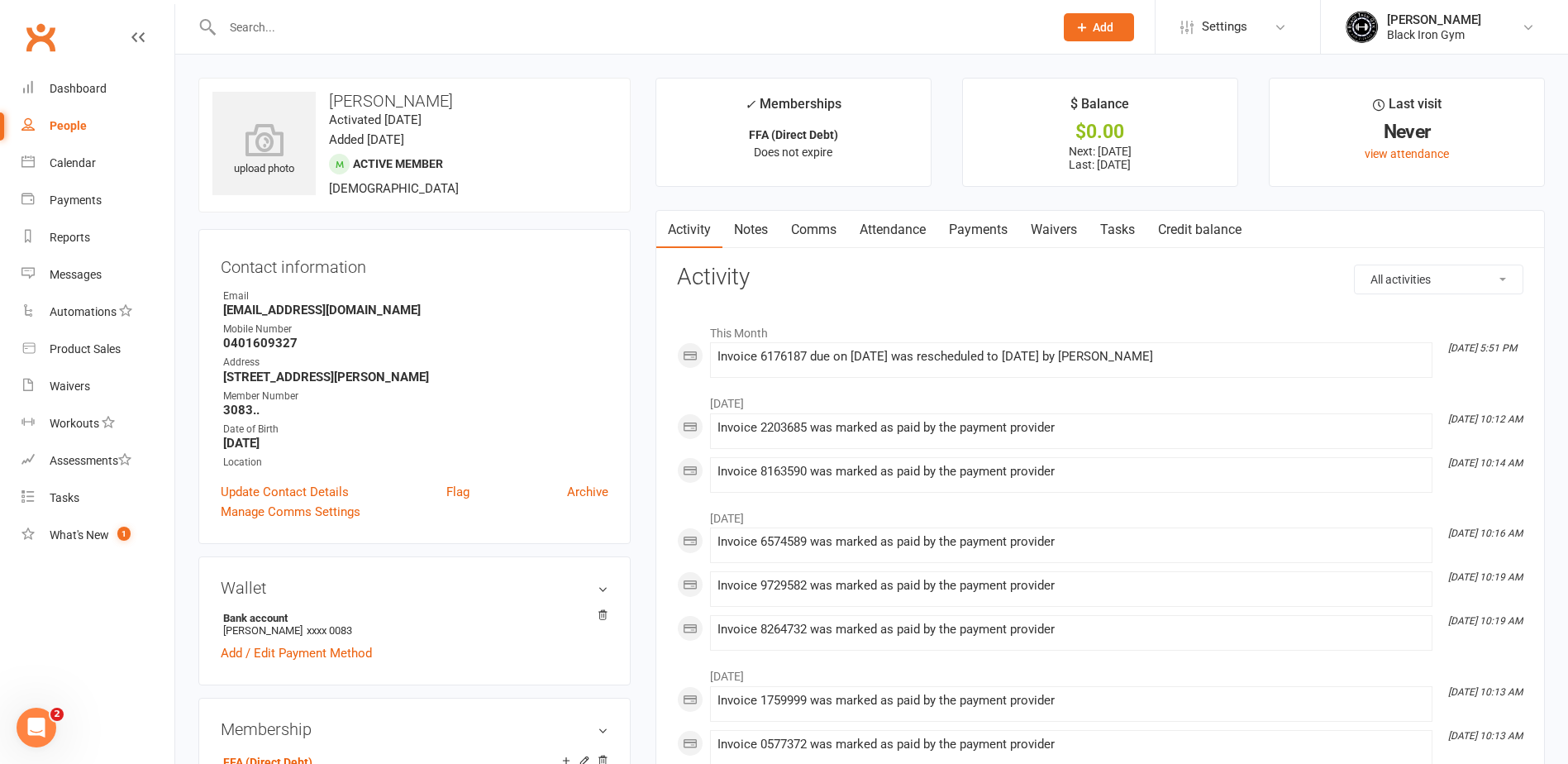
click at [999, 231] on link "Payments" at bounding box center [978, 230] width 82 height 38
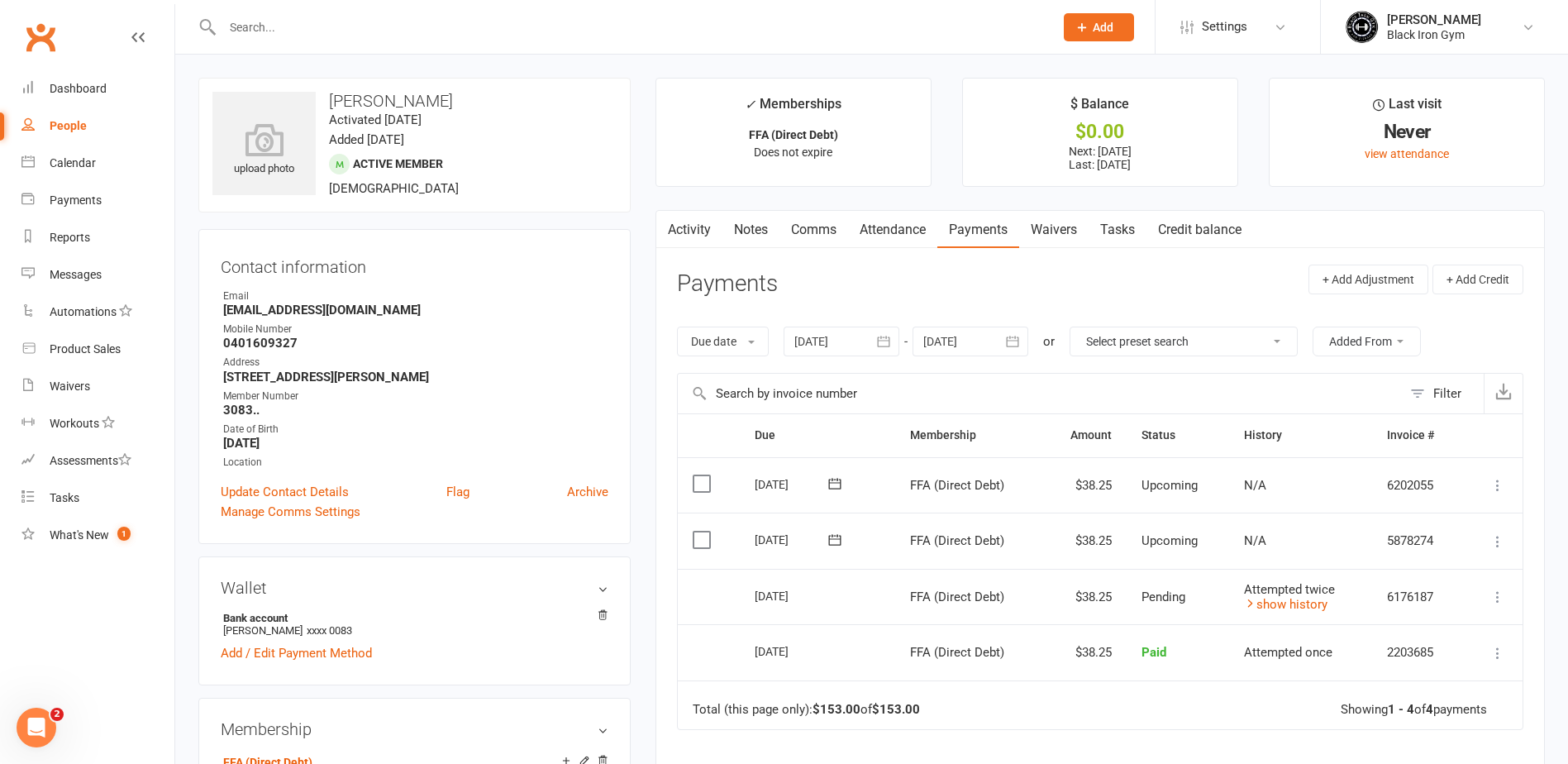
click at [490, 19] on input "text" at bounding box center [629, 27] width 825 height 23
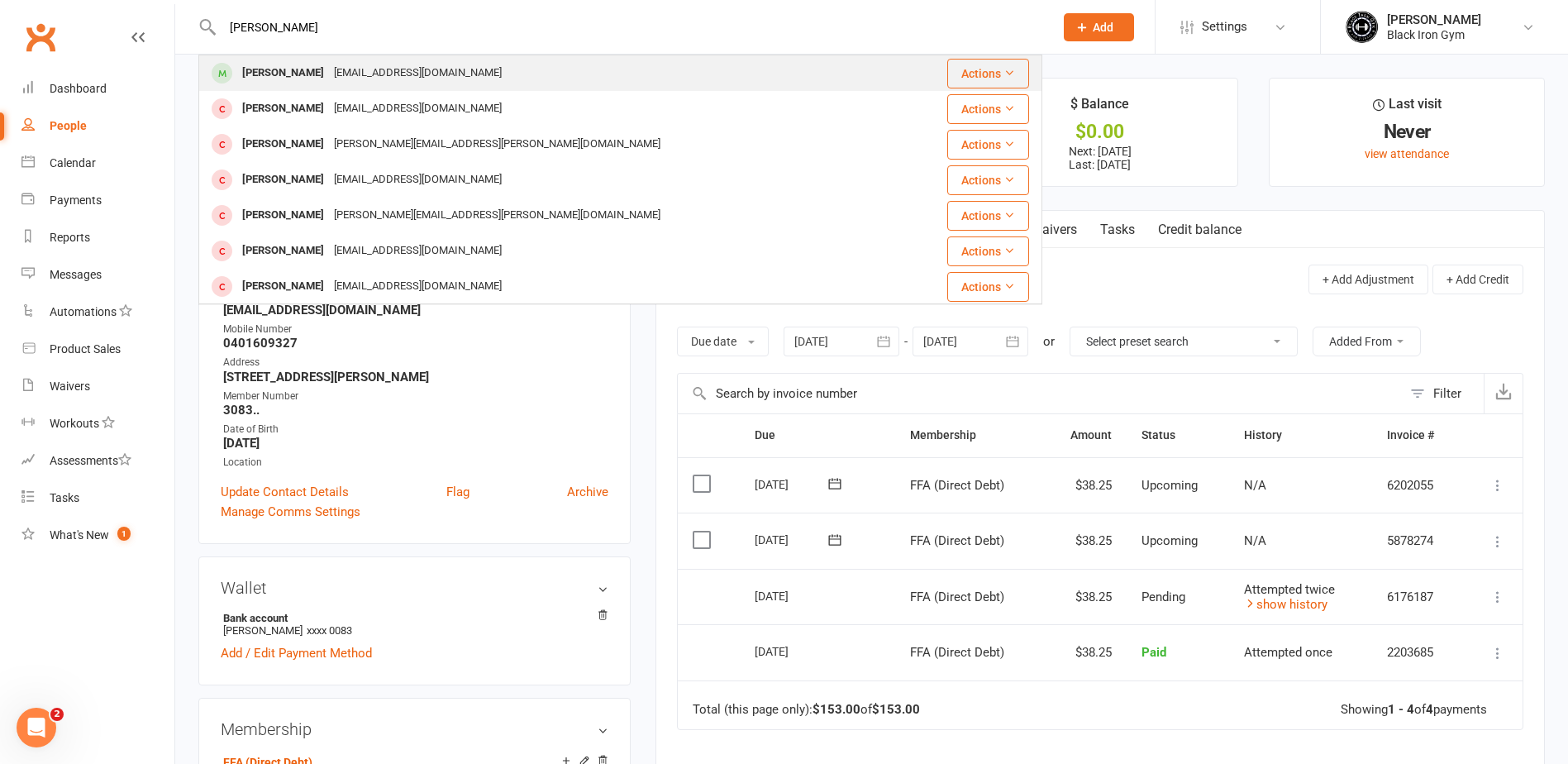
type input "[PERSON_NAME]"
click at [444, 74] on div "[PERSON_NAME] [EMAIL_ADDRESS][DOMAIN_NAME]" at bounding box center [550, 72] width 700 height 34
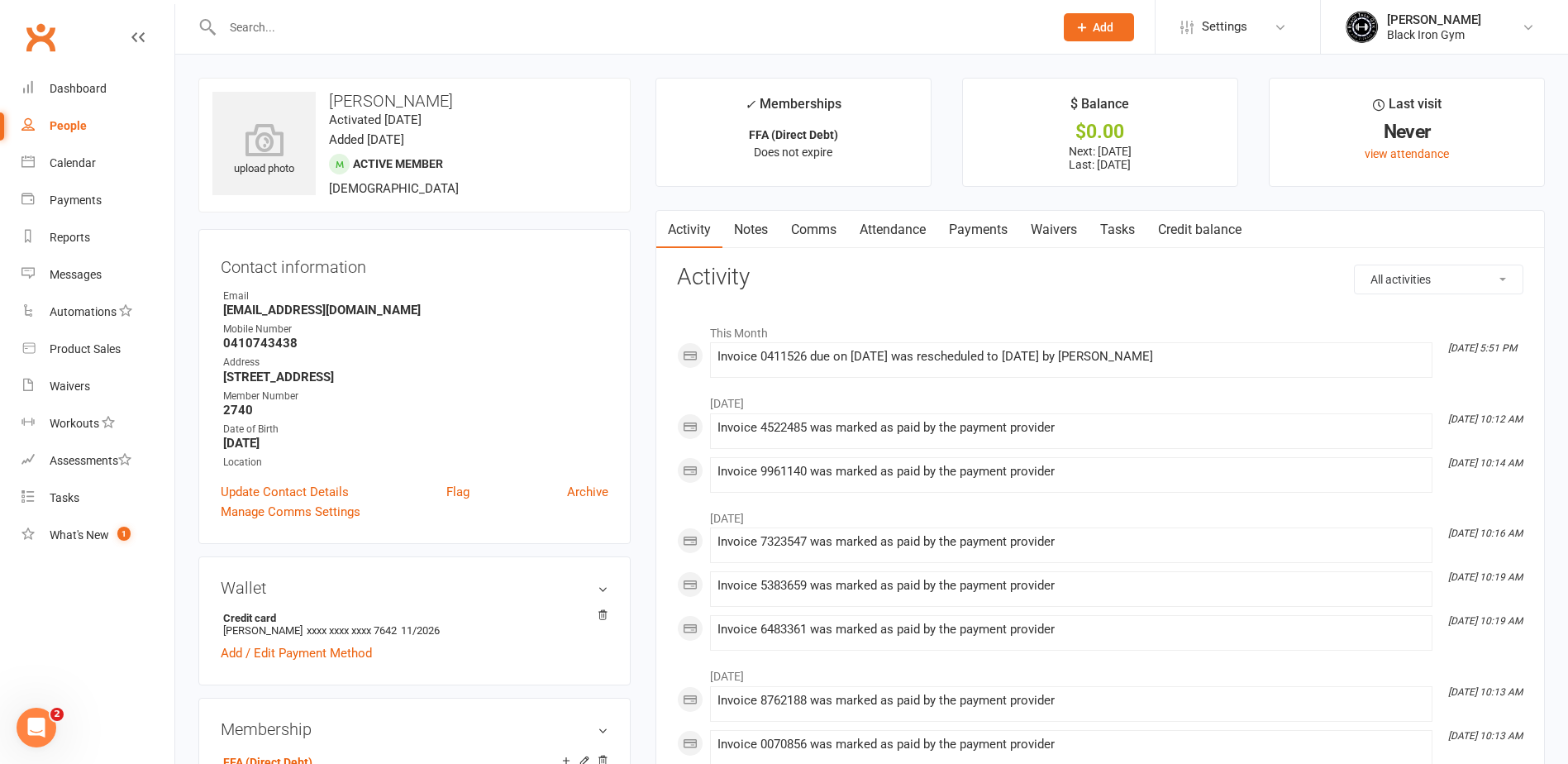
click at [985, 233] on link "Payments" at bounding box center [978, 230] width 82 height 38
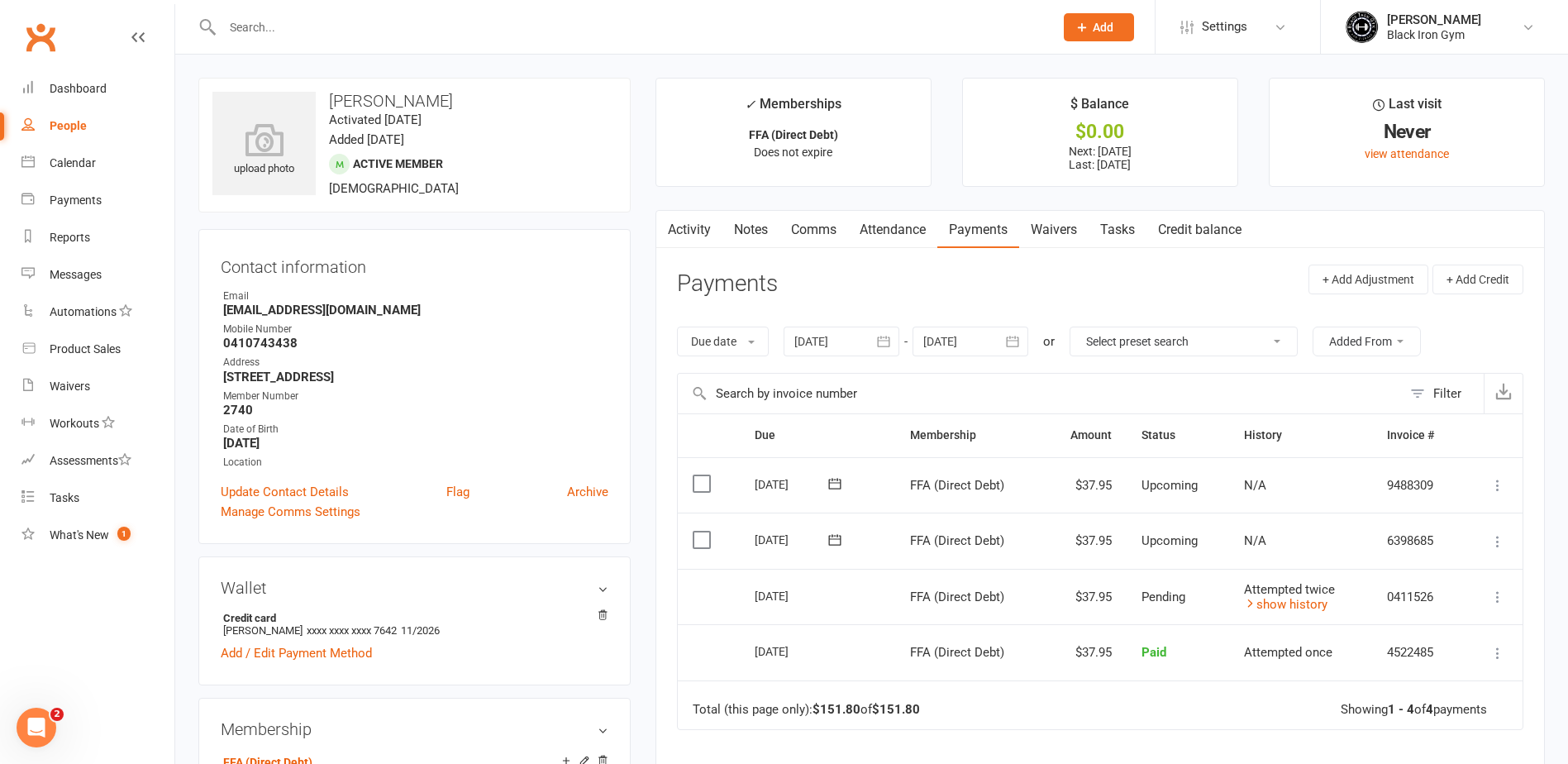
click at [493, 44] on div at bounding box center [620, 27] width 844 height 54
click at [516, 37] on input "text" at bounding box center [629, 27] width 825 height 23
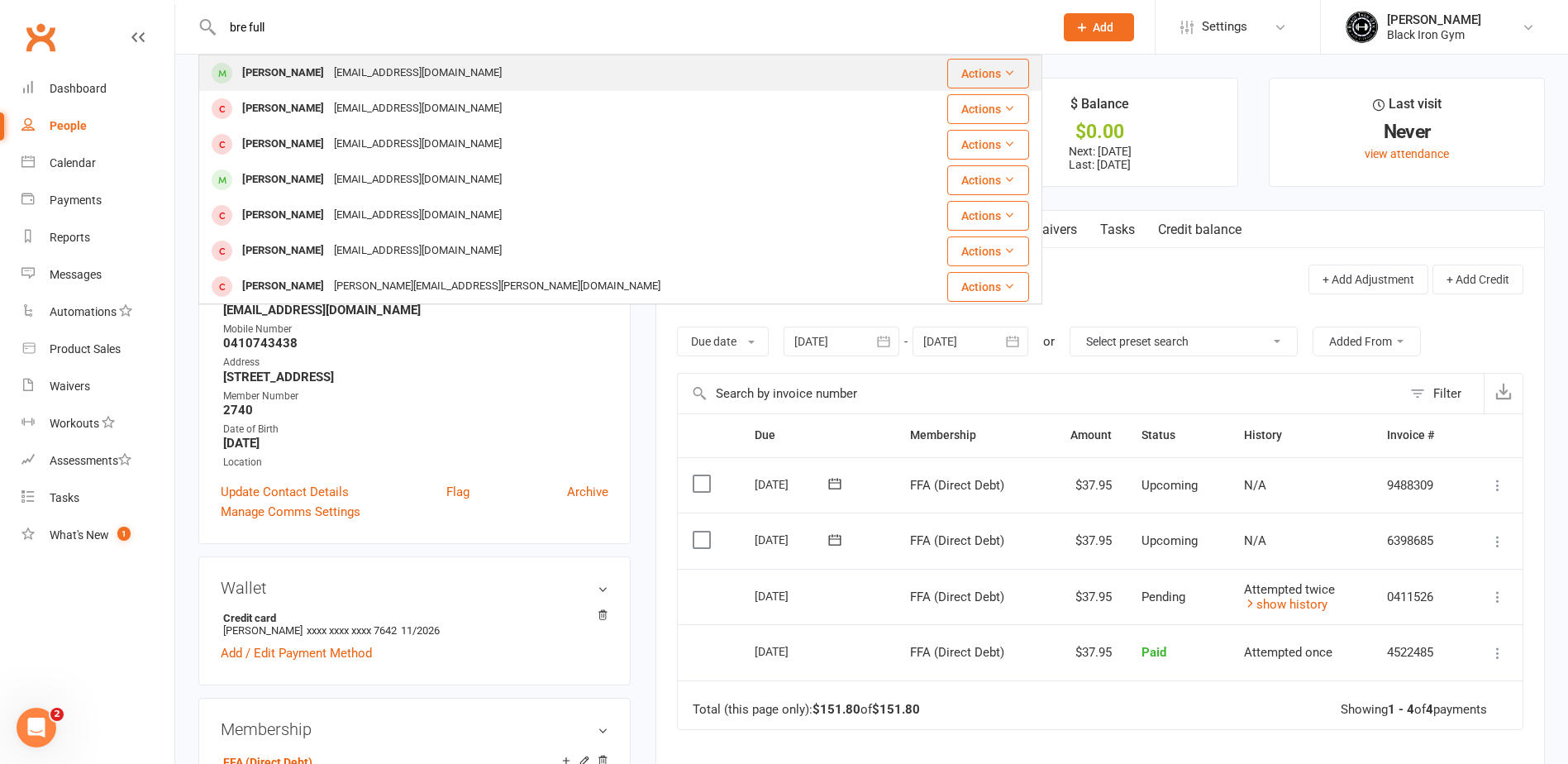
type input "bre full"
click at [494, 75] on div "[PERSON_NAME] [EMAIL_ADDRESS][DOMAIN_NAME]" at bounding box center [550, 72] width 700 height 34
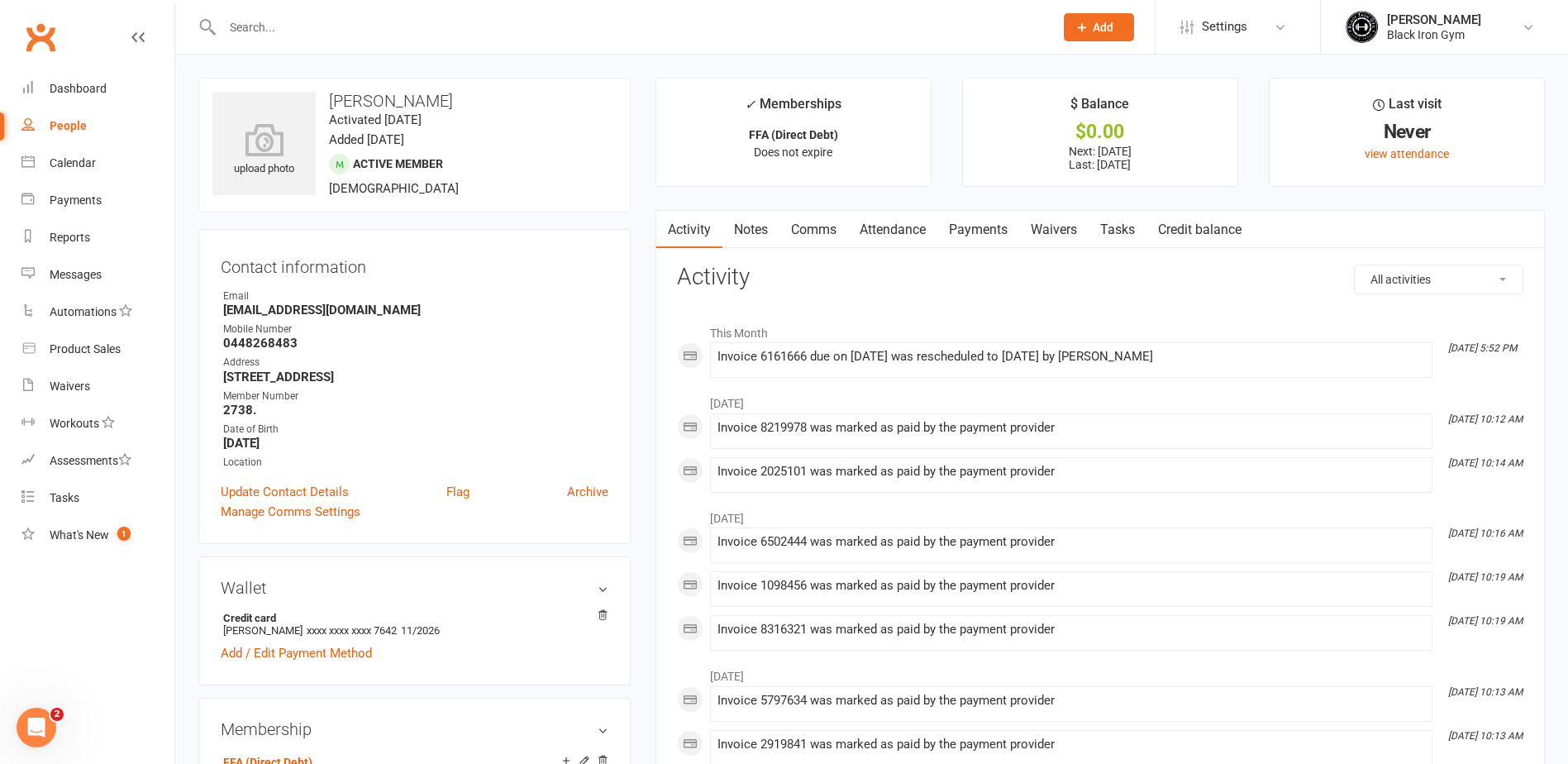
click at [983, 239] on link "Payments" at bounding box center [978, 230] width 82 height 38
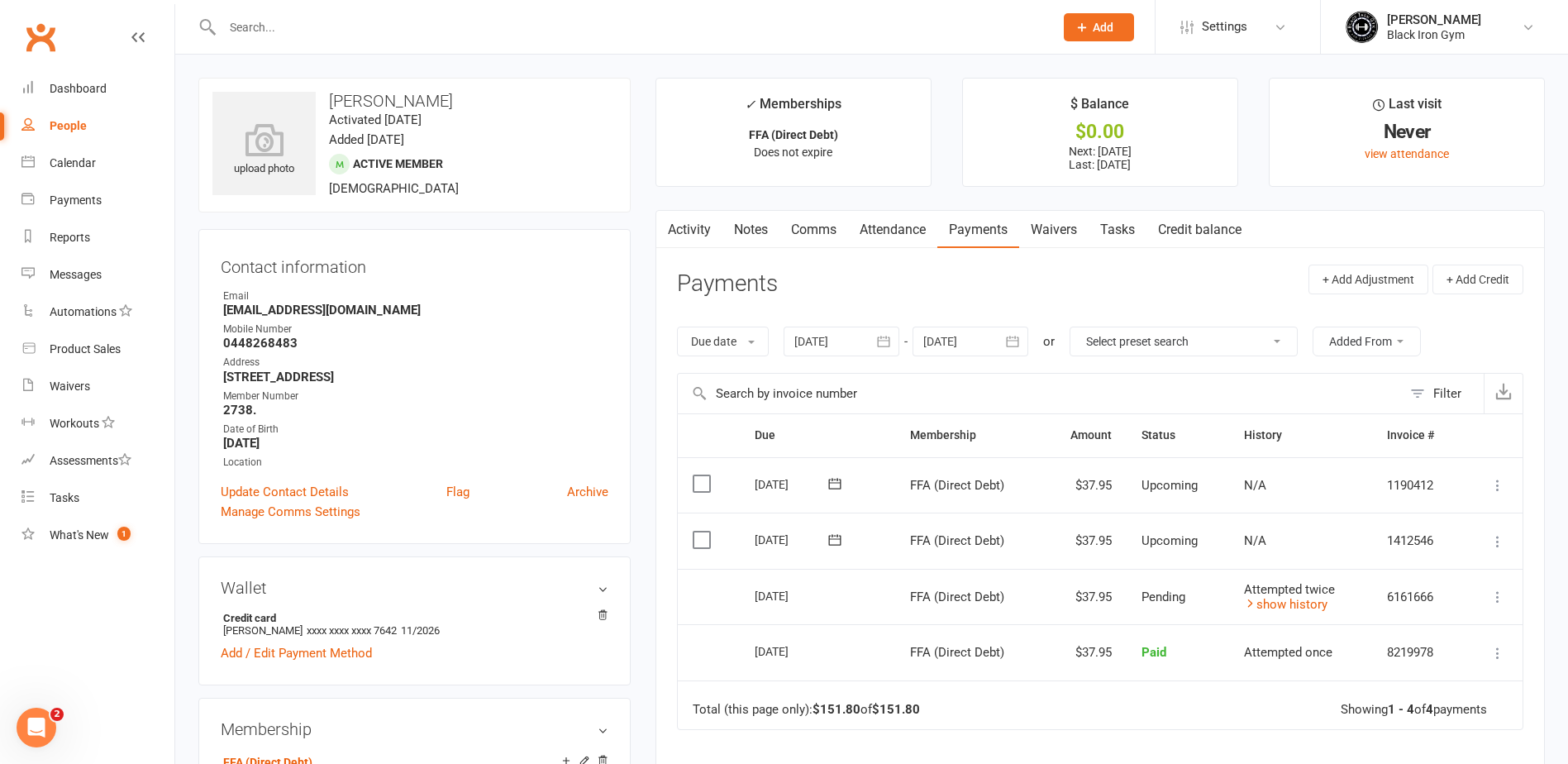
drag, startPoint x: 429, startPoint y: 11, endPoint x: 429, endPoint y: 22, distance: 11.0
click at [429, 11] on div at bounding box center [620, 27] width 844 height 54
click at [429, 29] on input "text" at bounding box center [629, 27] width 825 height 23
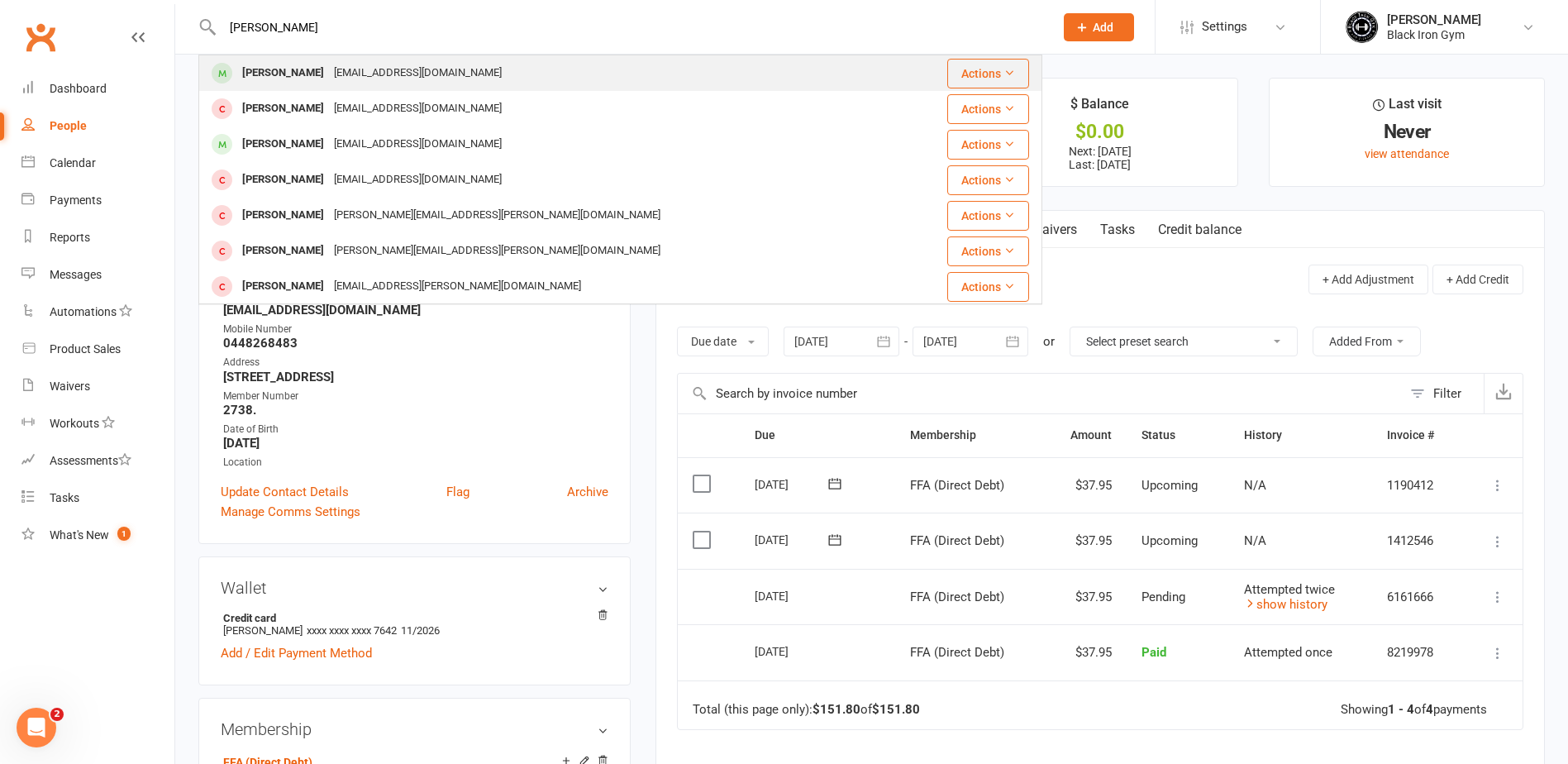
type input "[PERSON_NAME]"
click at [417, 67] on div "[EMAIL_ADDRESS][DOMAIN_NAME]" at bounding box center [417, 73] width 178 height 24
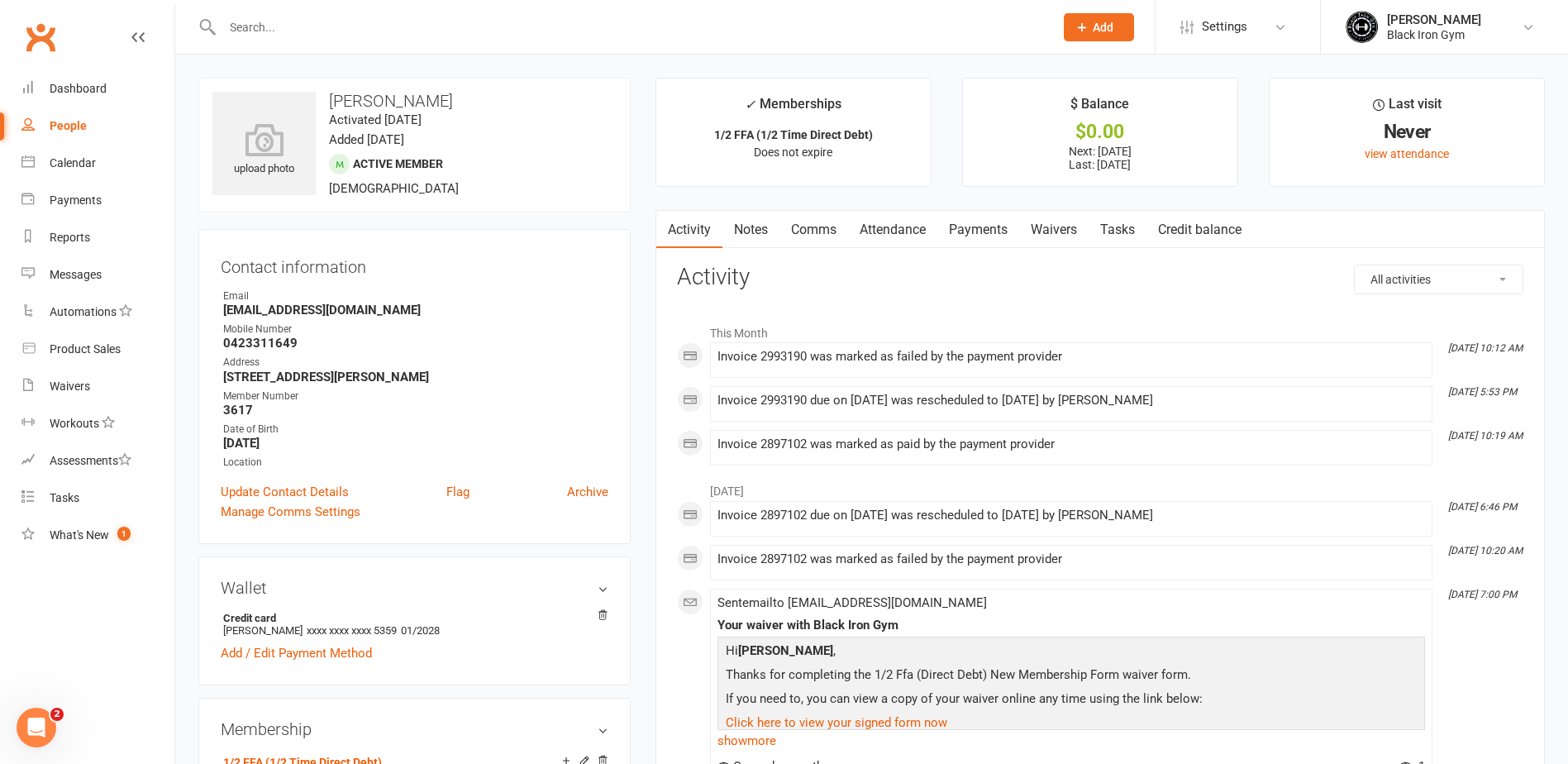
click at [566, 33] on input "text" at bounding box center [629, 27] width 825 height 23
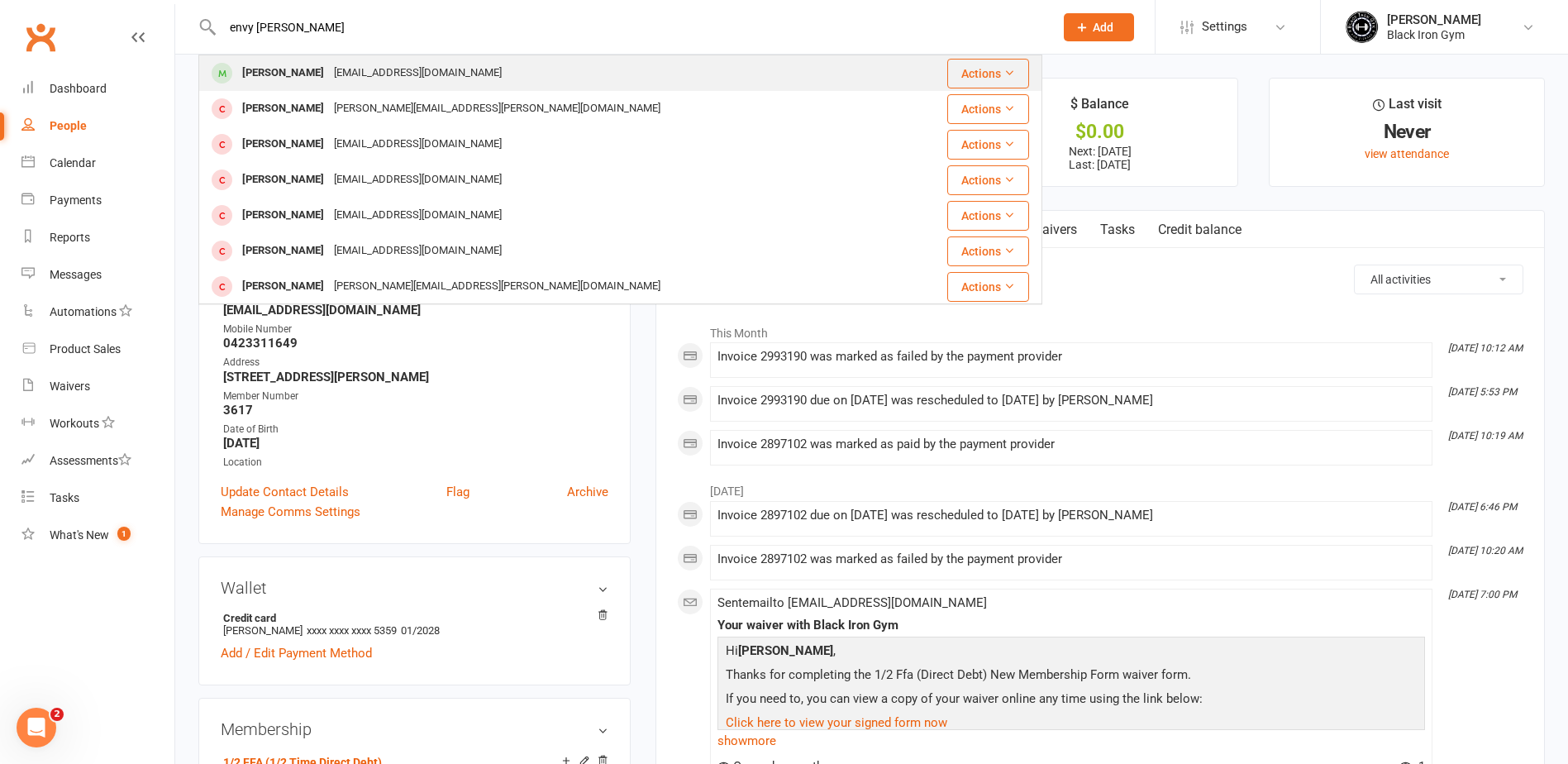
type input "envy [PERSON_NAME]"
click at [538, 65] on div "[PERSON_NAME] [EMAIL_ADDRESS][DOMAIN_NAME]" at bounding box center [550, 72] width 700 height 34
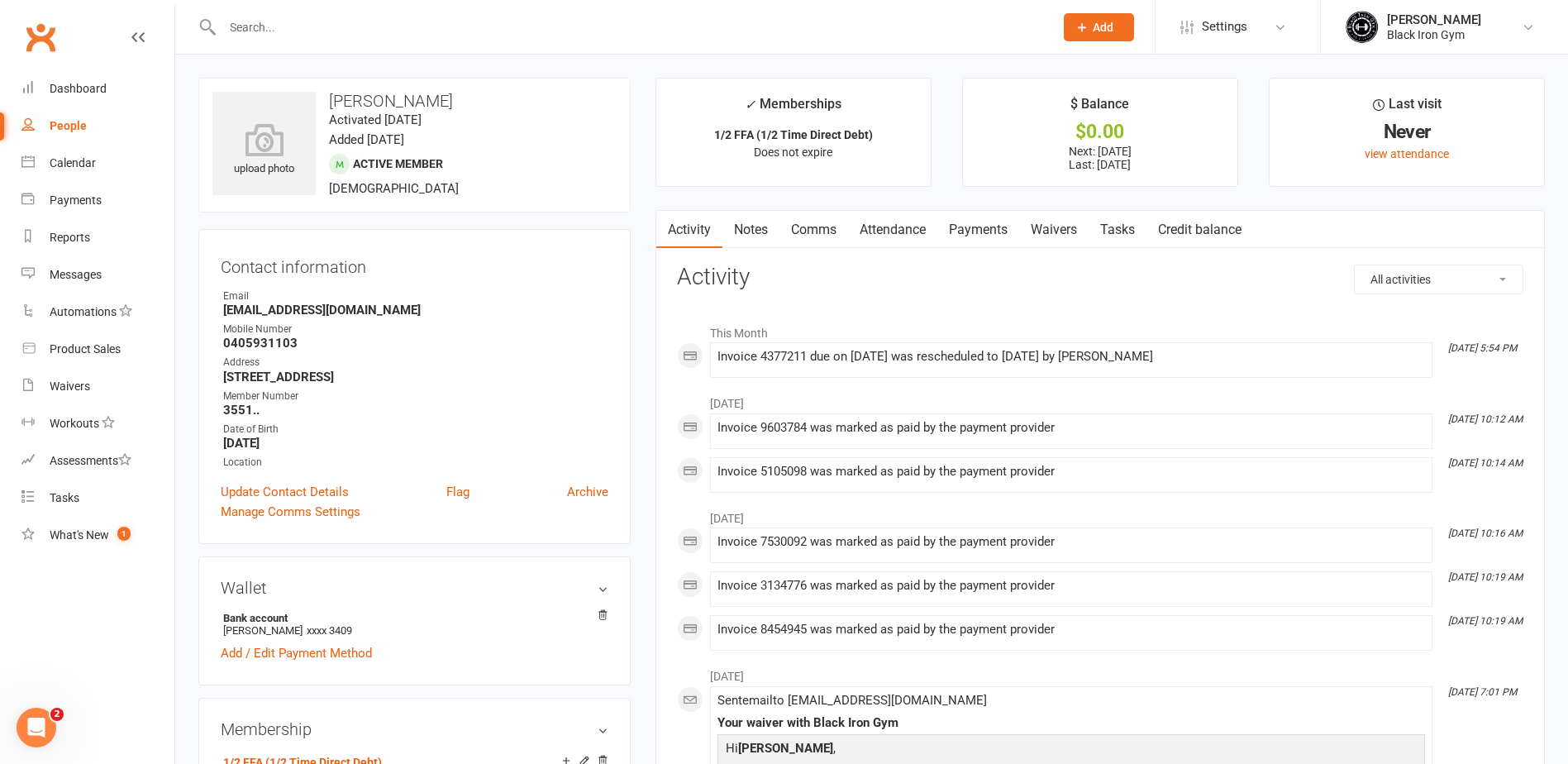
click at [964, 220] on link "Payments" at bounding box center [978, 230] width 82 height 38
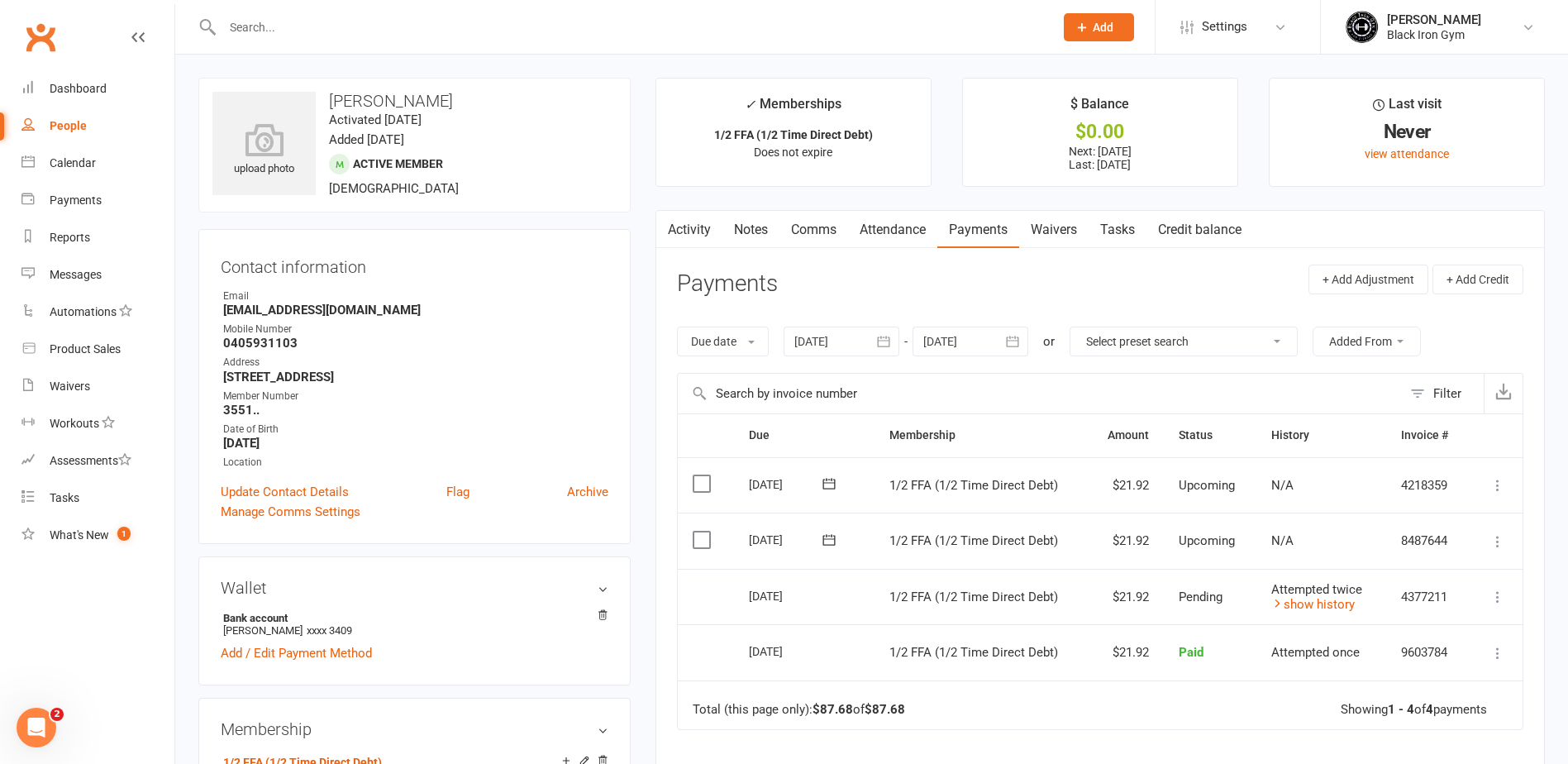
click at [443, 22] on input "text" at bounding box center [629, 27] width 825 height 23
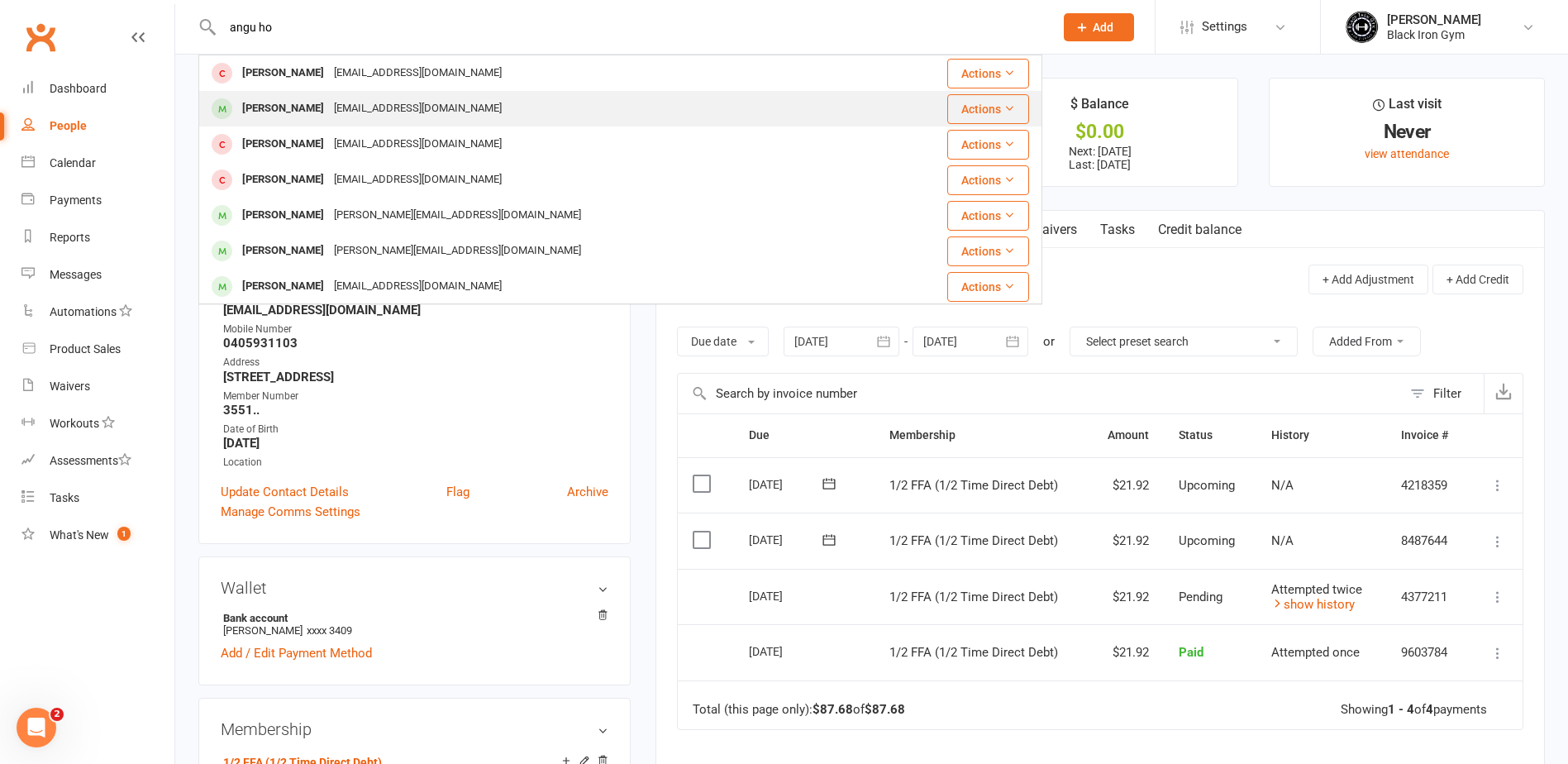
type input "angu ho"
click at [404, 100] on div "[EMAIL_ADDRESS][DOMAIN_NAME]" at bounding box center [417, 109] width 178 height 24
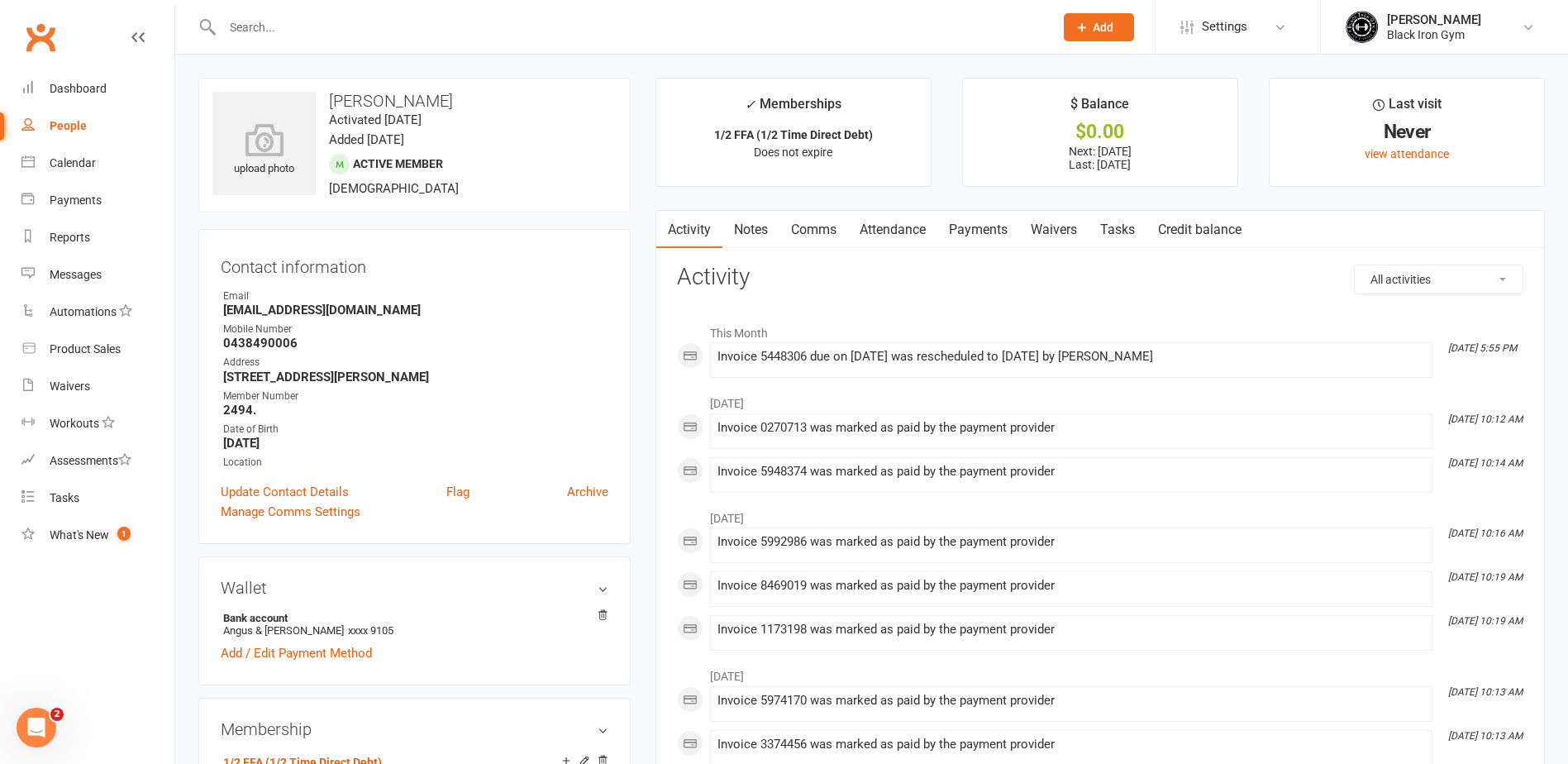
click at [992, 225] on link "Payments" at bounding box center [978, 230] width 82 height 38
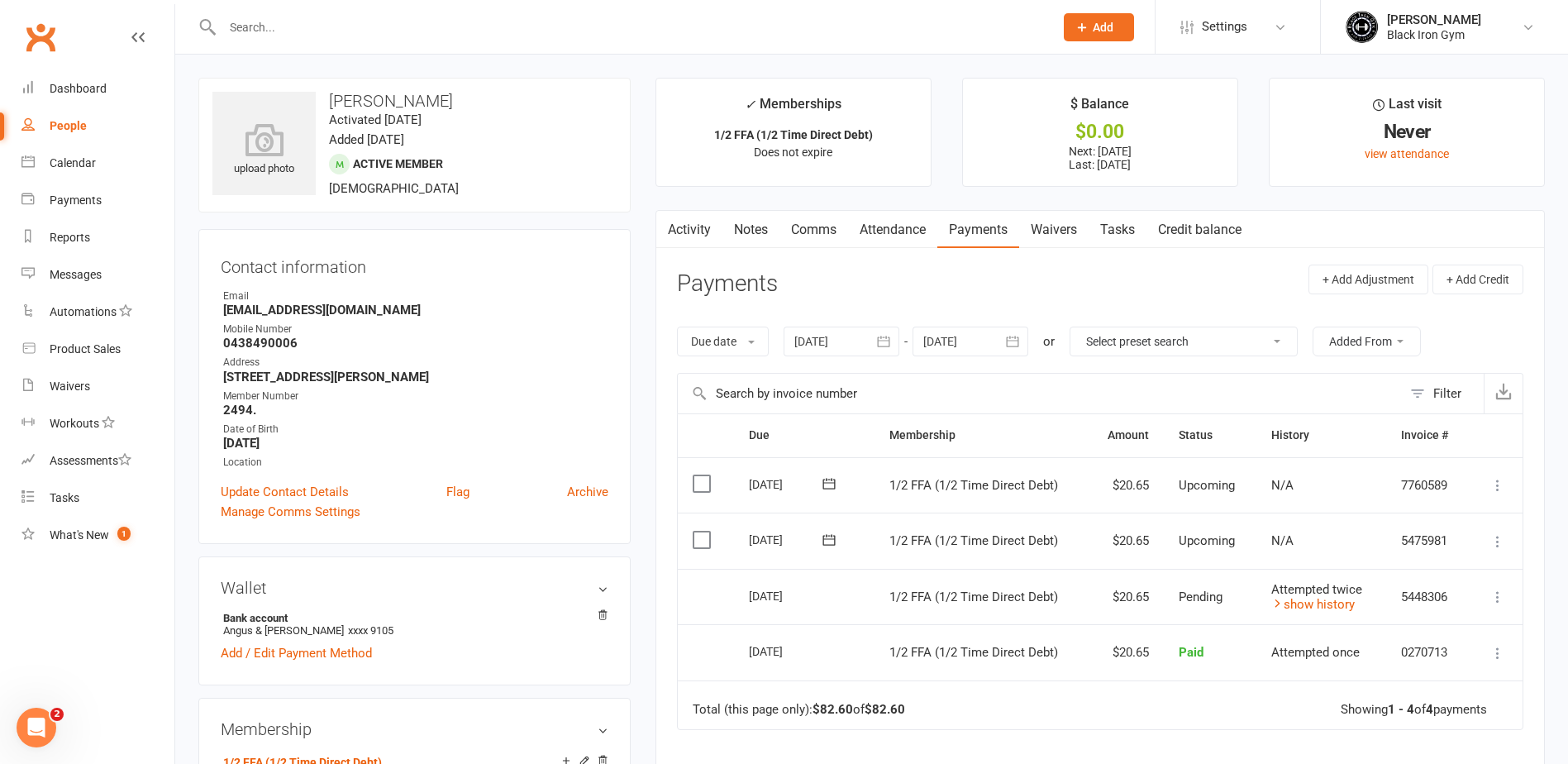
click at [517, 38] on input "text" at bounding box center [629, 27] width 825 height 23
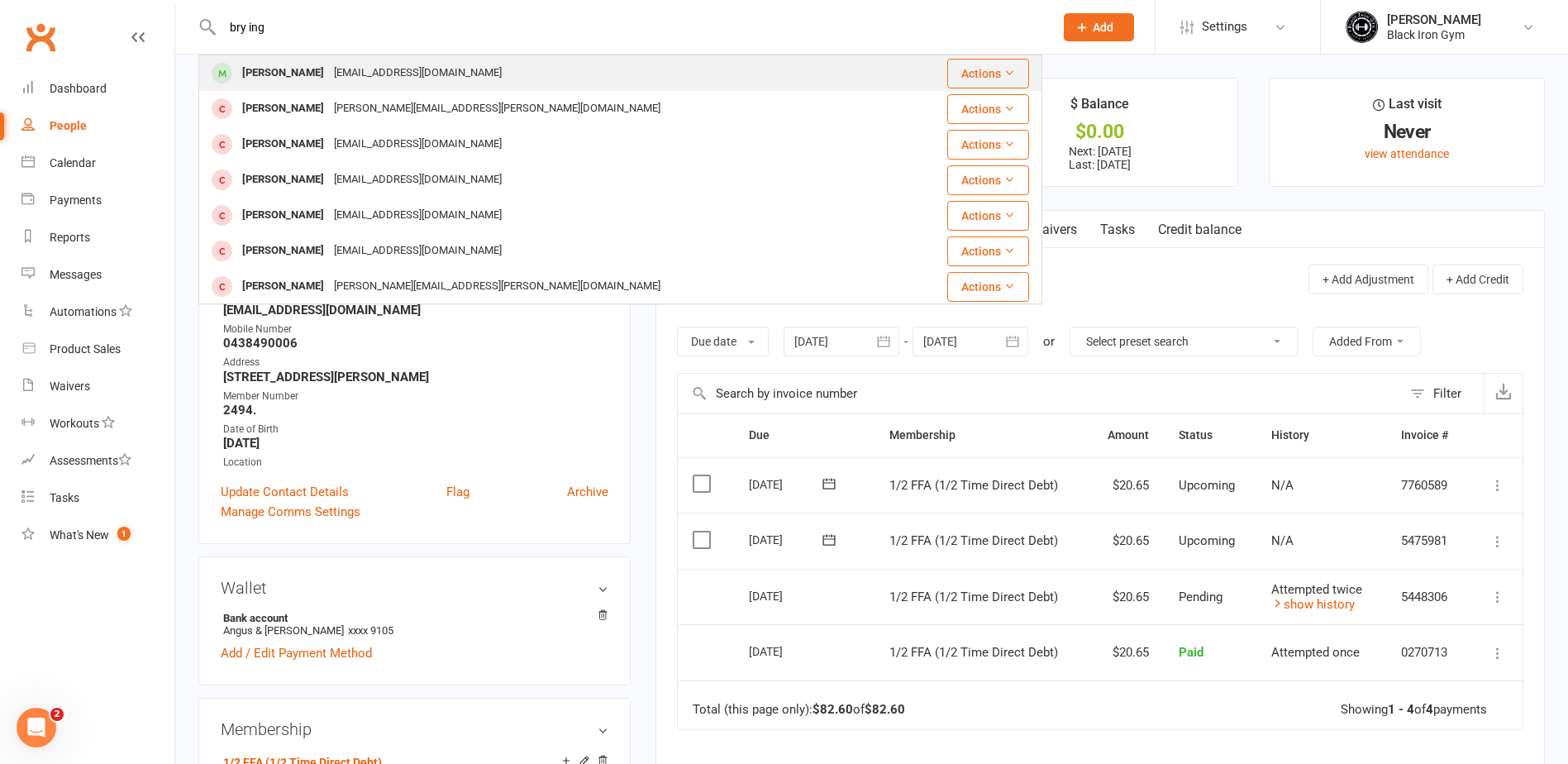
type input "bry ing"
click at [487, 71] on div "[PERSON_NAME] [EMAIL_ADDRESS][DOMAIN_NAME]" at bounding box center [550, 72] width 700 height 34
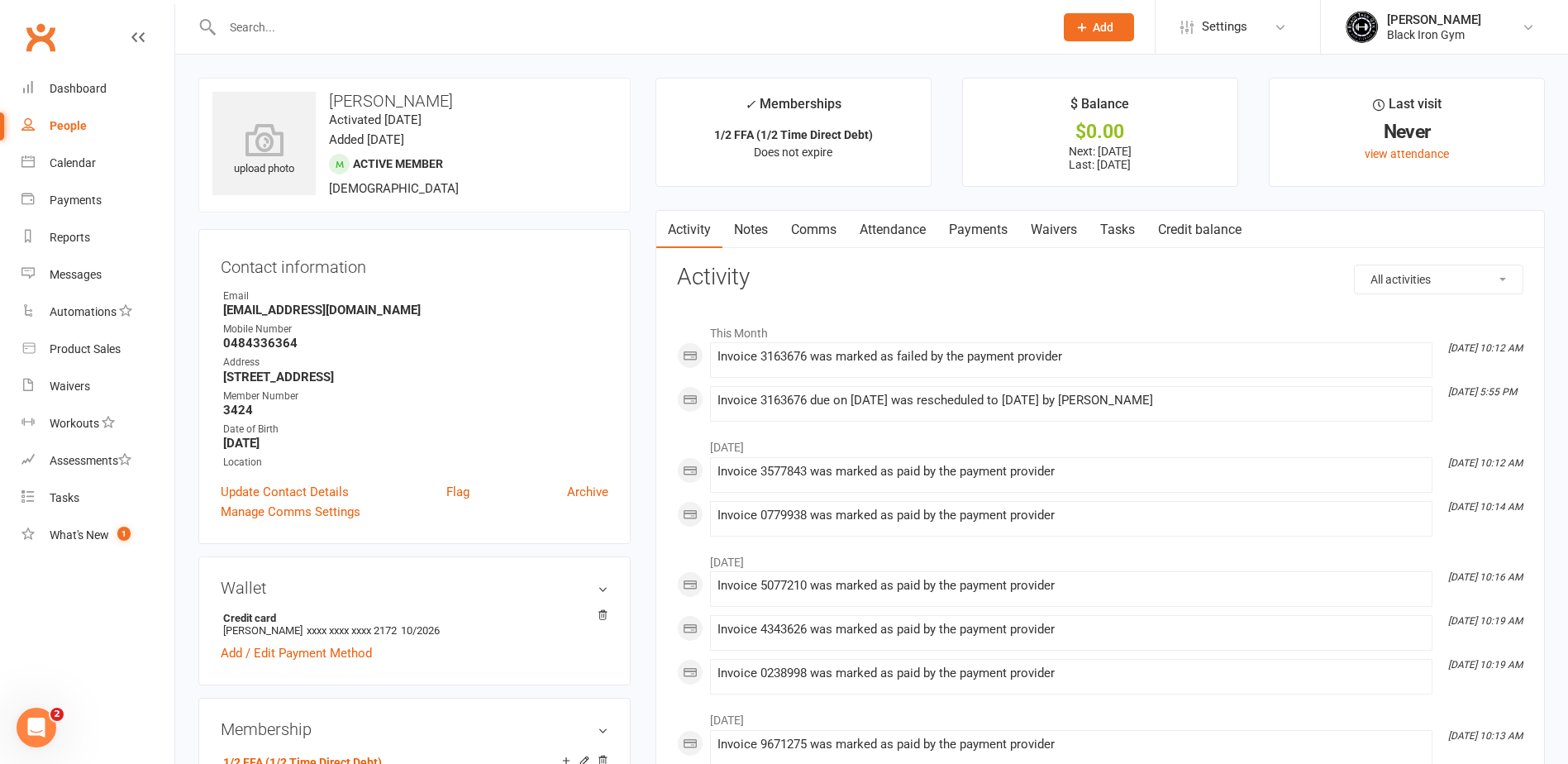
click at [992, 222] on link "Payments" at bounding box center [978, 230] width 82 height 38
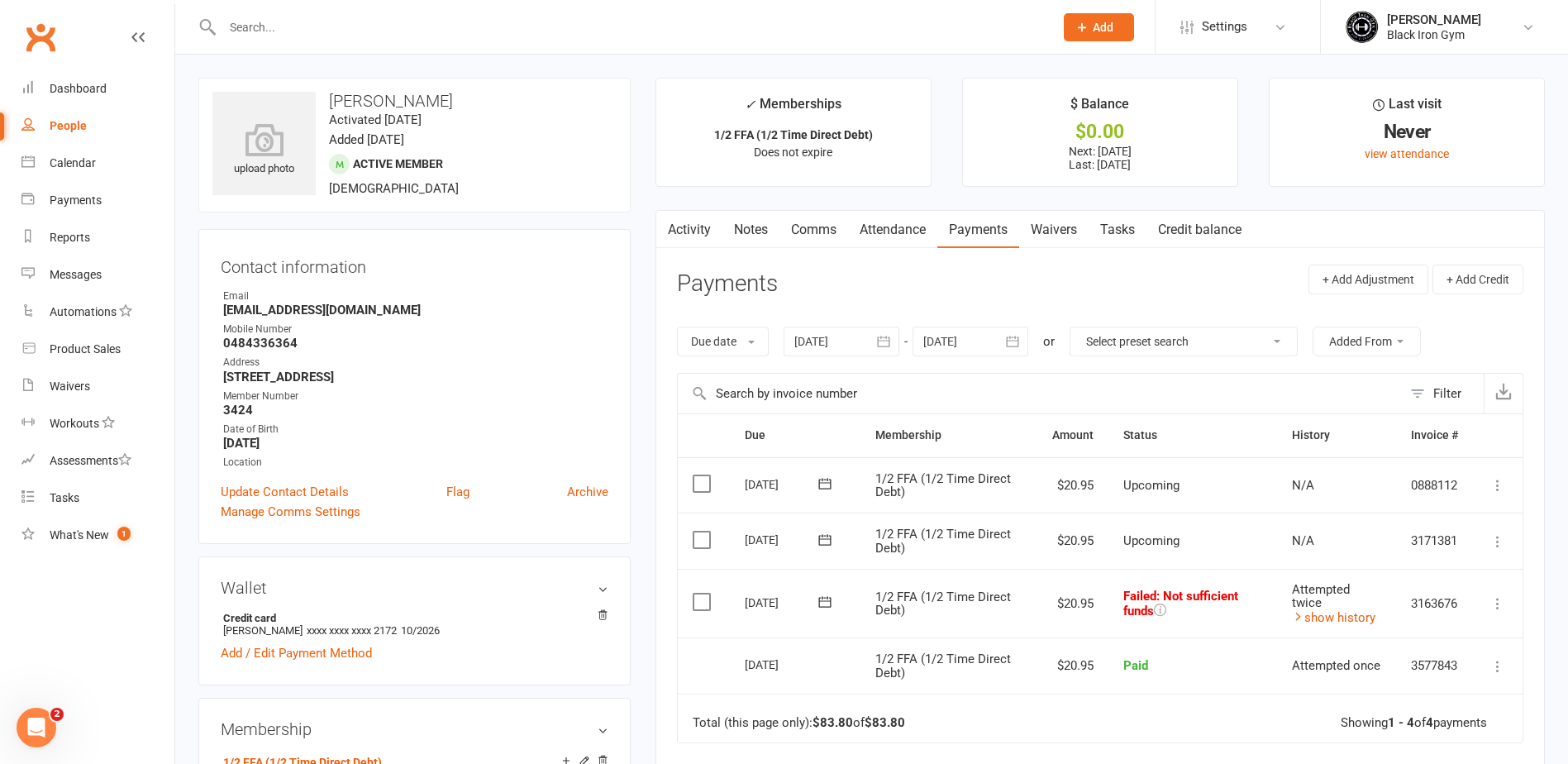
scroll to position [83, 0]
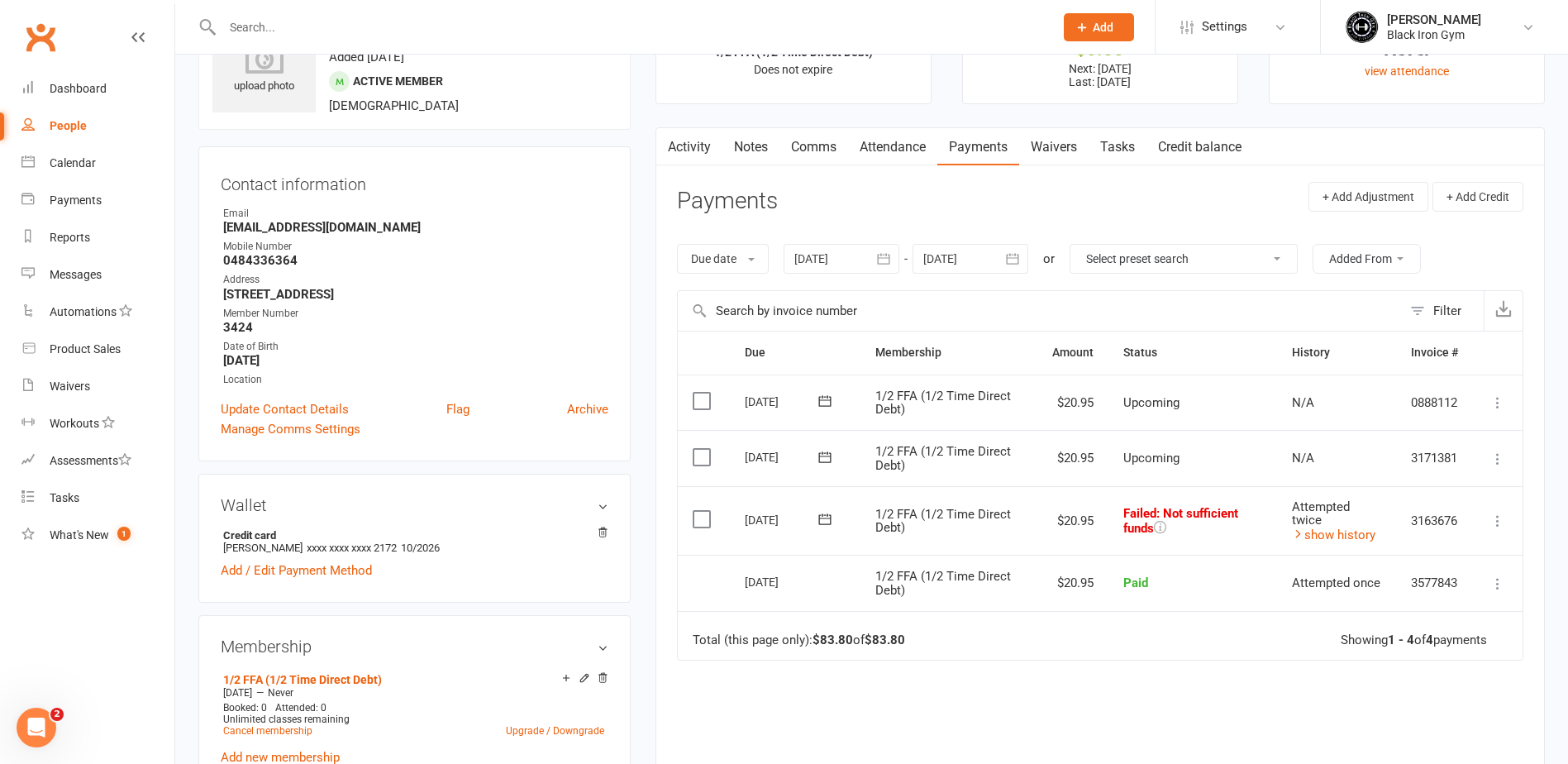
click at [825, 518] on icon at bounding box center [824, 519] width 16 height 16
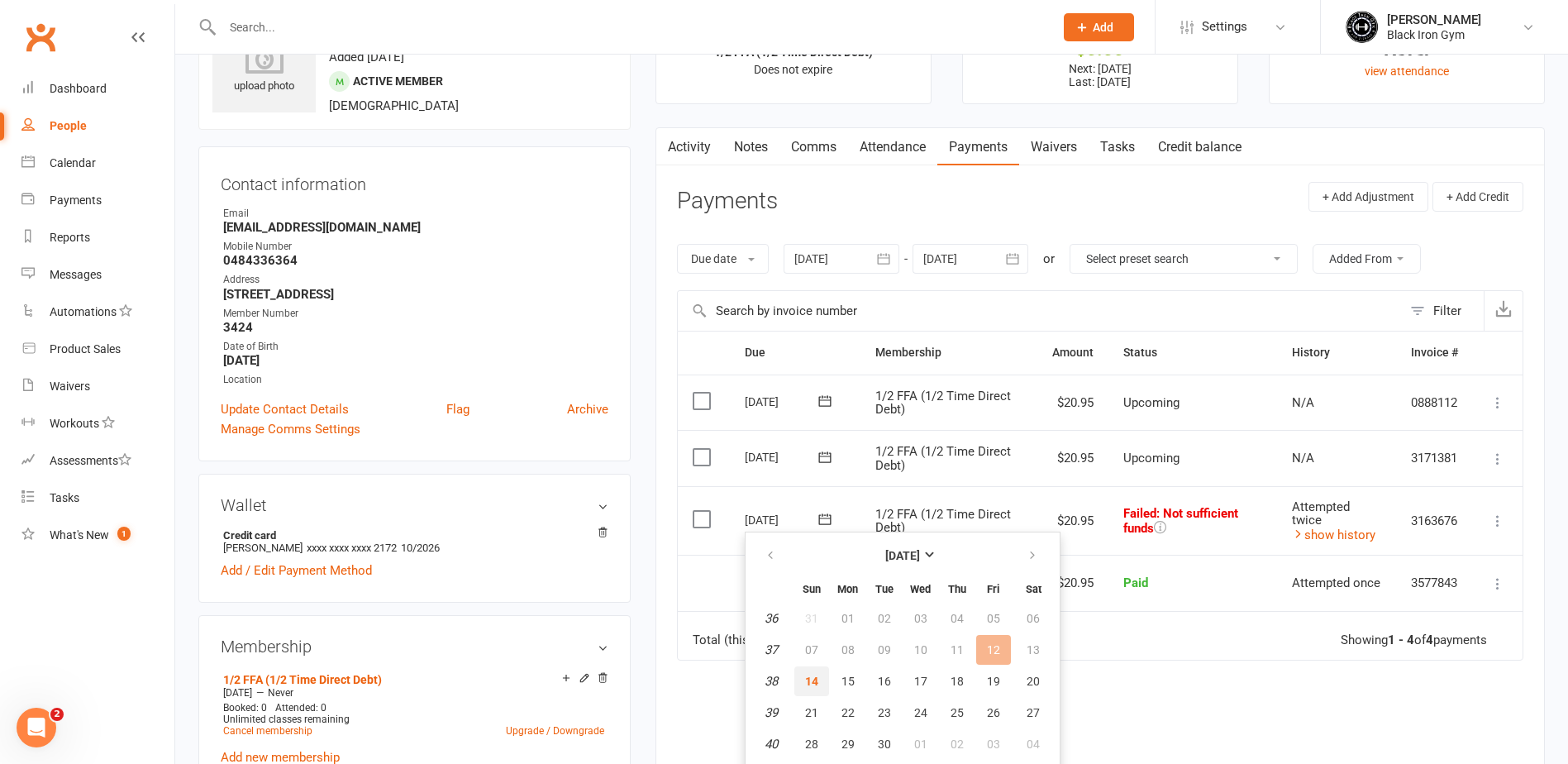
click at [819, 679] on button "14" at bounding box center [812, 680] width 35 height 30
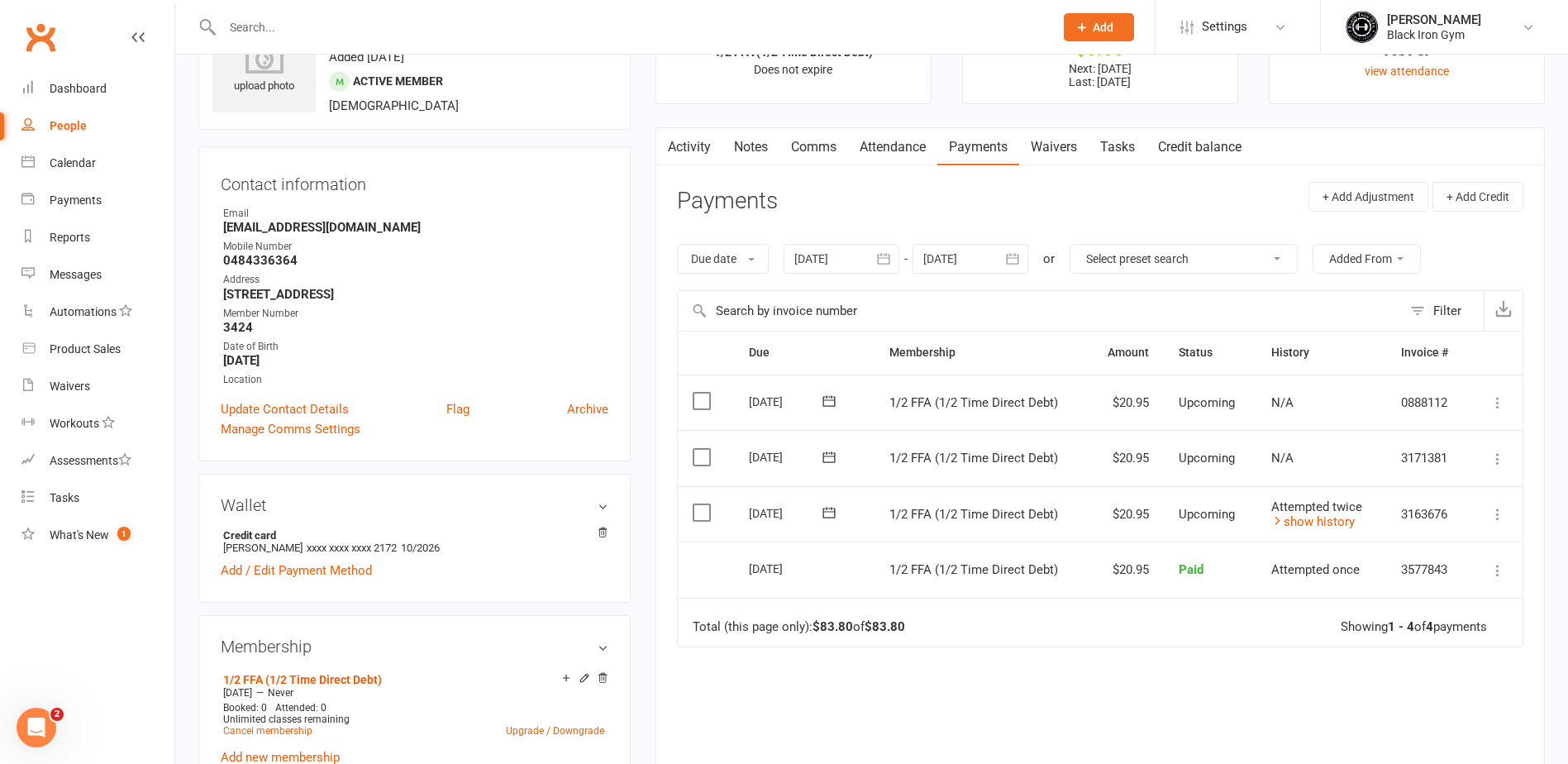
click at [282, 36] on input "text" at bounding box center [629, 27] width 825 height 23
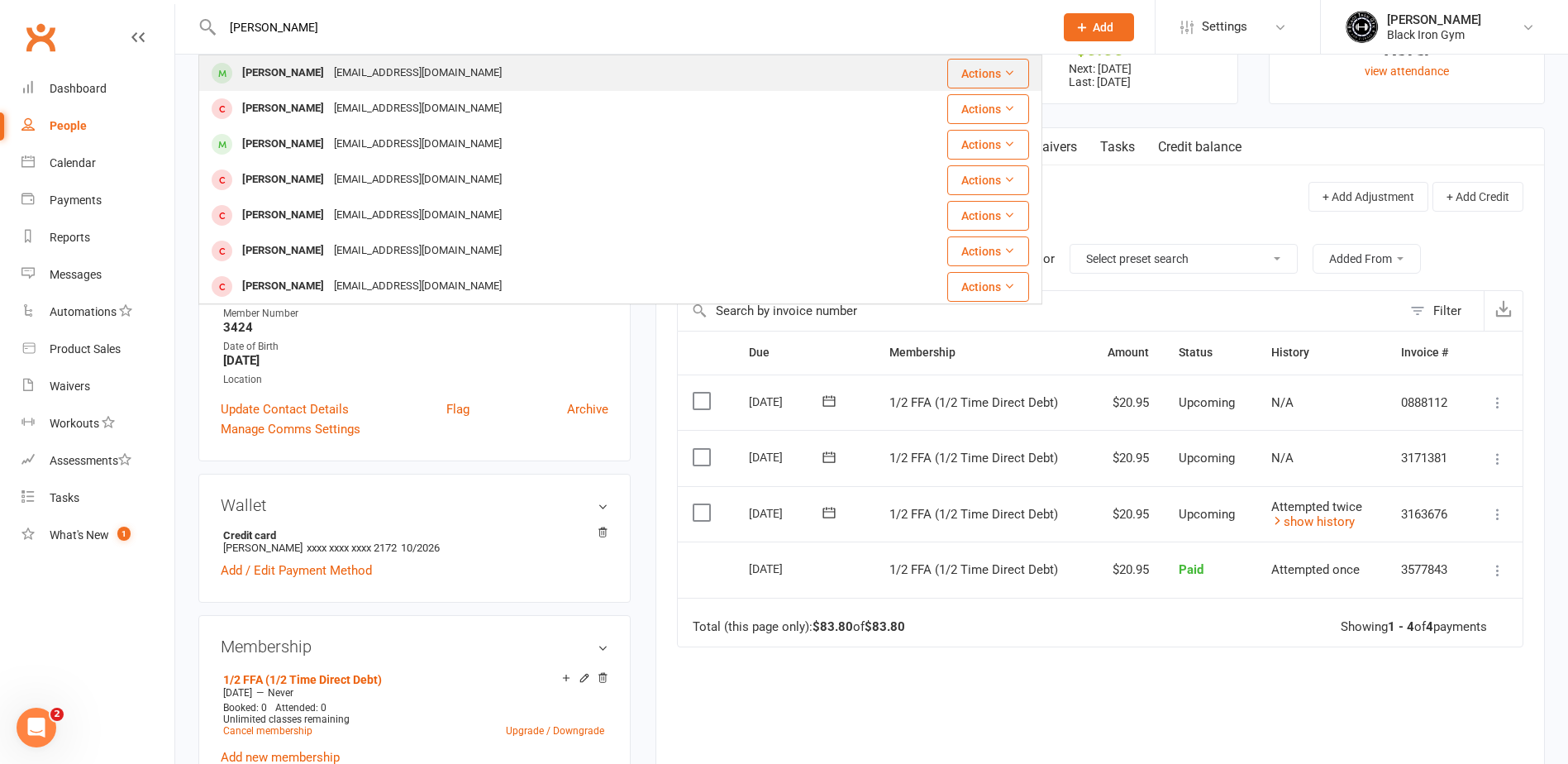
type input "[PERSON_NAME]"
click at [281, 68] on div "[PERSON_NAME]" at bounding box center [282, 73] width 91 height 24
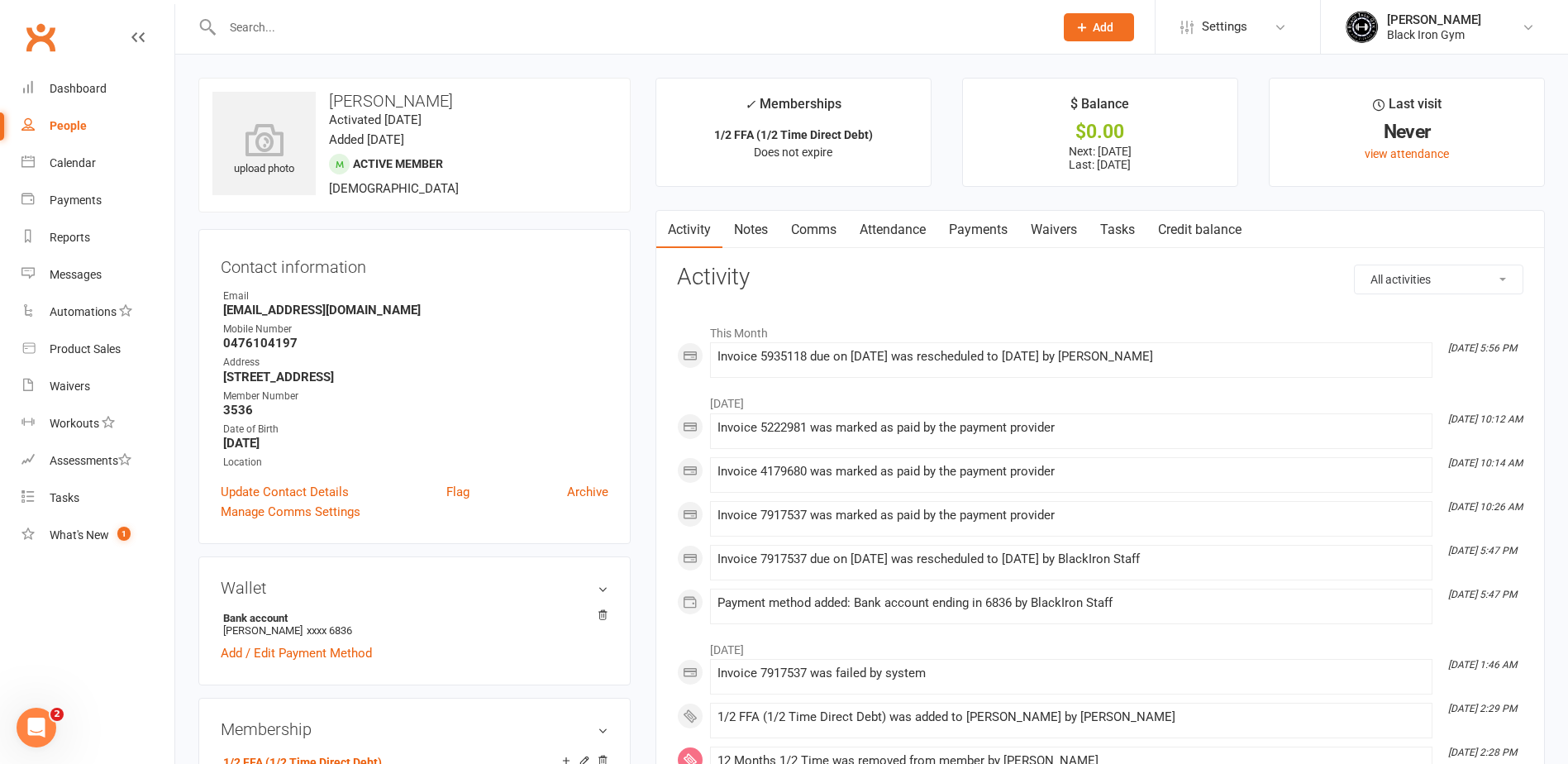
click at [1001, 236] on link "Payments" at bounding box center [978, 230] width 82 height 38
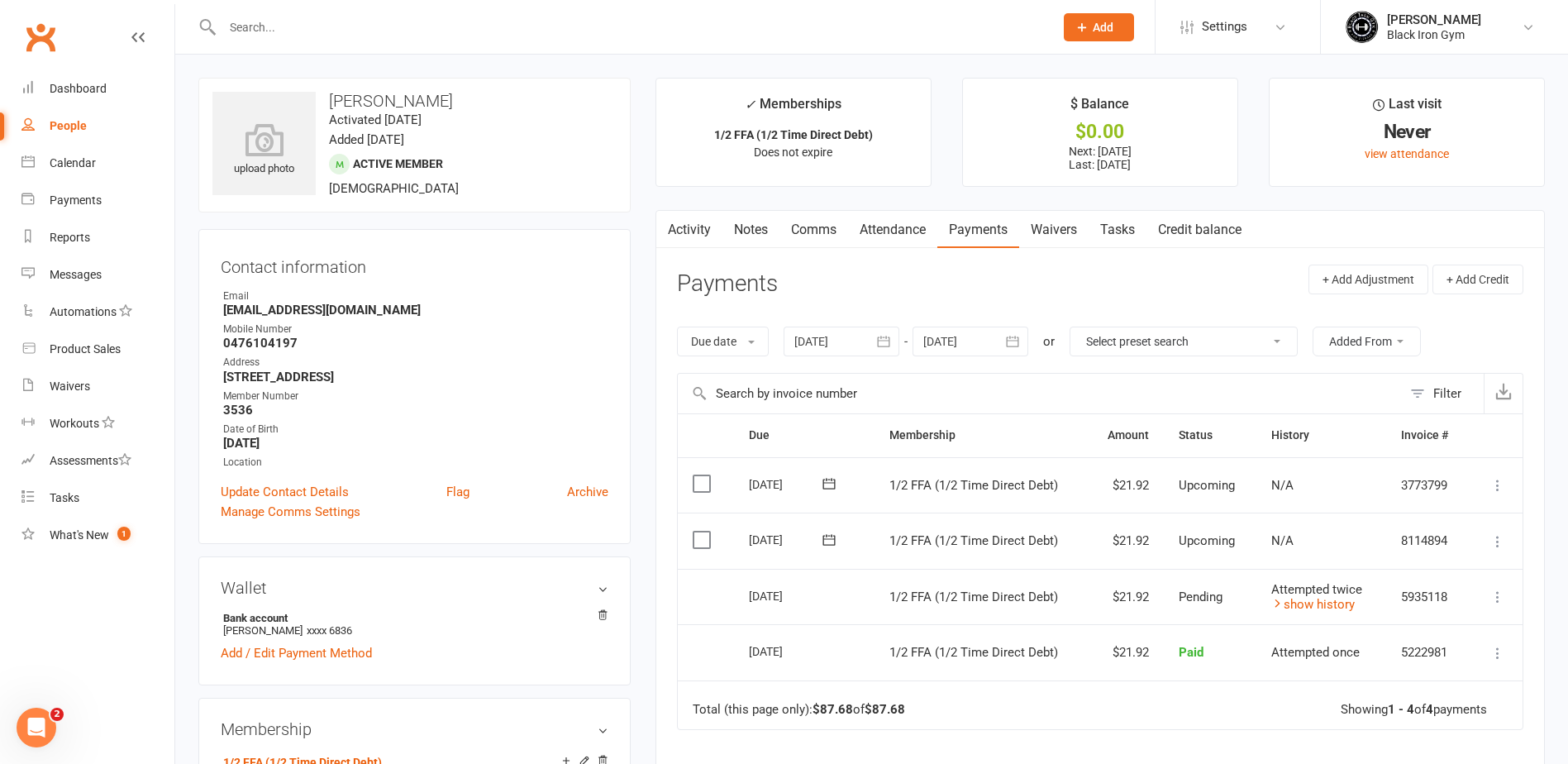
click at [431, 39] on div at bounding box center [620, 27] width 844 height 54
click at [454, 33] on input "text" at bounding box center [629, 27] width 825 height 23
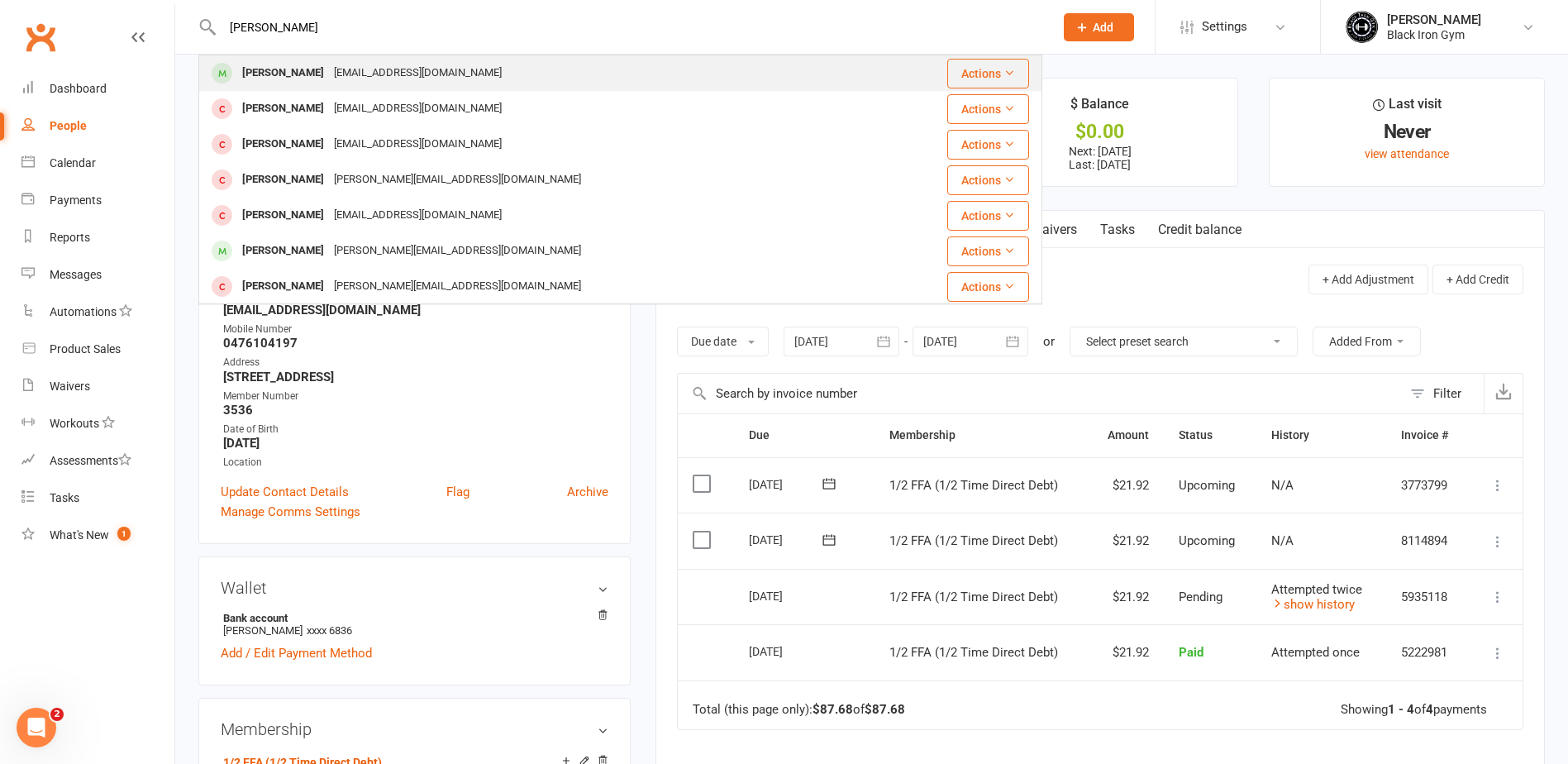
type input "[PERSON_NAME]"
click at [441, 72] on div "[EMAIL_ADDRESS][DOMAIN_NAME]" at bounding box center [417, 73] width 178 height 24
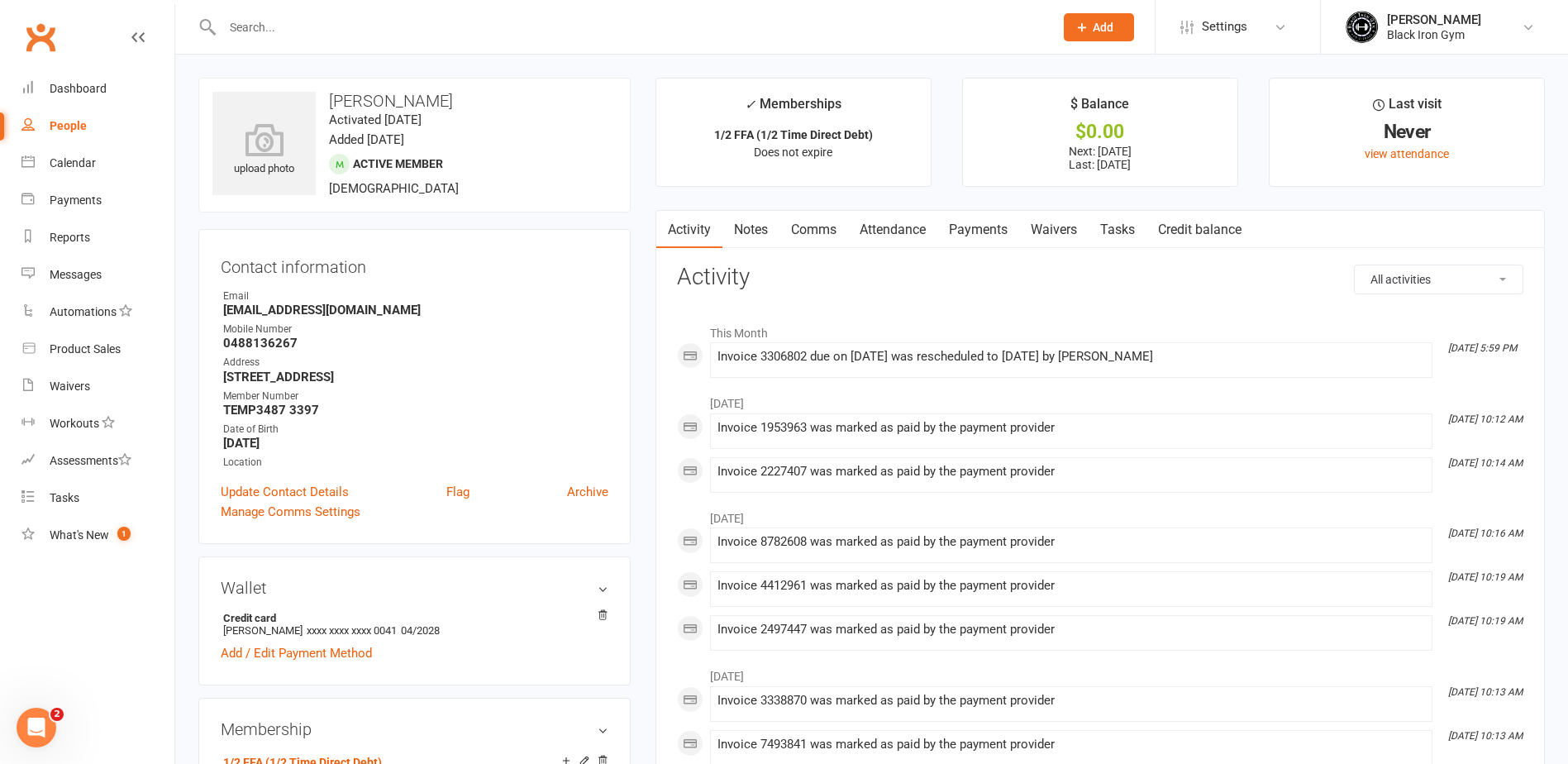
click at [975, 227] on link "Payments" at bounding box center [978, 230] width 82 height 38
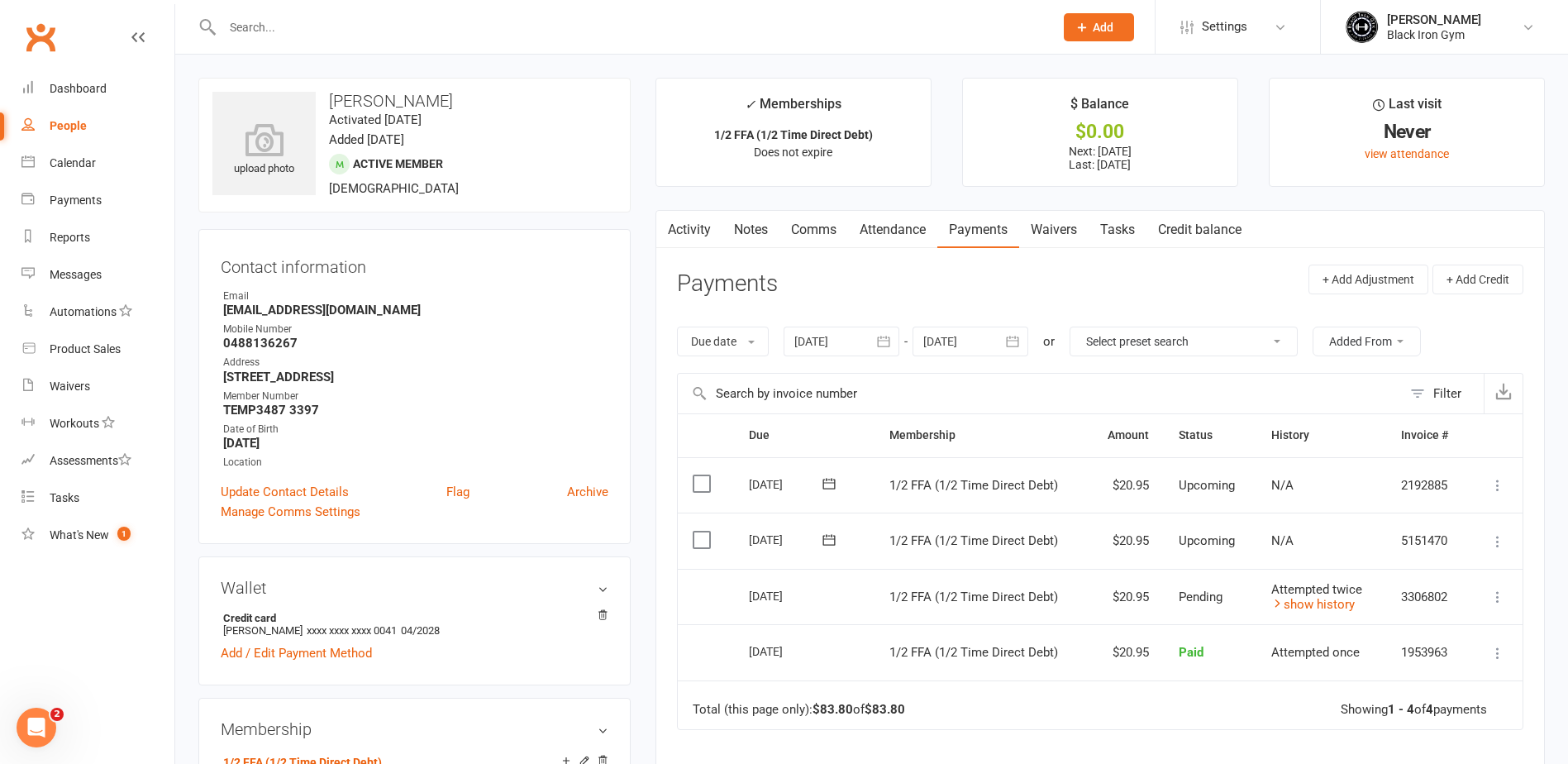
click at [511, 37] on input "text" at bounding box center [629, 27] width 825 height 23
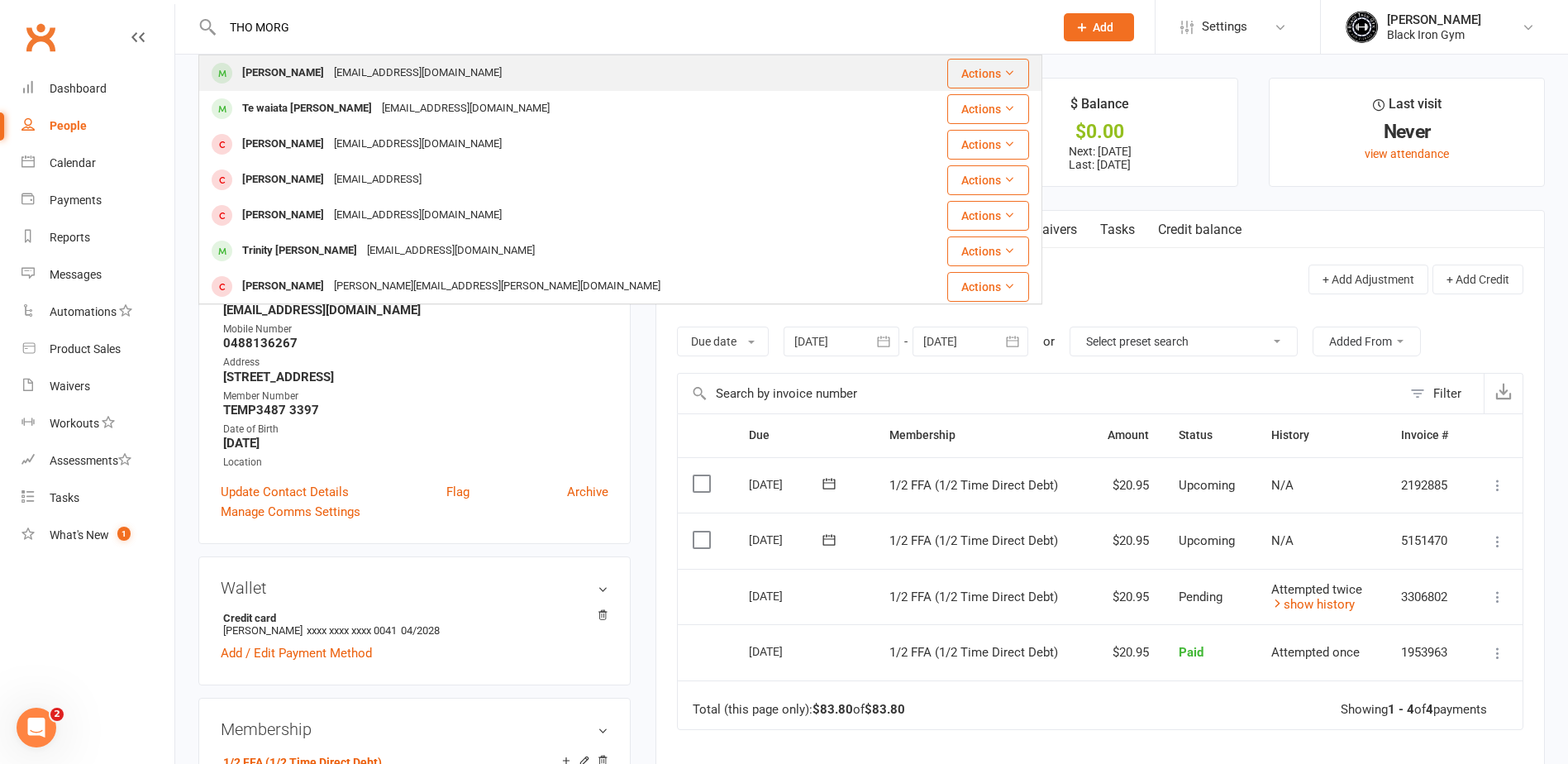
type input "THO MORG"
click at [529, 74] on div "[PERSON_NAME] [EMAIL_ADDRESS][DOMAIN_NAME]" at bounding box center [551, 72] width 704 height 34
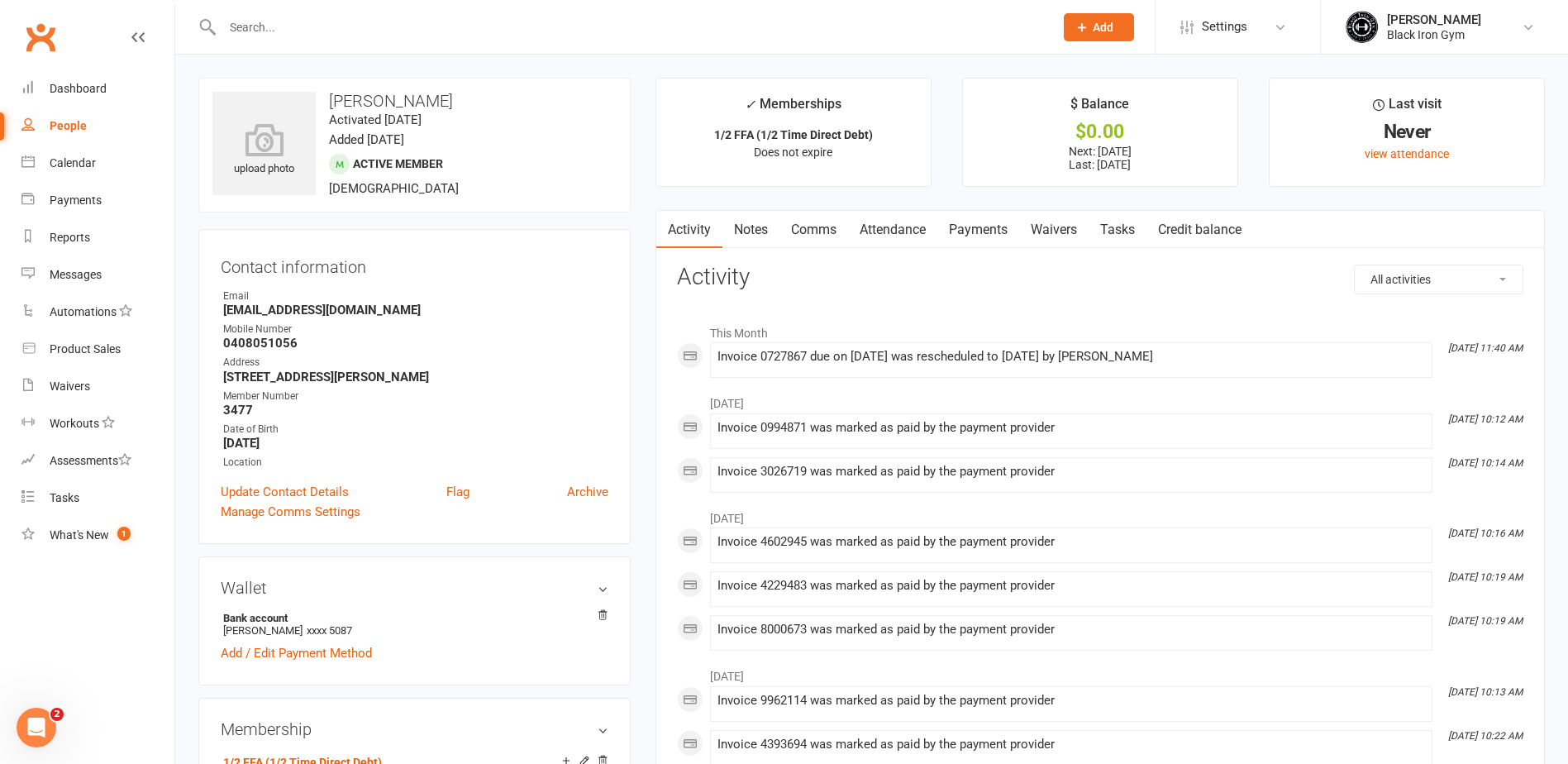
click at [1001, 229] on link "Payments" at bounding box center [978, 230] width 82 height 38
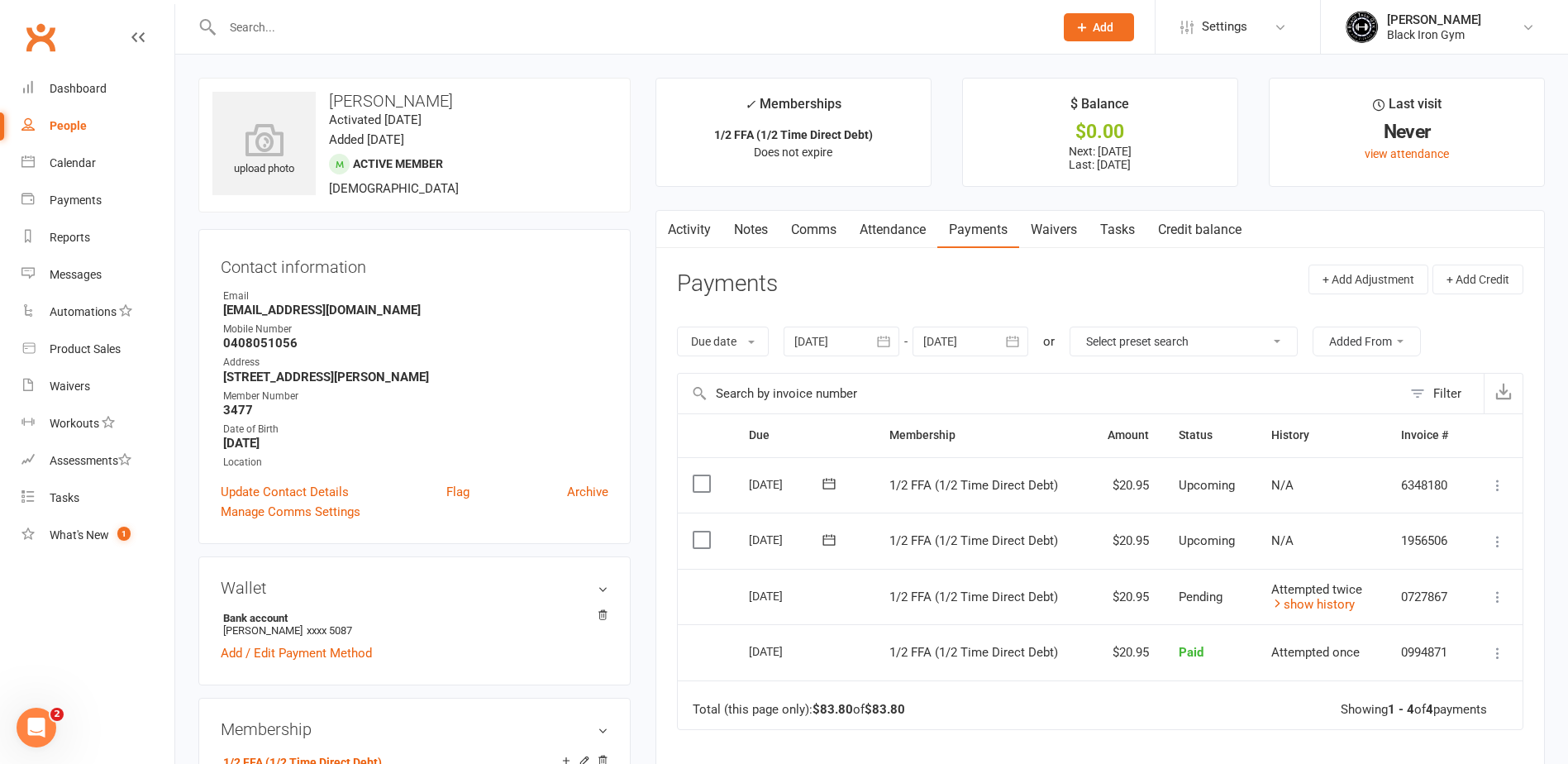
click at [286, 20] on input "text" at bounding box center [629, 27] width 825 height 23
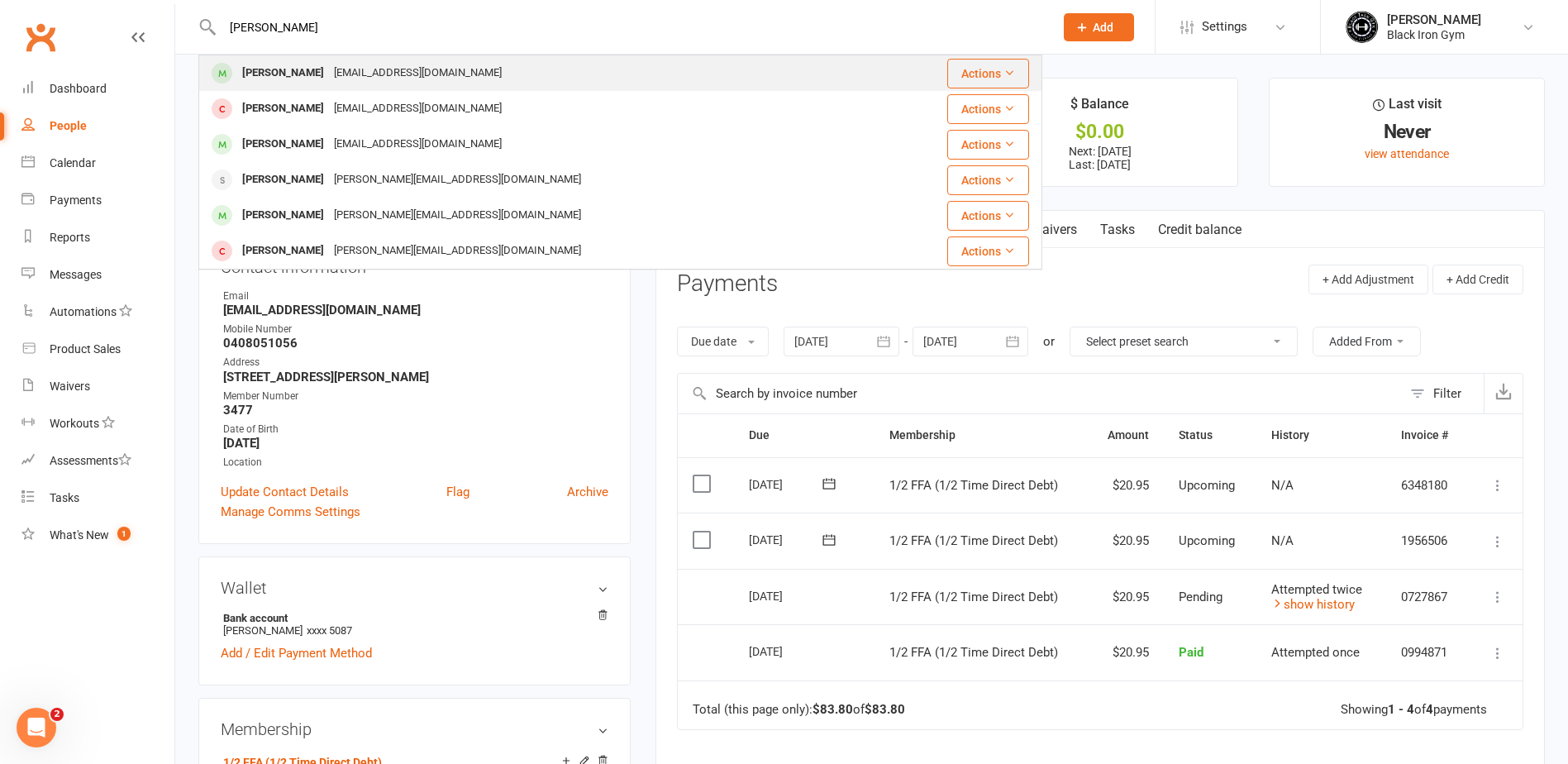
type input "[PERSON_NAME]"
click at [303, 68] on div "[PERSON_NAME]" at bounding box center [282, 73] width 91 height 24
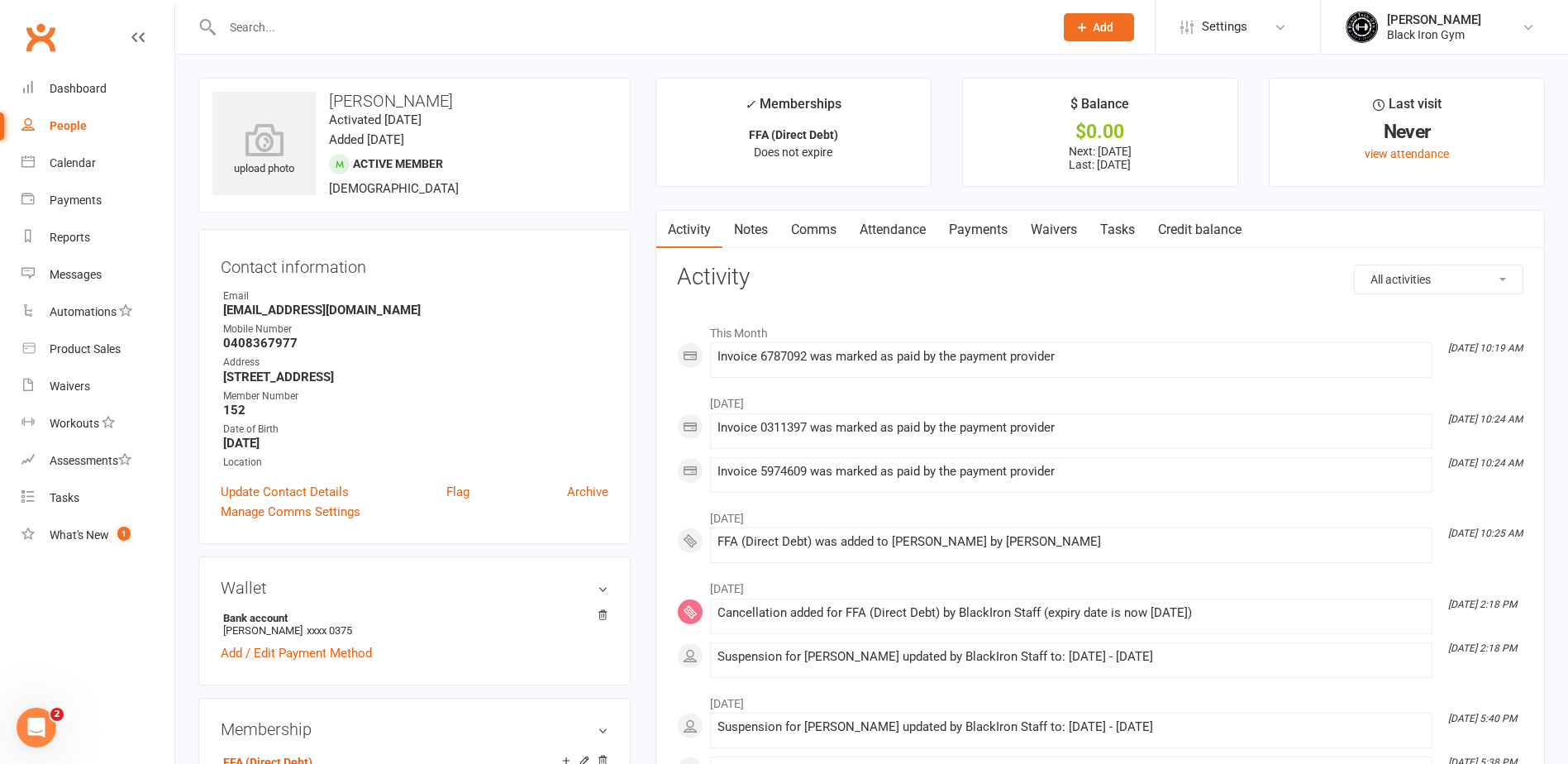
click at [1005, 232] on link "Payments" at bounding box center [978, 230] width 82 height 38
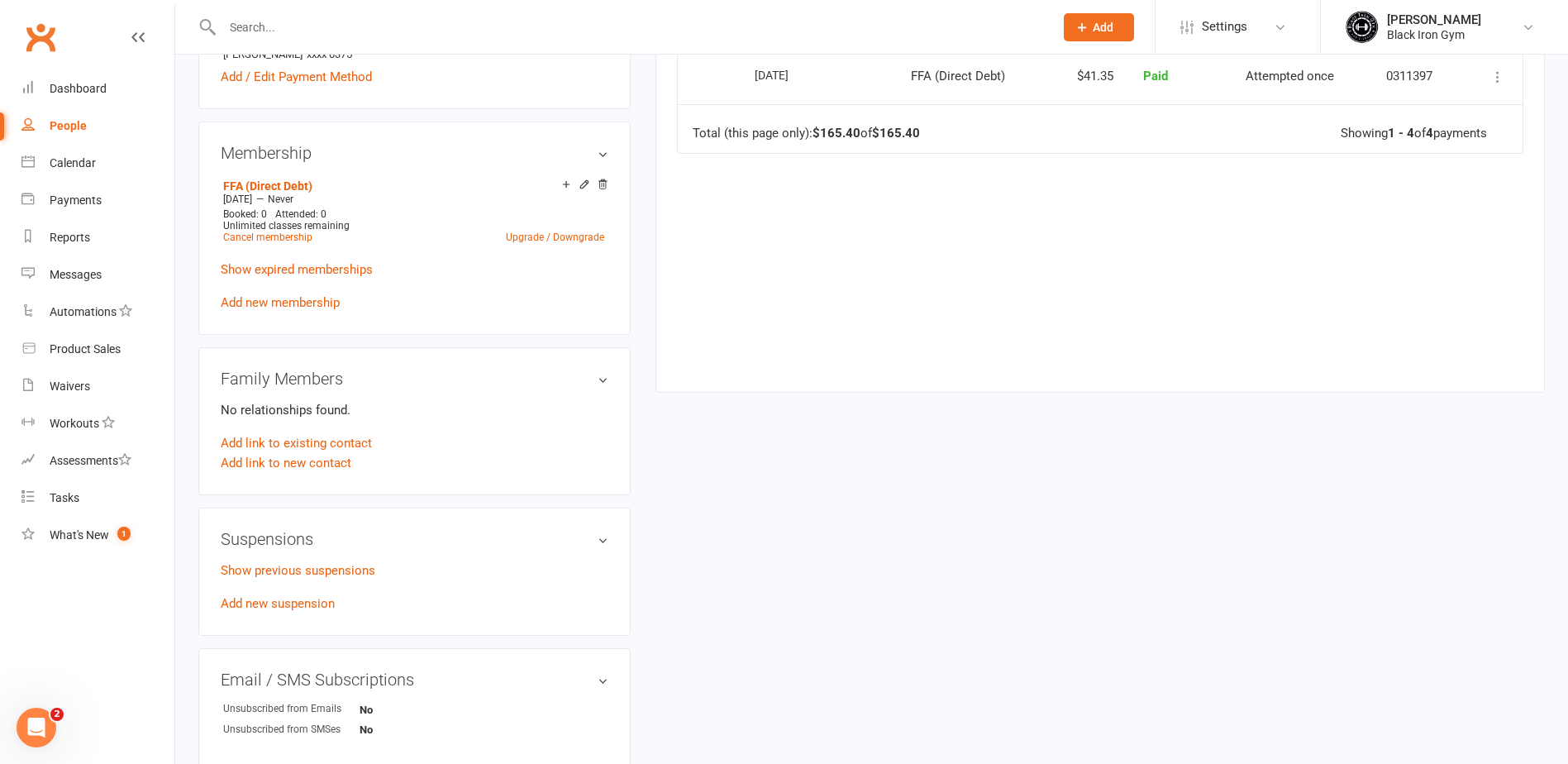
scroll to position [661, 0]
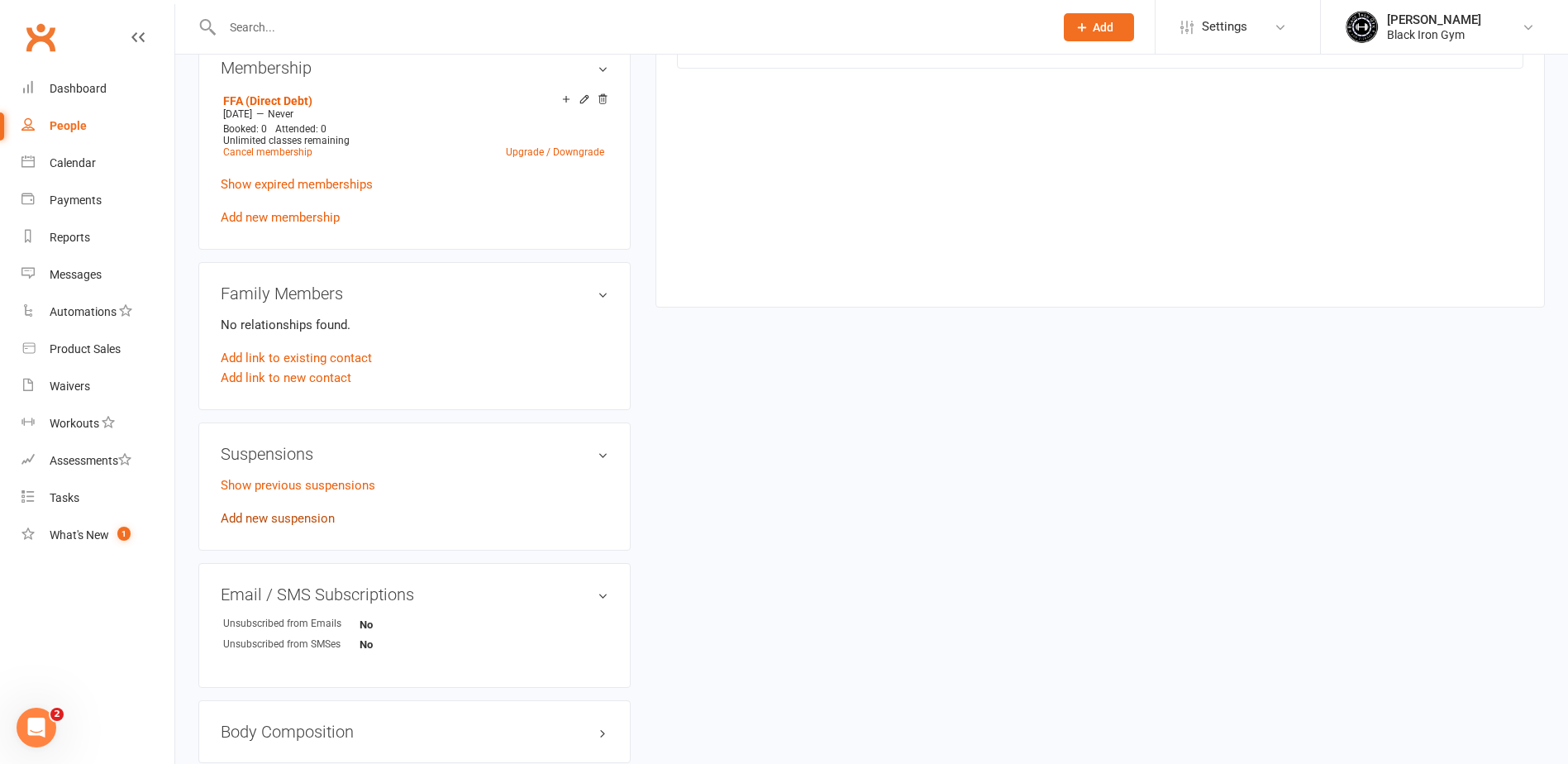
click at [312, 525] on link "Add new suspension" at bounding box center [278, 518] width 114 height 14
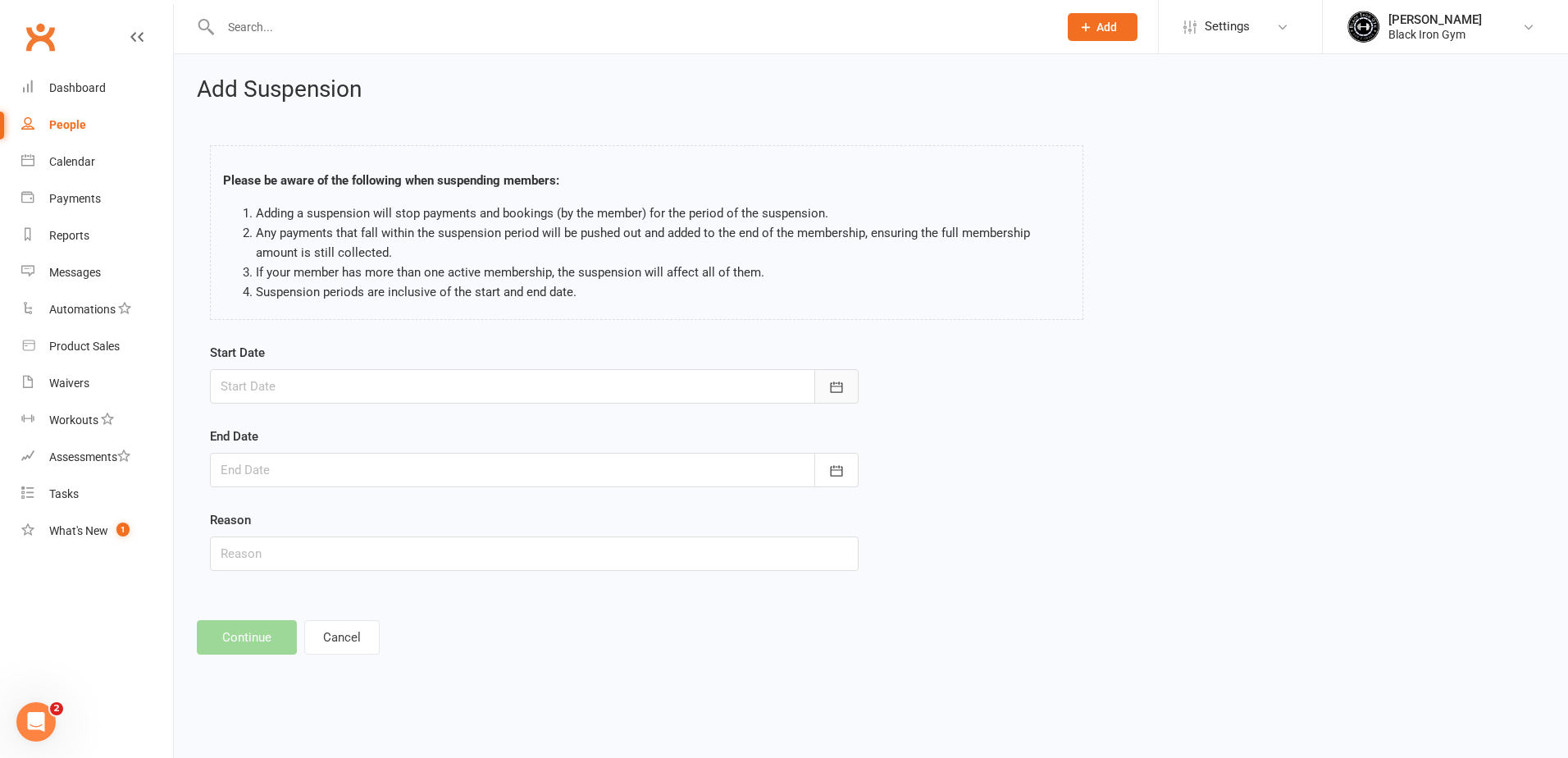
click at [832, 382] on icon "button" at bounding box center [836, 386] width 16 height 16
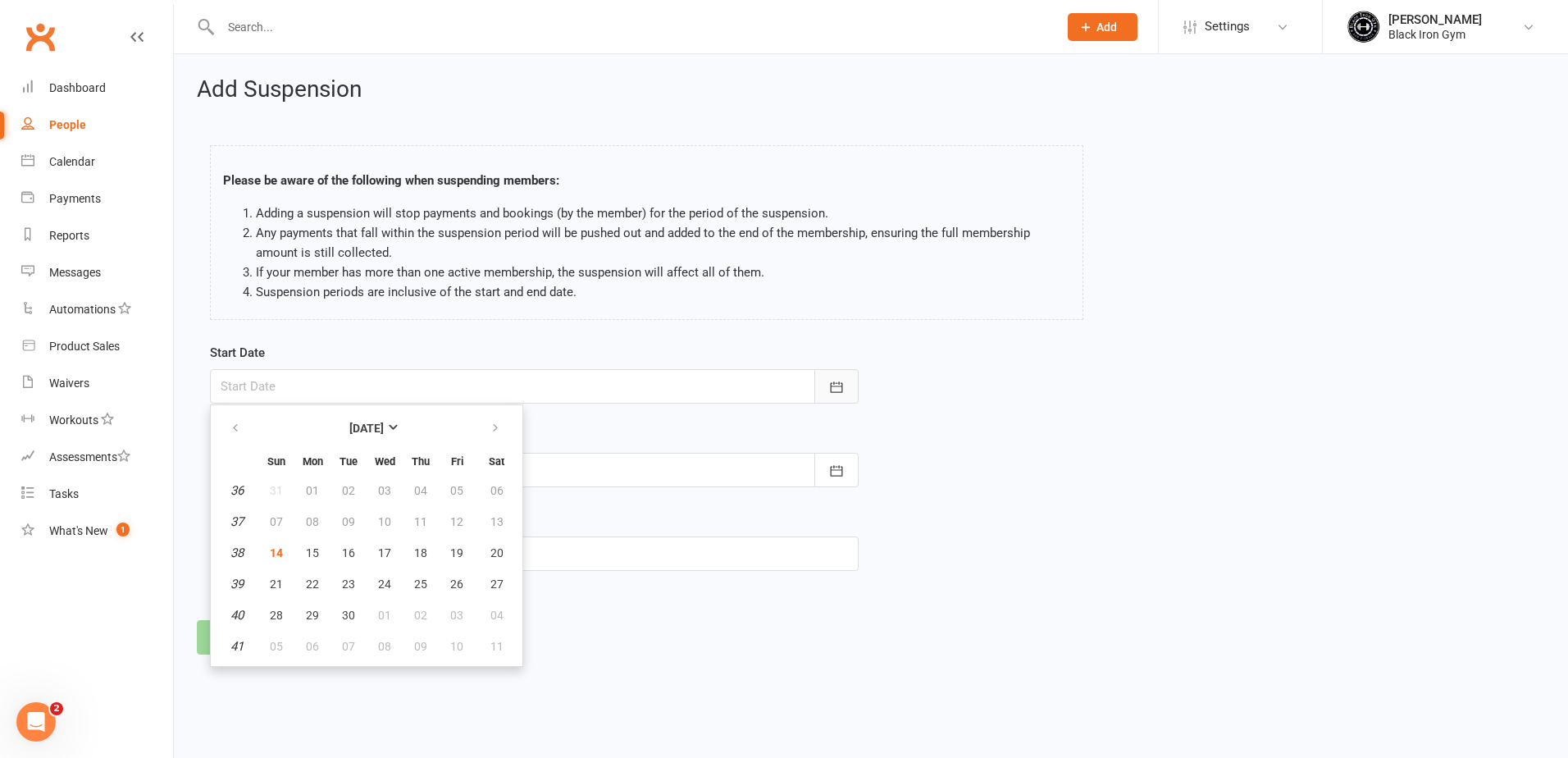
click at [832, 382] on icon "button" at bounding box center [836, 386] width 16 height 16
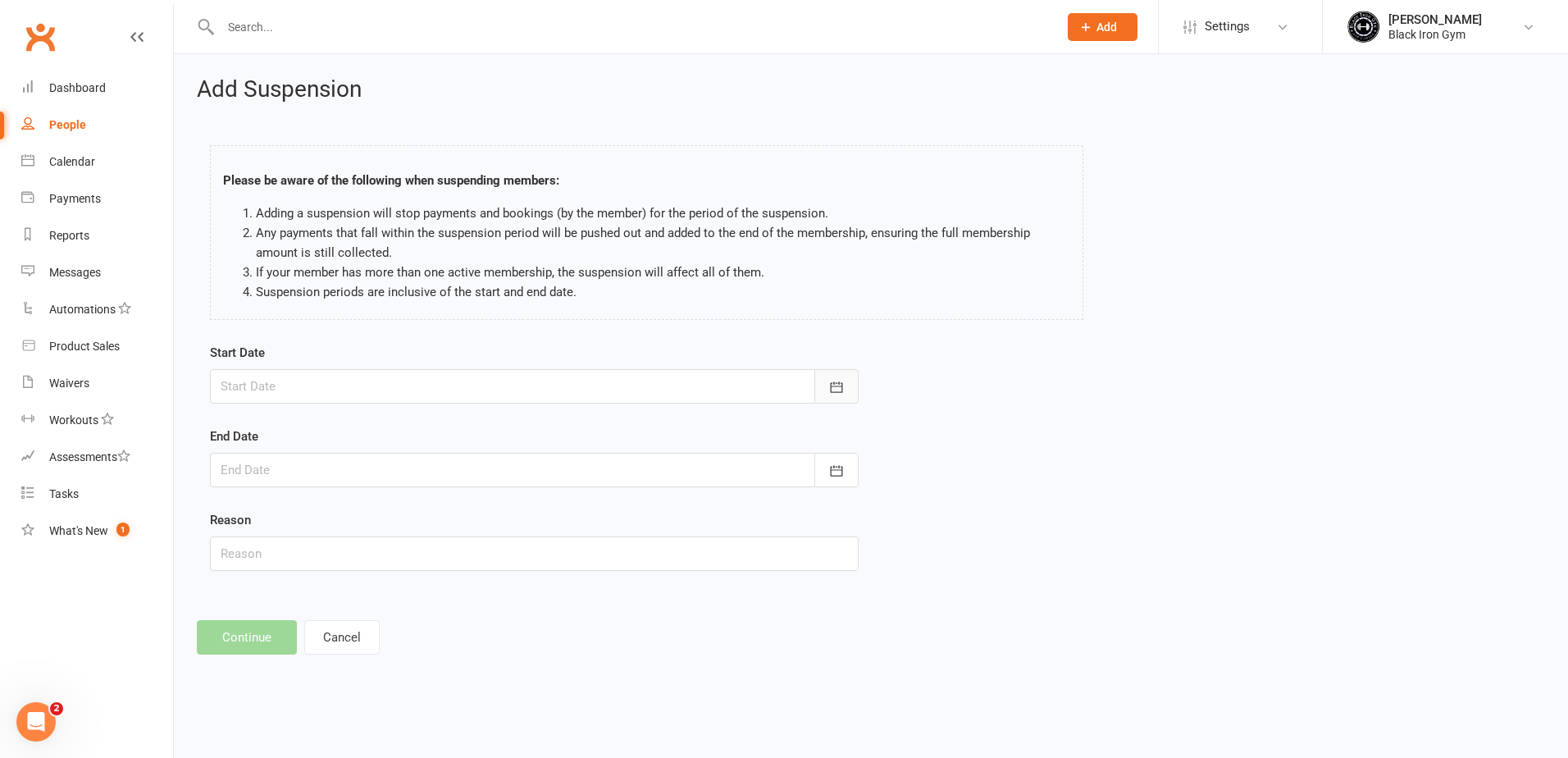
click at [836, 391] on icon "button" at bounding box center [836, 386] width 16 height 16
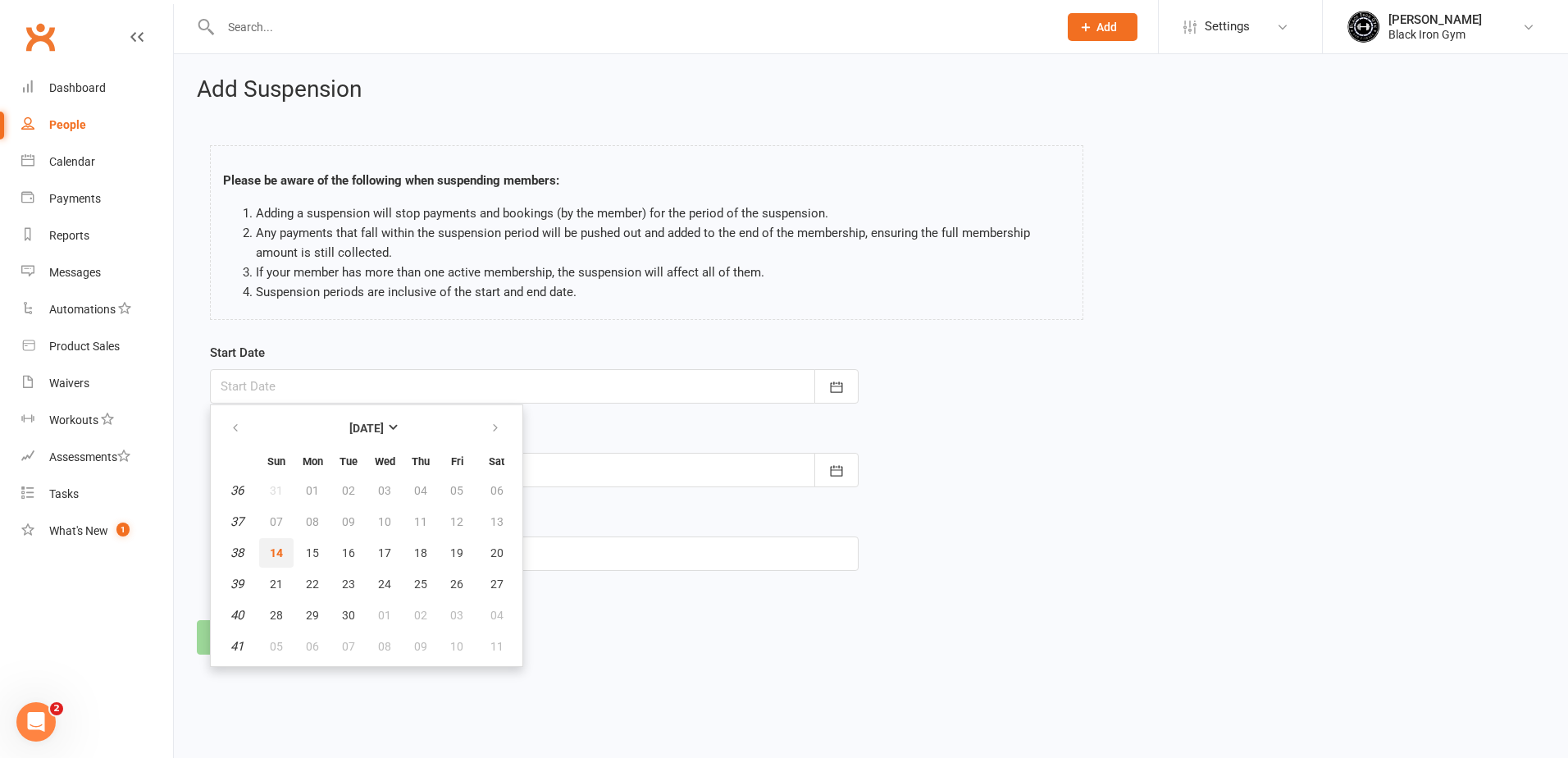
click at [279, 552] on span "14" at bounding box center [276, 553] width 13 height 13
type input "[DATE]"
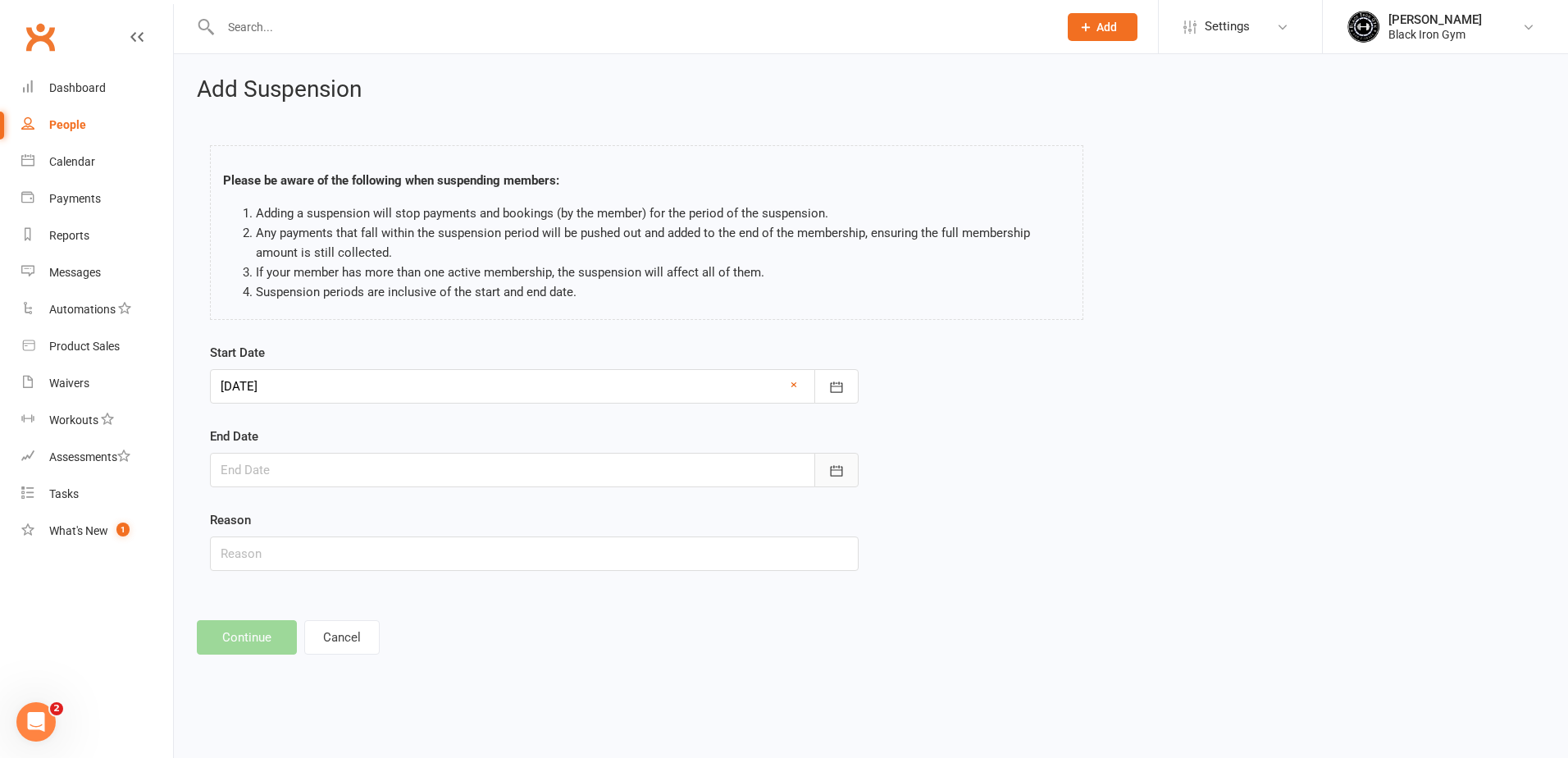
click at [844, 476] on icon "button" at bounding box center [836, 470] width 16 height 16
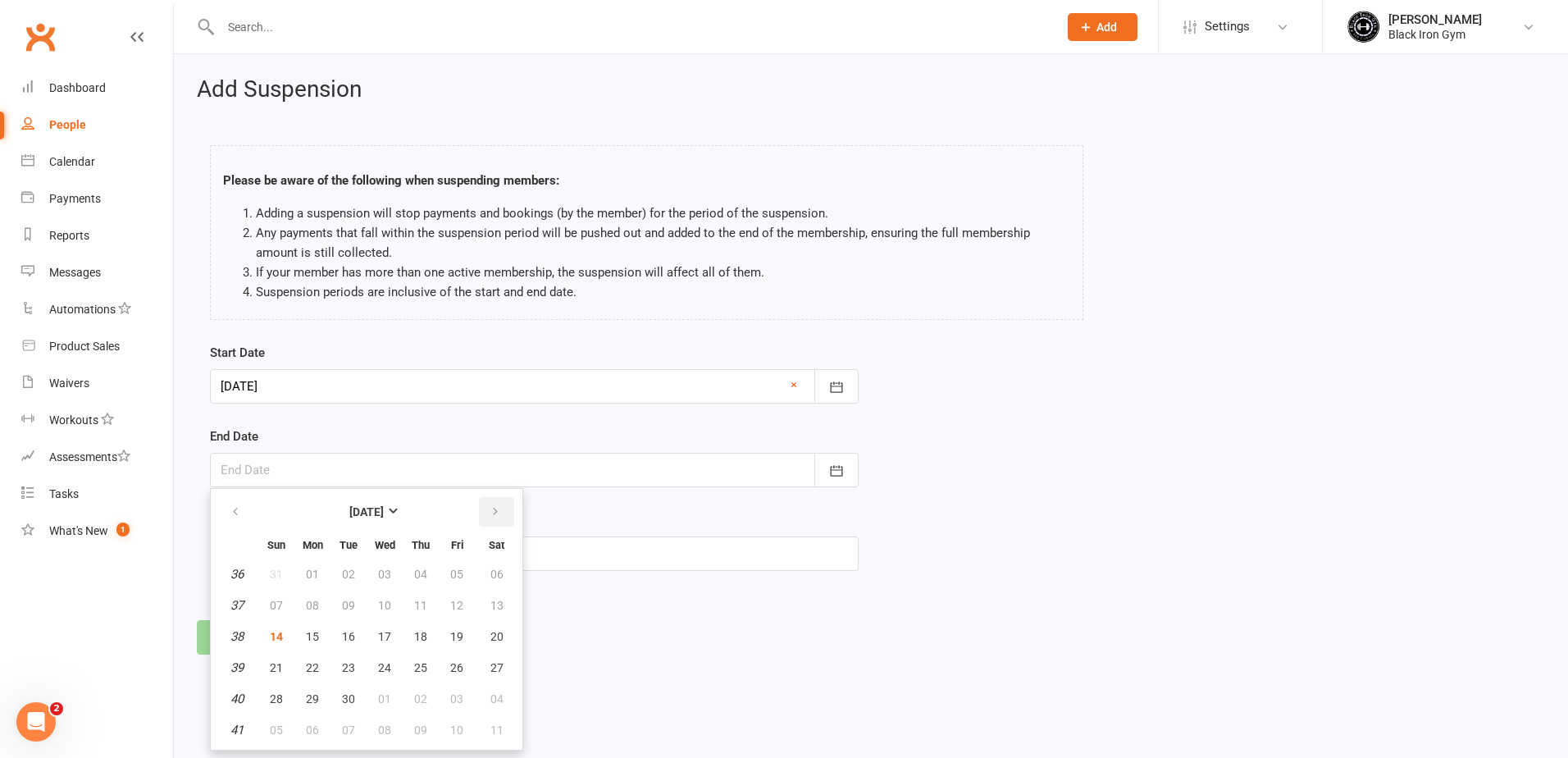
click at [488, 509] on button "button" at bounding box center [496, 511] width 35 height 30
click at [455, 609] on span "10" at bounding box center [457, 605] width 13 height 13
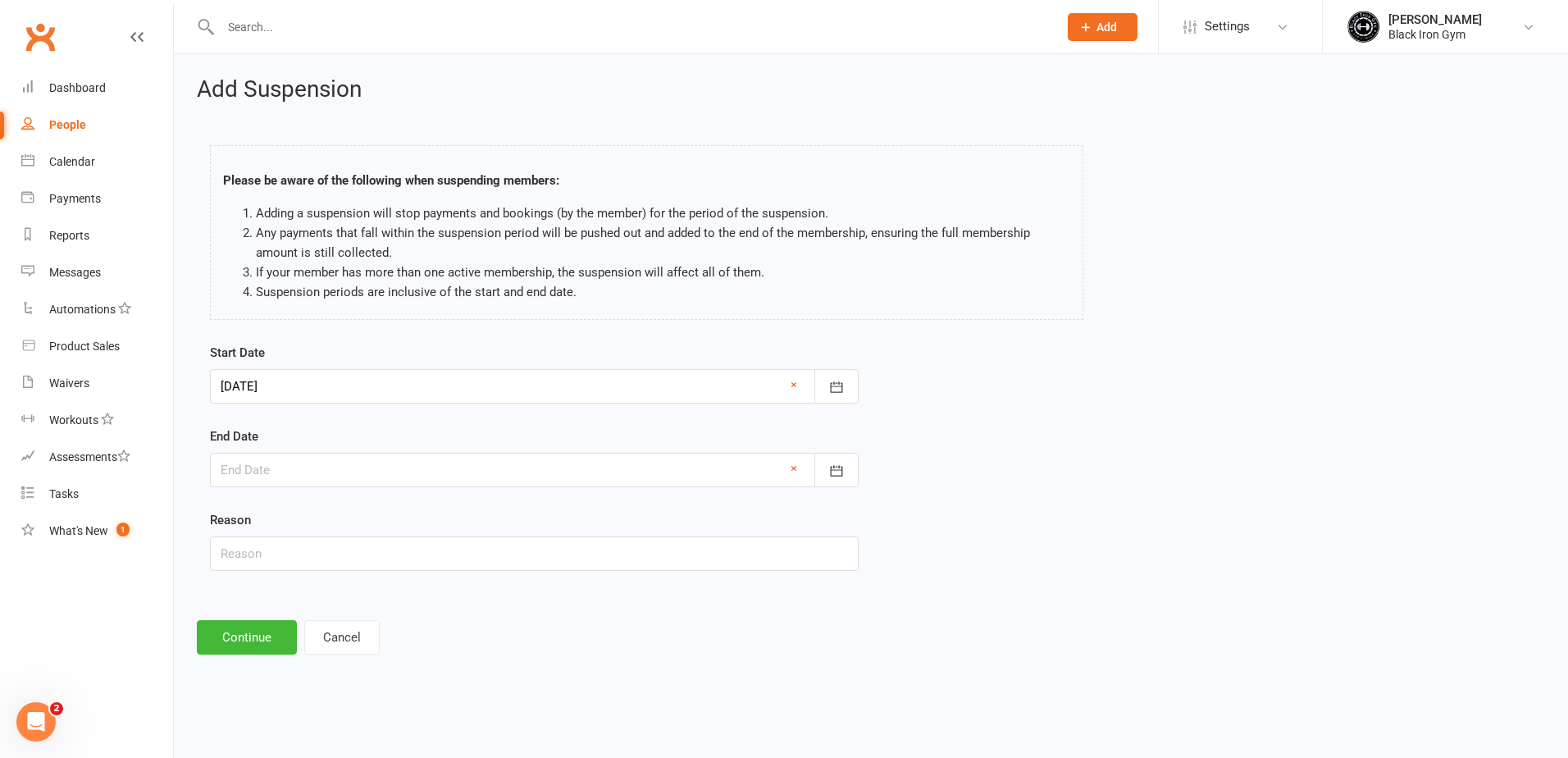
type input "[DATE]"
click at [440, 549] on input "text" at bounding box center [534, 554] width 648 height 34
type input "EMAILED"
click at [272, 643] on button "Continue" at bounding box center [246, 637] width 100 height 34
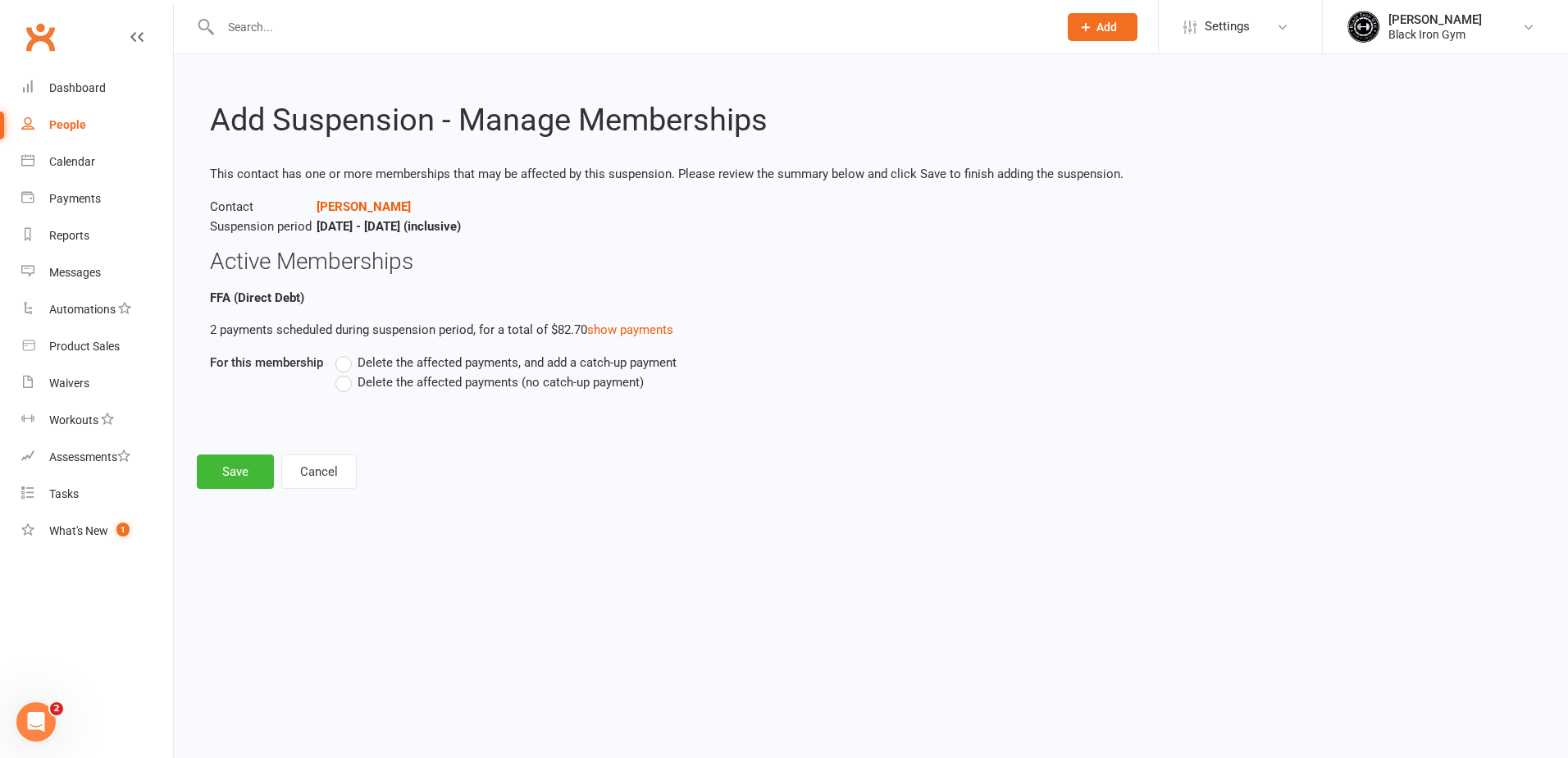
click at [344, 390] on label "Delete the affected payments (no catch-up payment)" at bounding box center [489, 382] width 308 height 20
click at [344, 373] on input "Delete the affected payments (no catch-up payment)" at bounding box center [340, 373] width 10 height 0
click at [234, 484] on button "Save" at bounding box center [234, 472] width 77 height 34
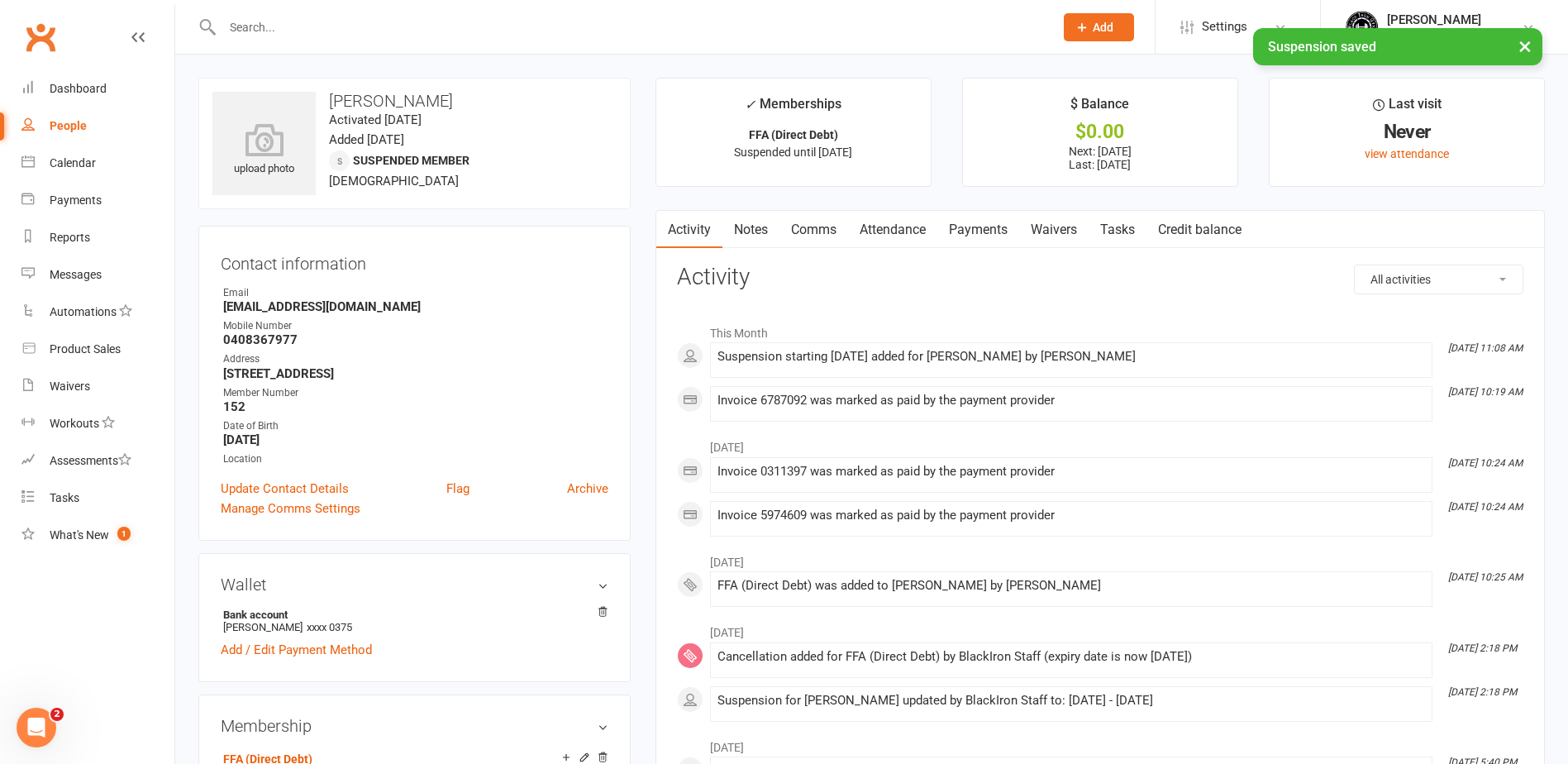
click at [961, 230] on link "Payments" at bounding box center [978, 230] width 82 height 38
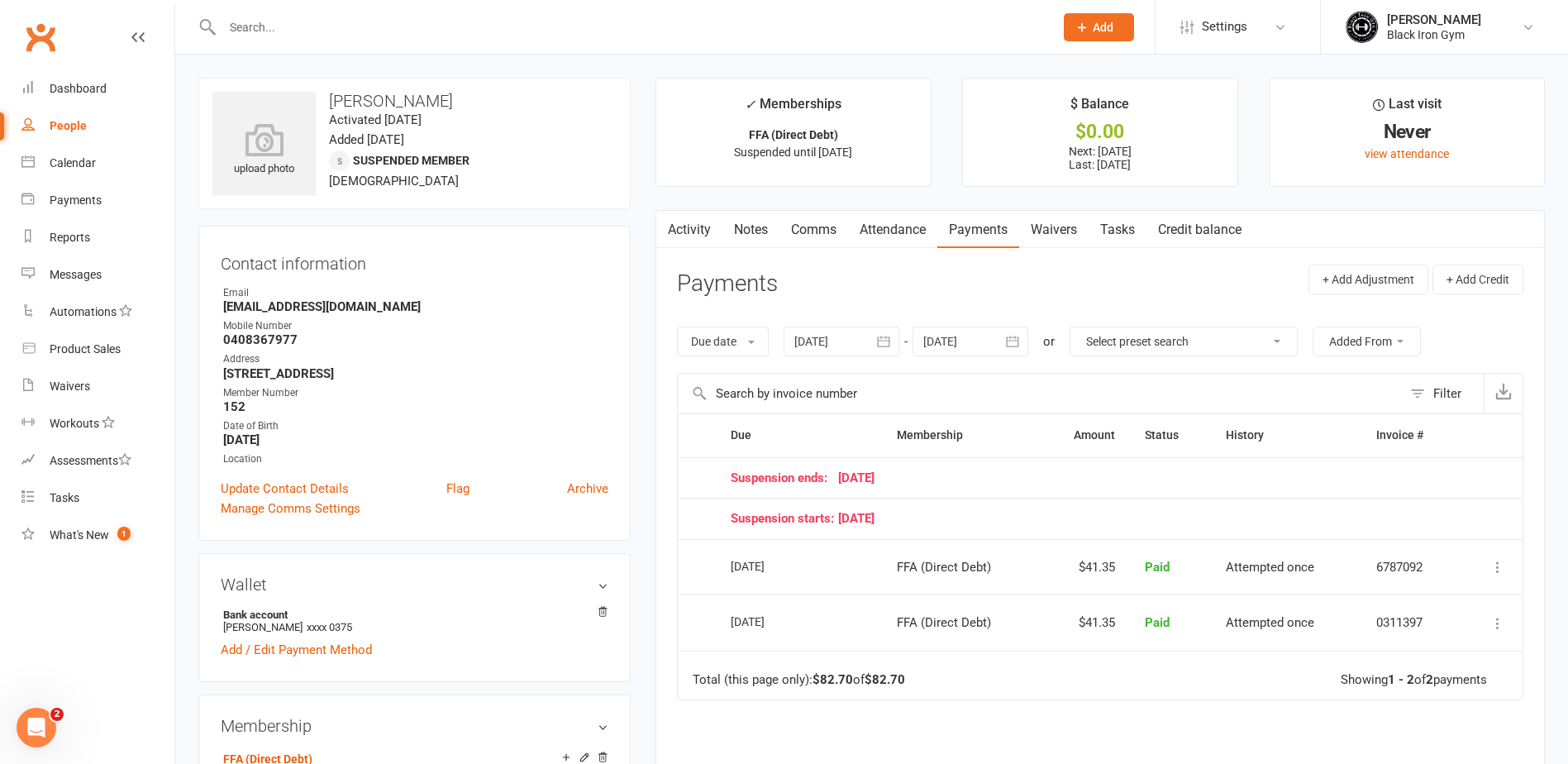
click at [744, 222] on link "Notes" at bounding box center [750, 230] width 57 height 38
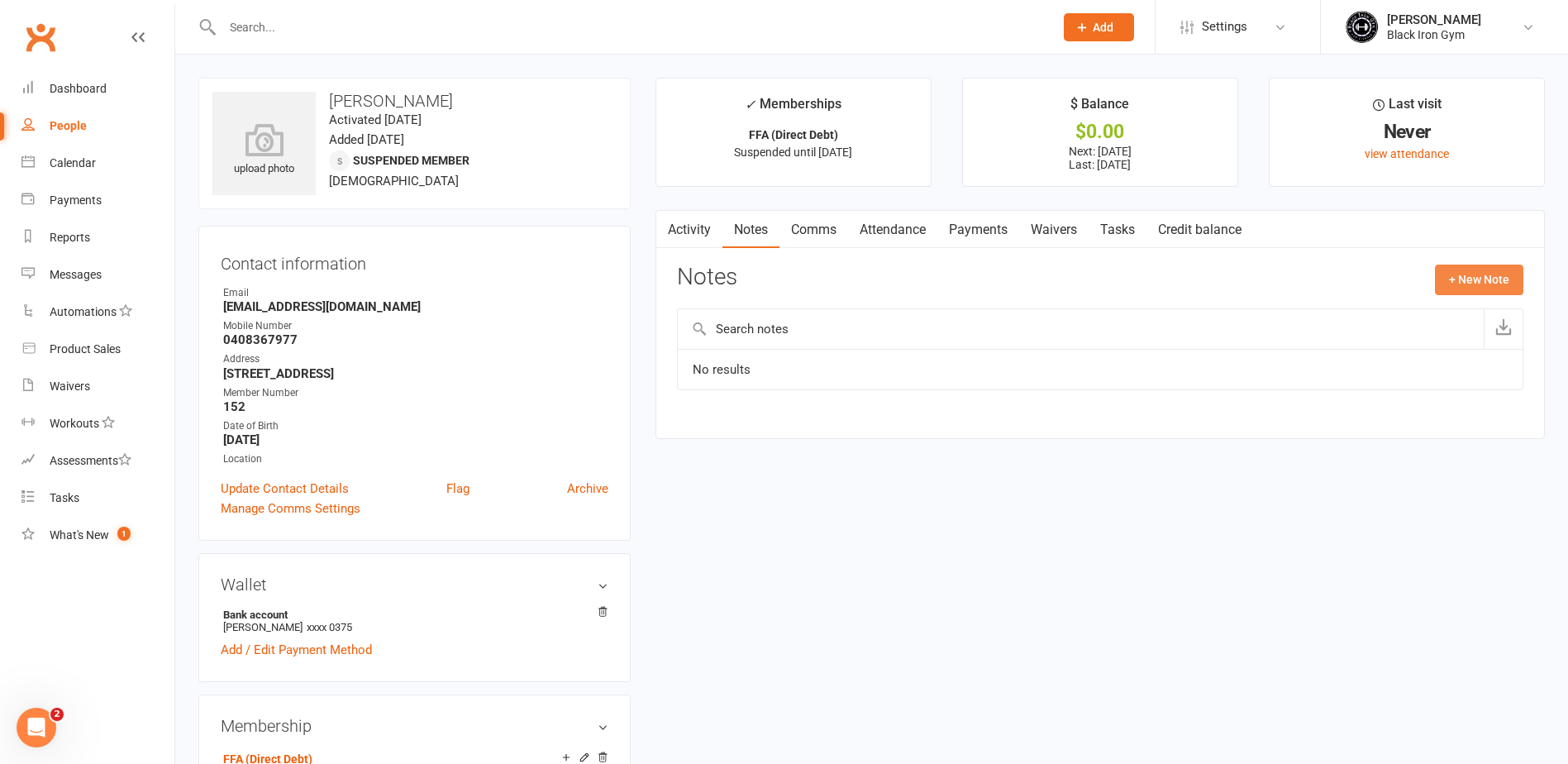
click at [1464, 283] on button "+ New Note" at bounding box center [1479, 279] width 88 height 30
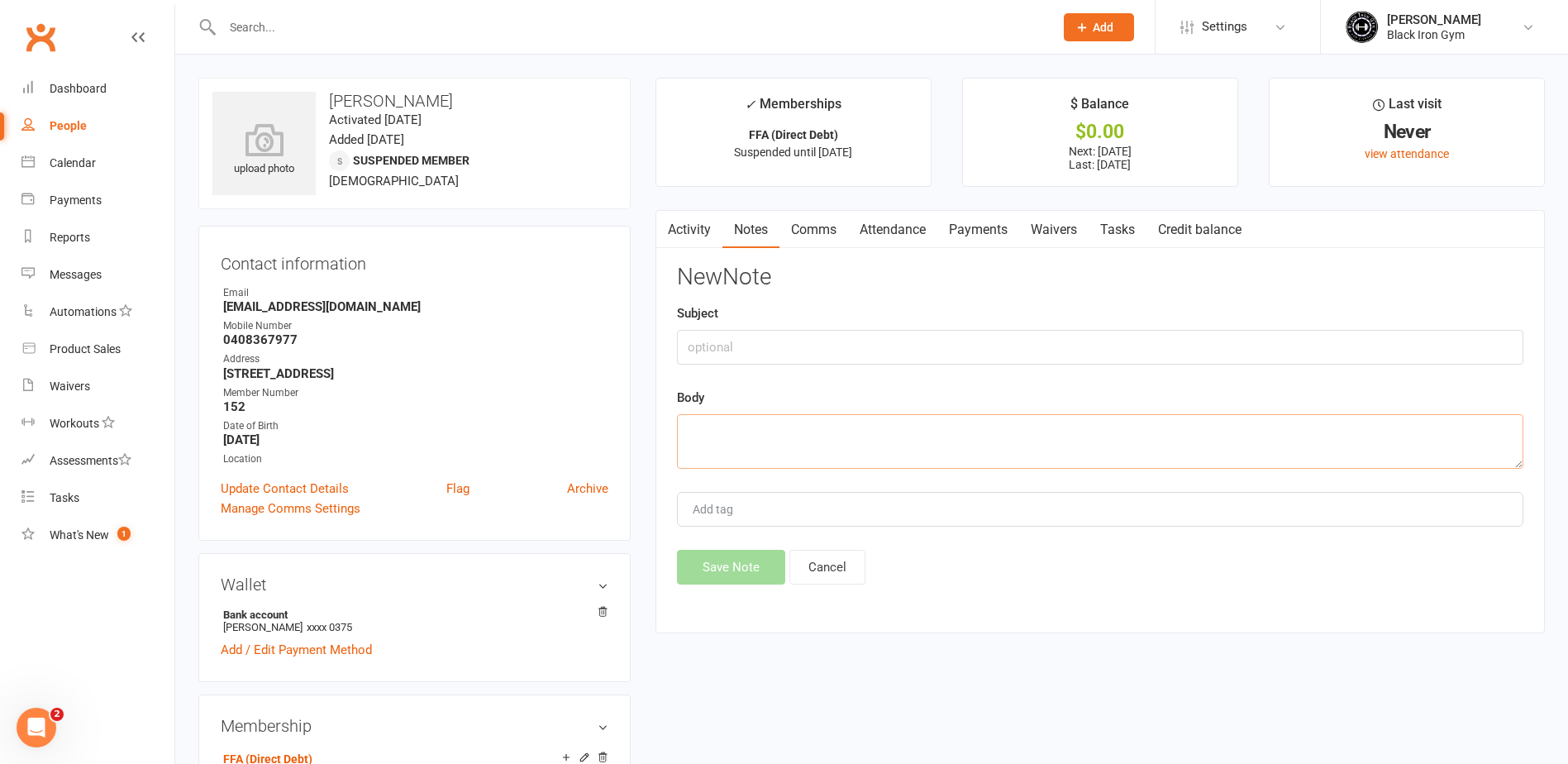
click at [812, 438] on textarea at bounding box center [1100, 441] width 846 height 55
type textarea "14/09 - Member emailed requesting her membership to go on hold until [DATE]"
click at [750, 563] on button "Save Note" at bounding box center [731, 567] width 109 height 35
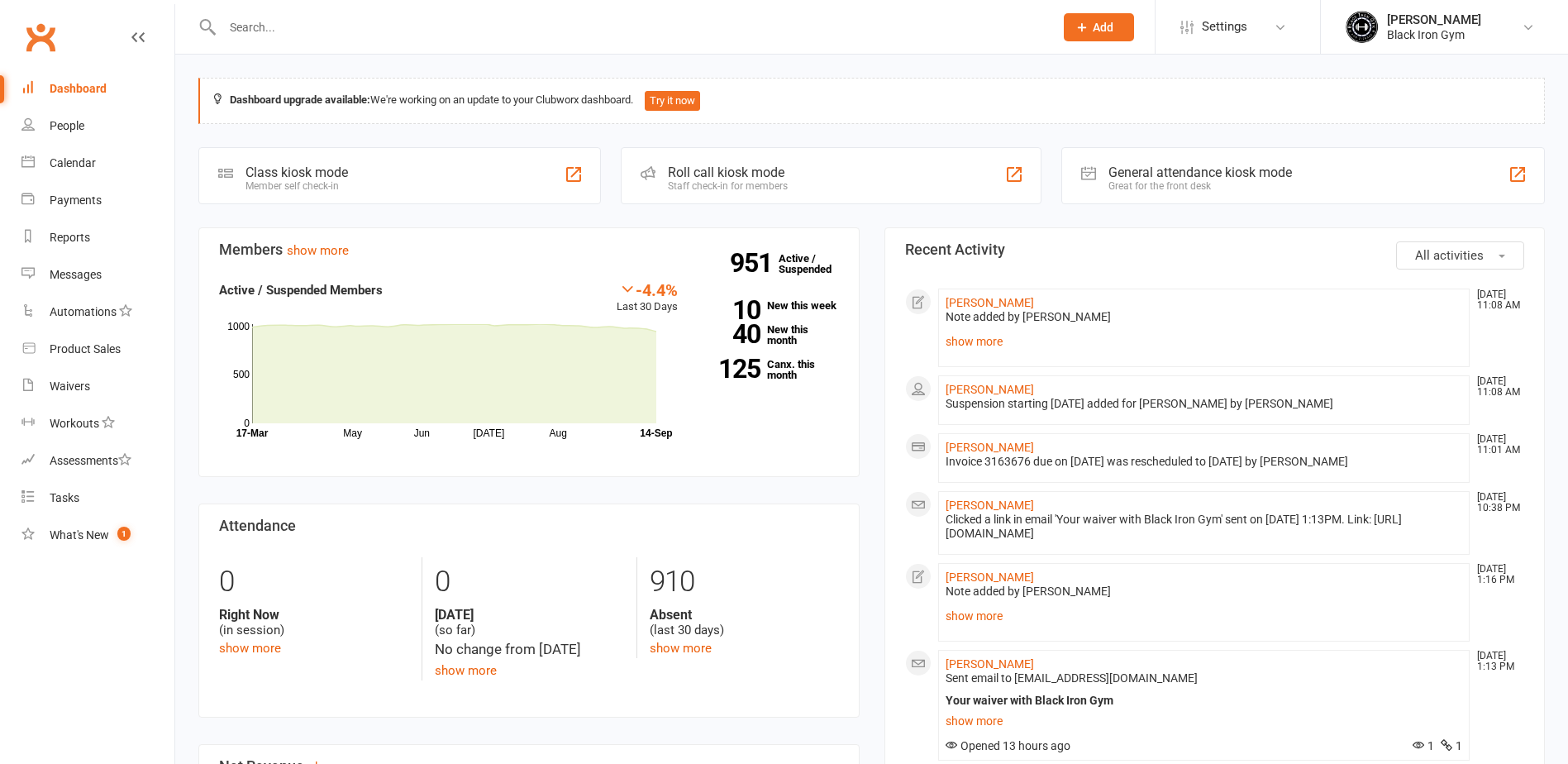
click at [511, 23] on input "text" at bounding box center [629, 27] width 825 height 23
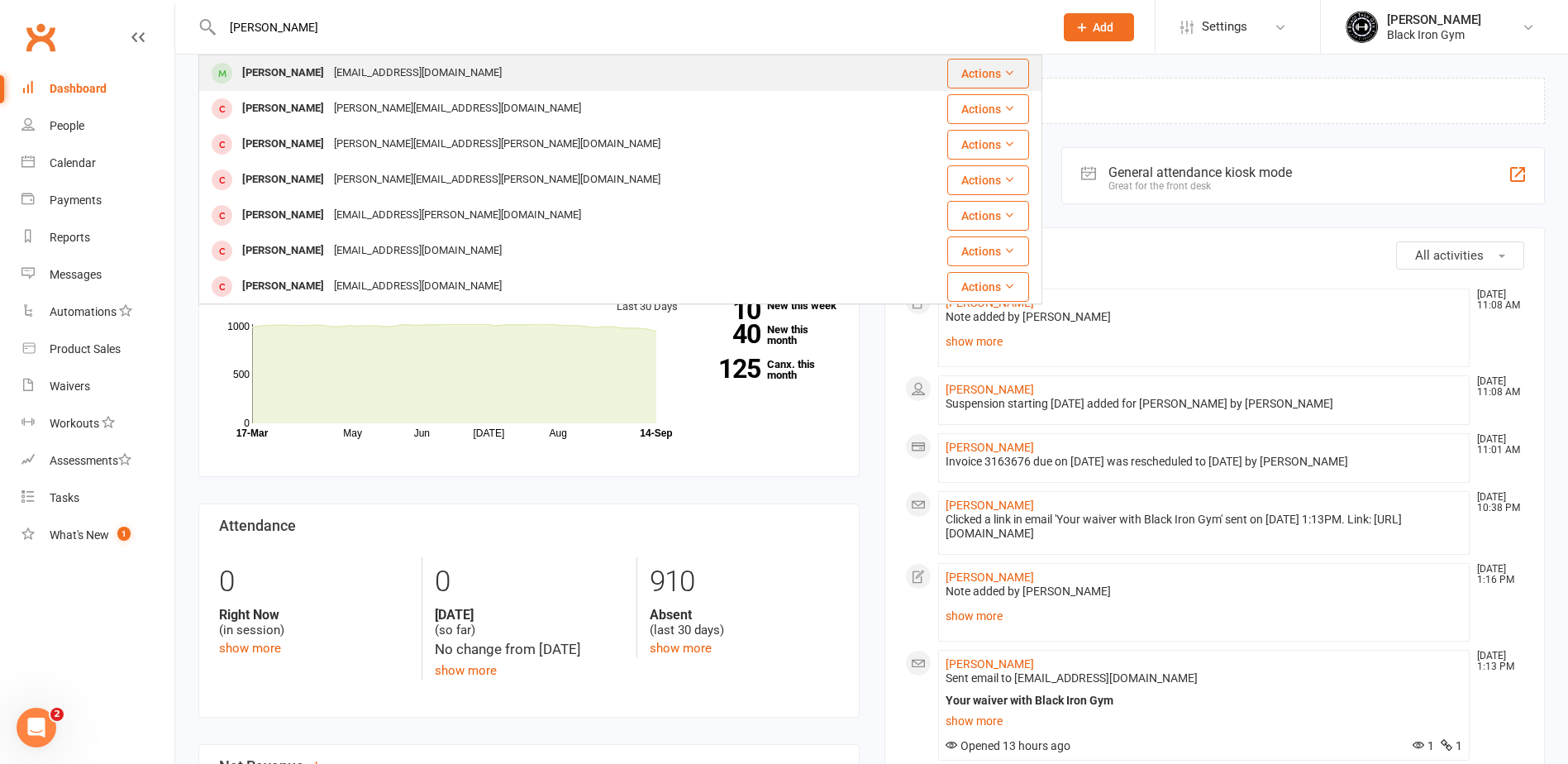
type input "[PERSON_NAME]"
click at [409, 71] on div "[EMAIL_ADDRESS][DOMAIN_NAME]" at bounding box center [417, 73] width 178 height 24
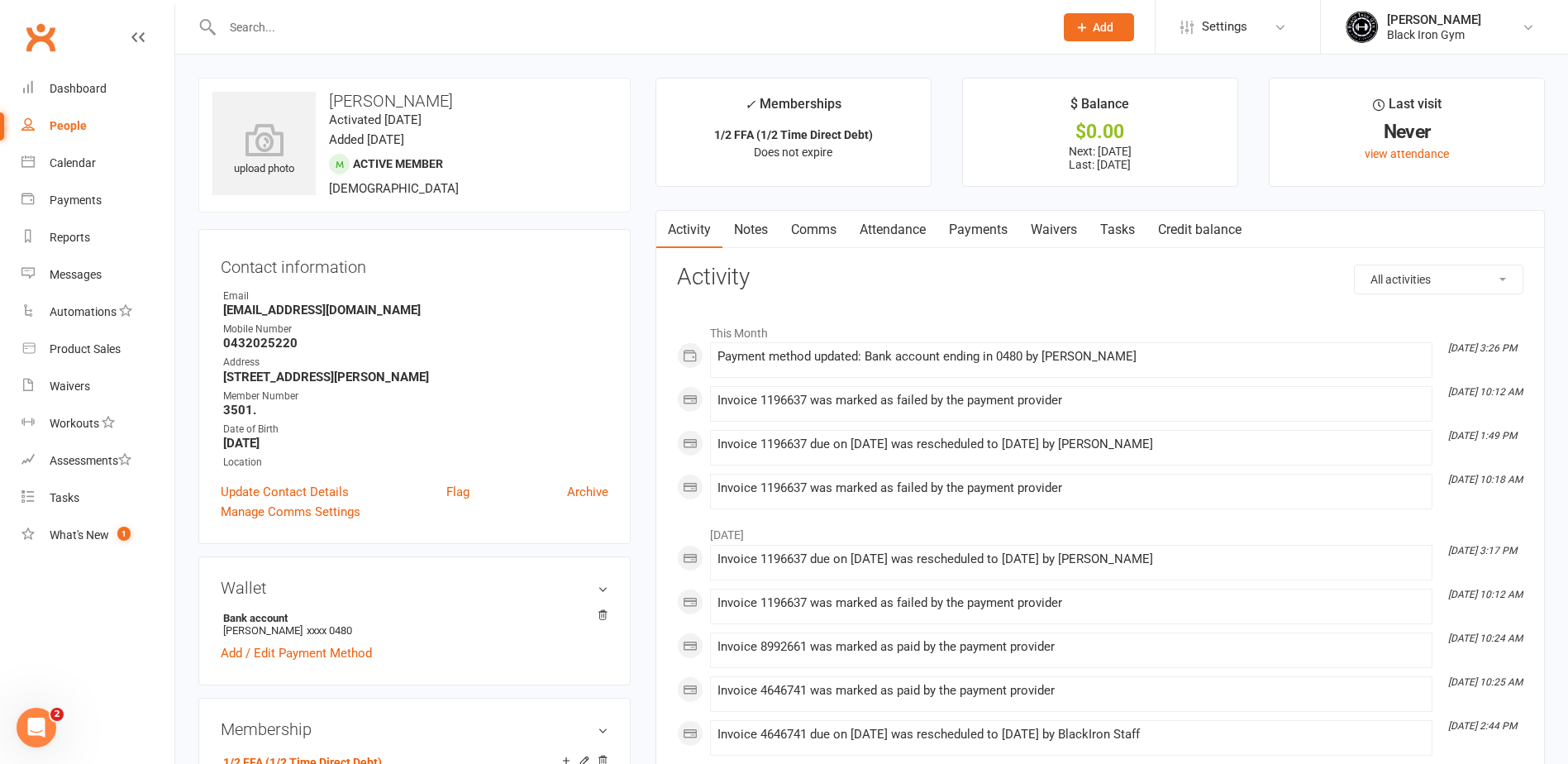
click at [979, 235] on link "Payments" at bounding box center [978, 230] width 82 height 38
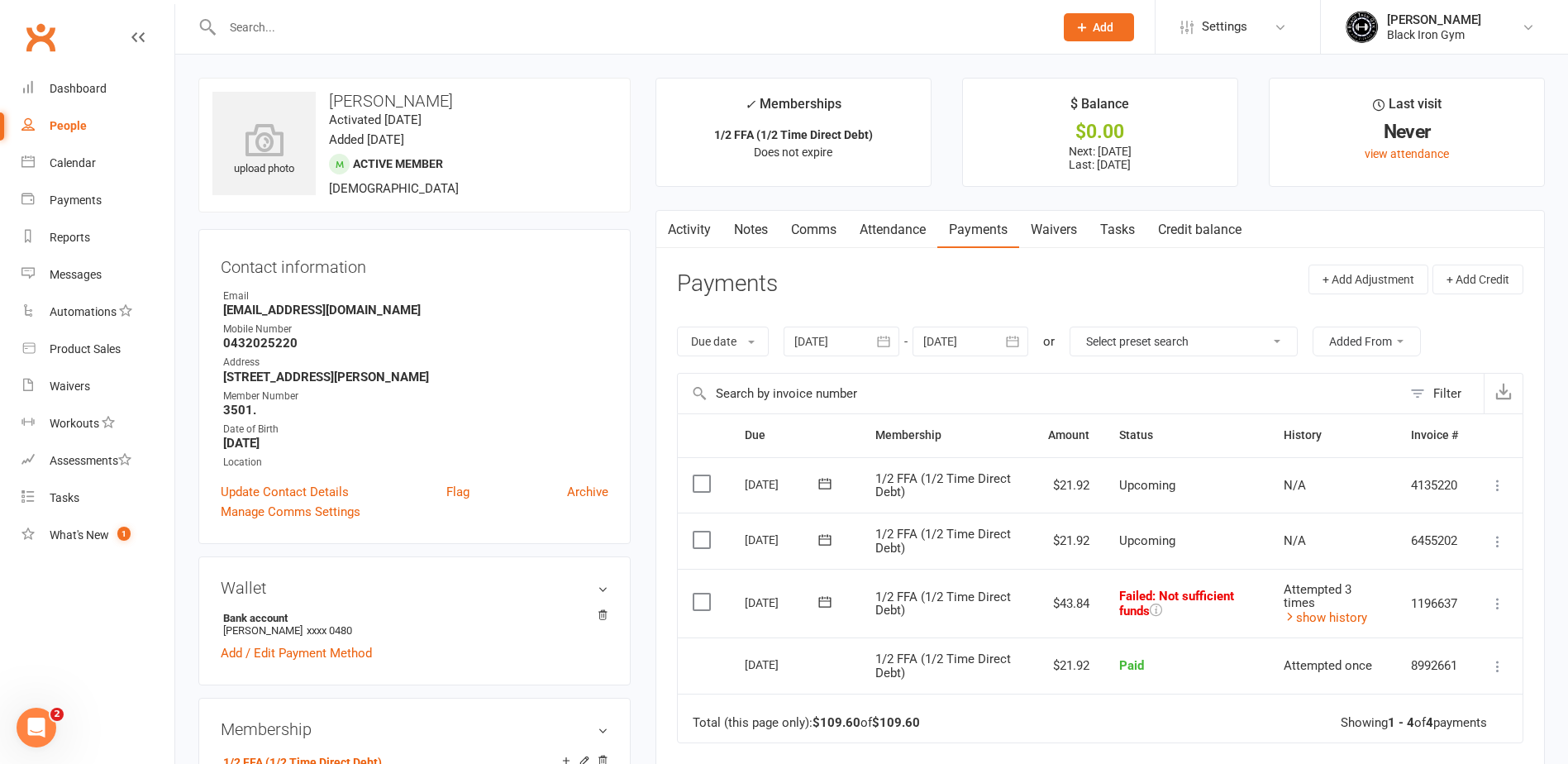
click at [747, 228] on link "Notes" at bounding box center [750, 230] width 57 height 38
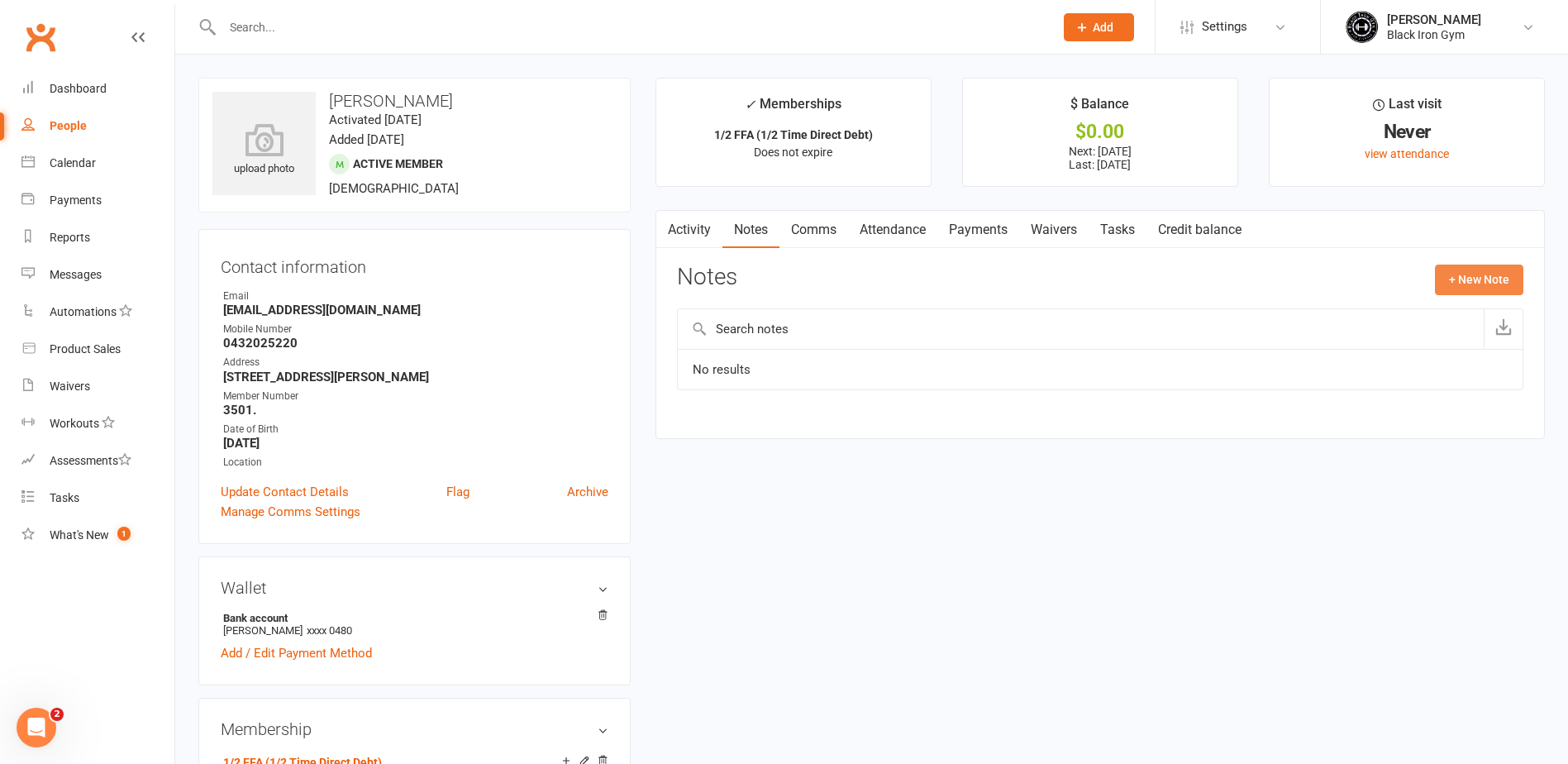
click at [1477, 279] on button "+ New Note" at bounding box center [1479, 279] width 88 height 30
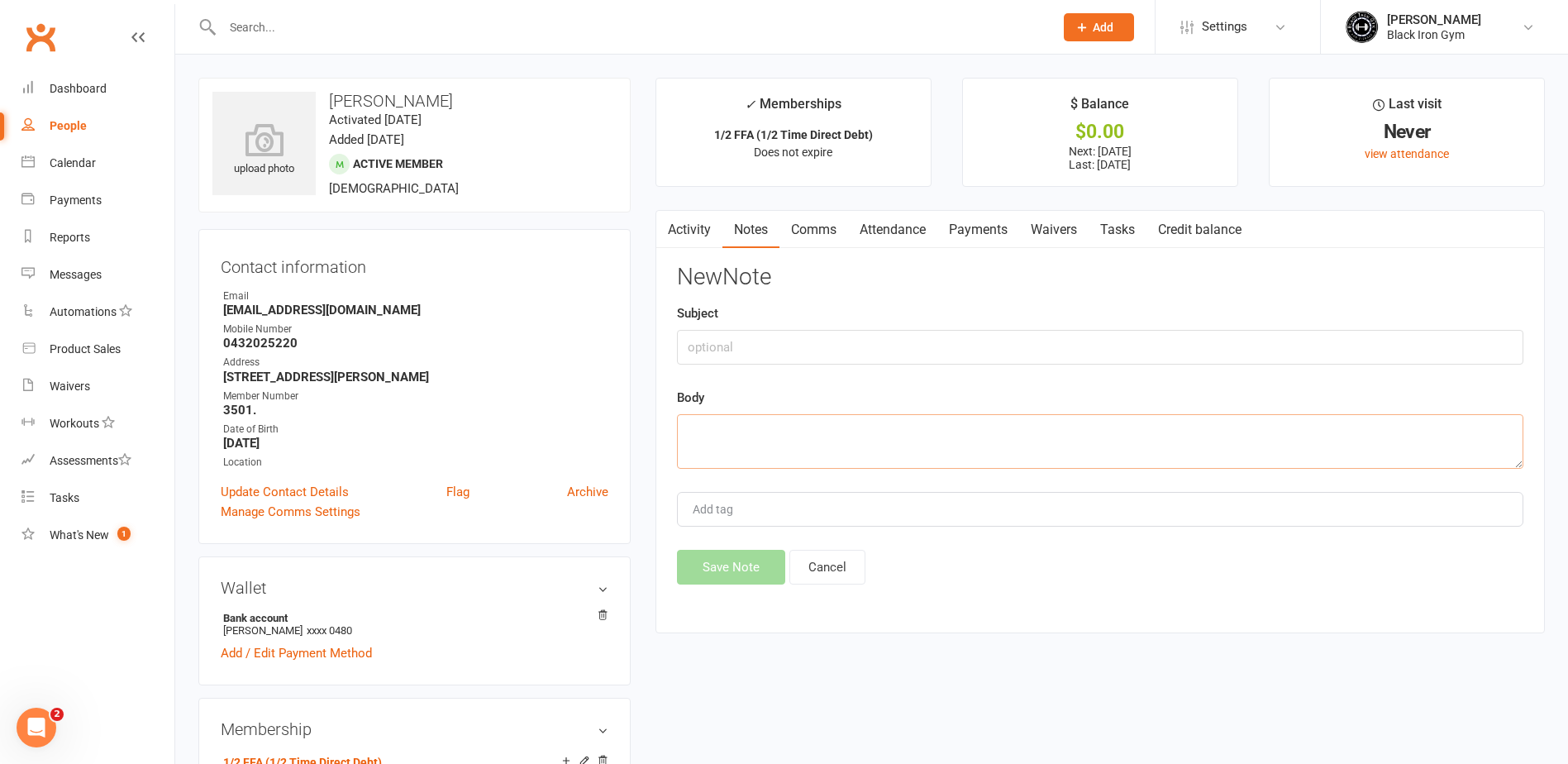
click at [897, 438] on textarea at bounding box center [1100, 441] width 846 height 55
type textarea "14/09/2025 - Alarmed, odue FFA, have sent txt msg"
click at [748, 570] on button "Save Note" at bounding box center [731, 567] width 109 height 35
